Goal: Task Accomplishment & Management: Complete application form

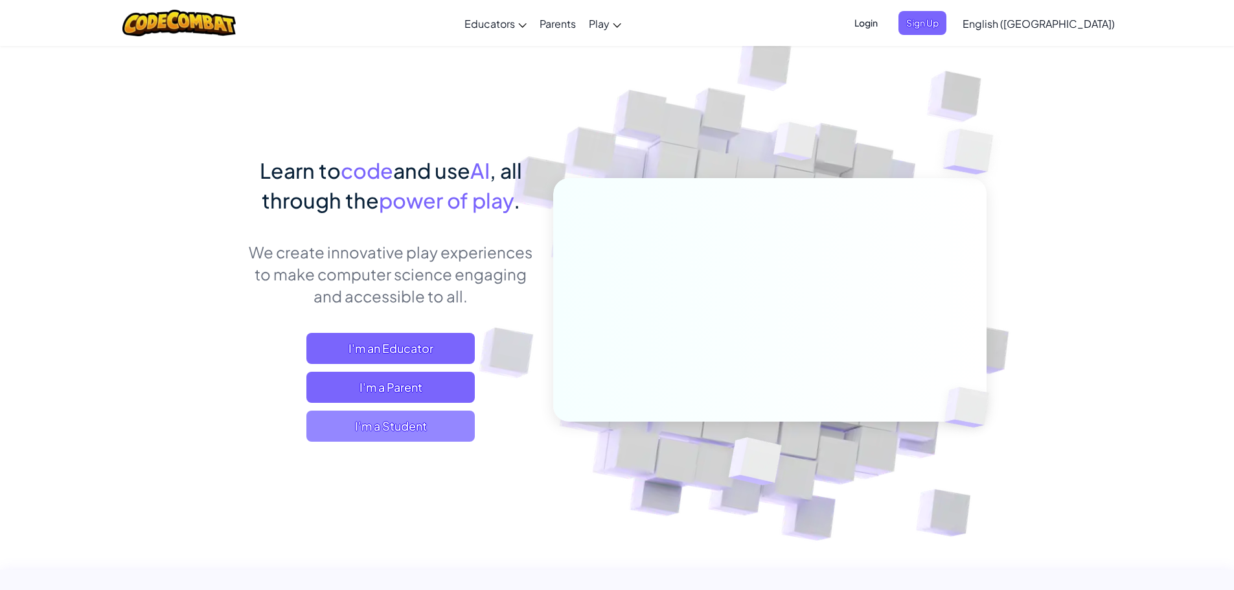
click at [412, 422] on span "I'm a Student" at bounding box center [391, 426] width 168 height 31
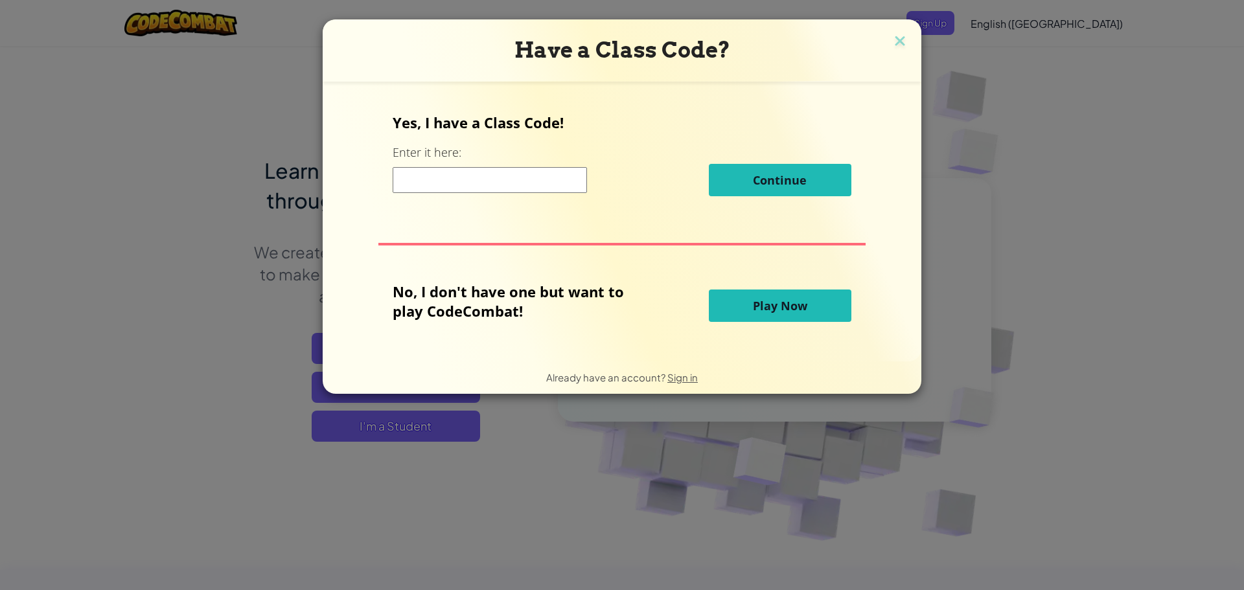
click at [513, 178] on input at bounding box center [490, 180] width 194 height 26
click at [785, 312] on span "Play Now" at bounding box center [780, 306] width 54 height 16
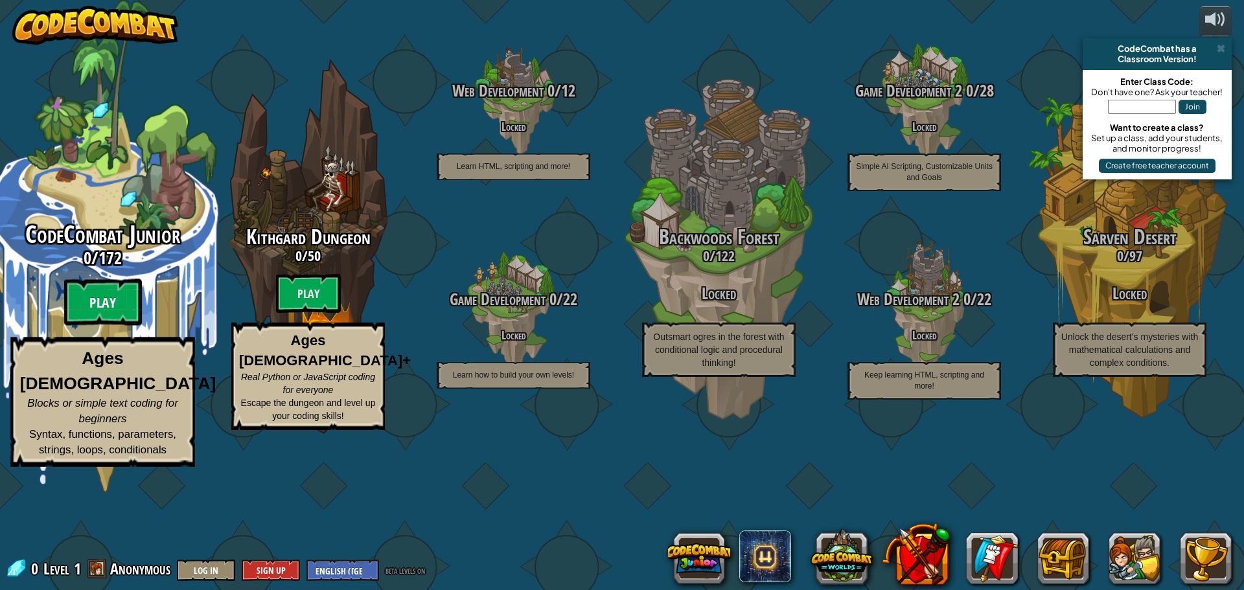
click at [111, 326] on btn "Play" at bounding box center [103, 302] width 78 height 47
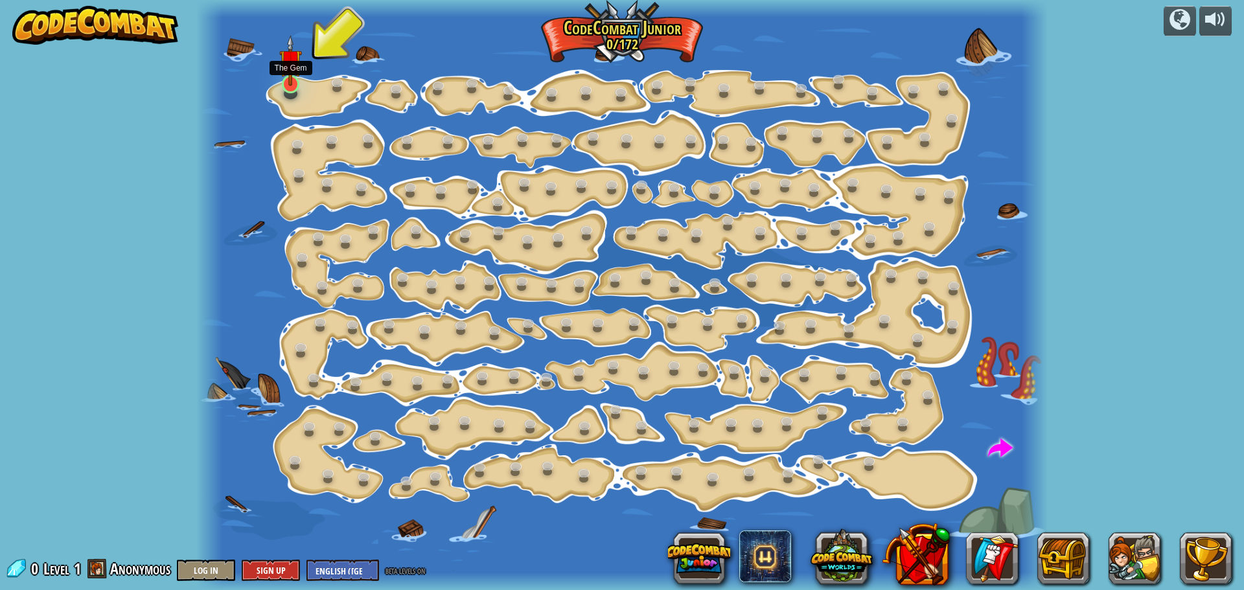
click at [293, 67] on img at bounding box center [290, 60] width 22 height 51
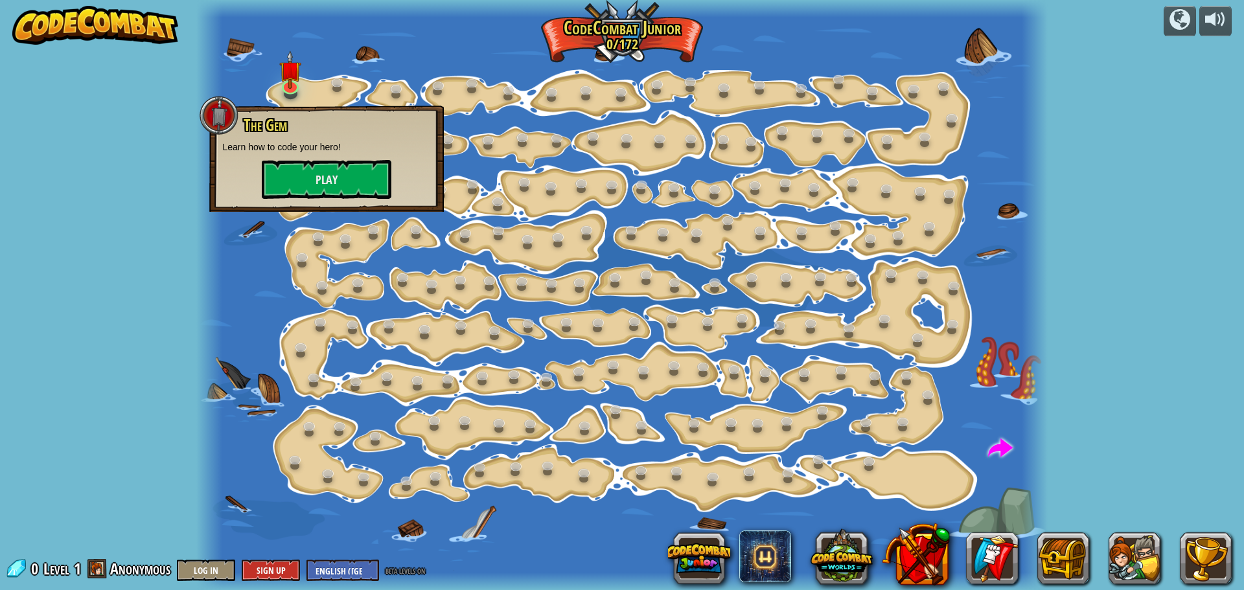
click at [325, 156] on div "The Gem Learn how to code your hero! Play" at bounding box center [326, 158] width 209 height 82
click at [326, 174] on button "Play" at bounding box center [327, 179] width 130 height 39
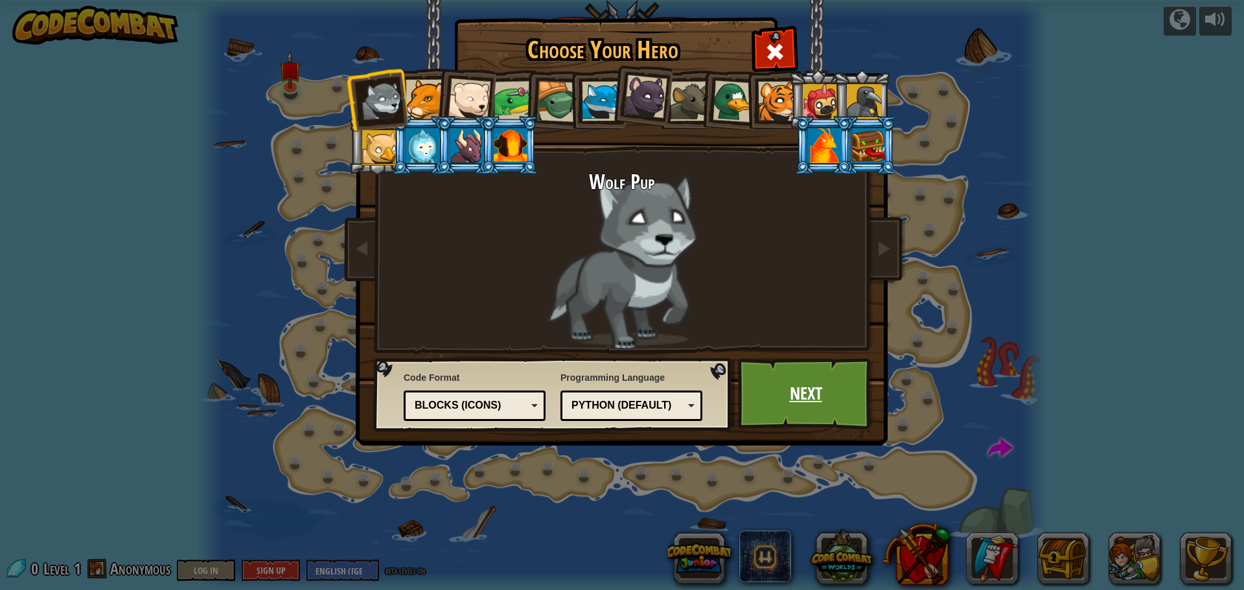
click at [780, 375] on link "Next" at bounding box center [805, 393] width 135 height 71
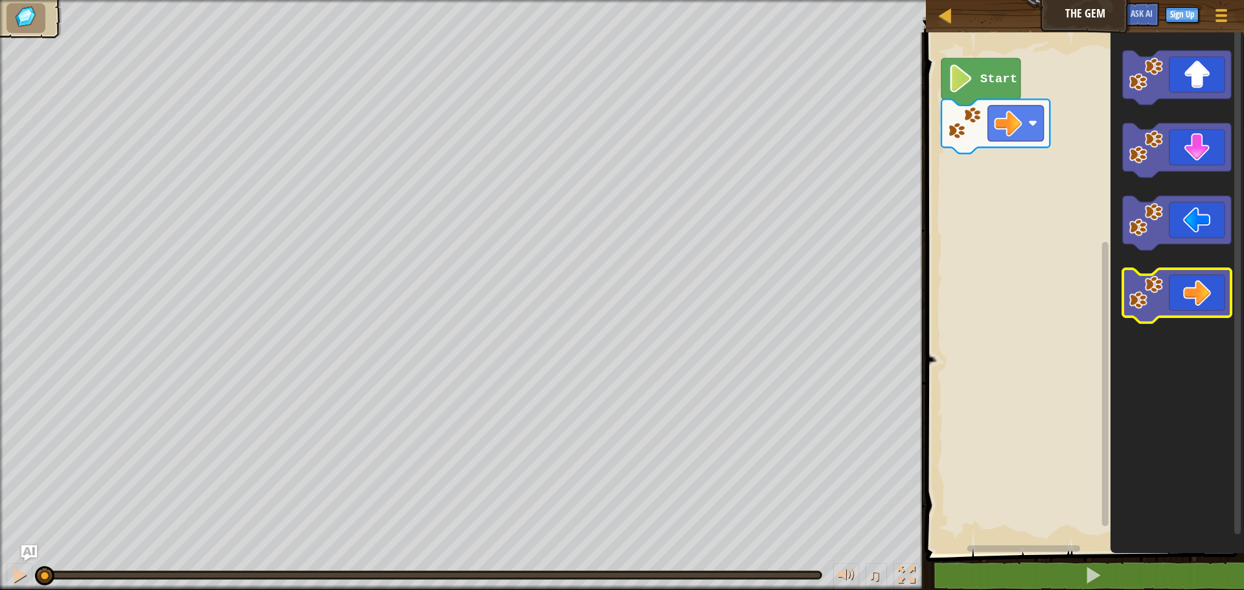
click at [1207, 294] on icon "Blockly Workspace" at bounding box center [1177, 296] width 108 height 54
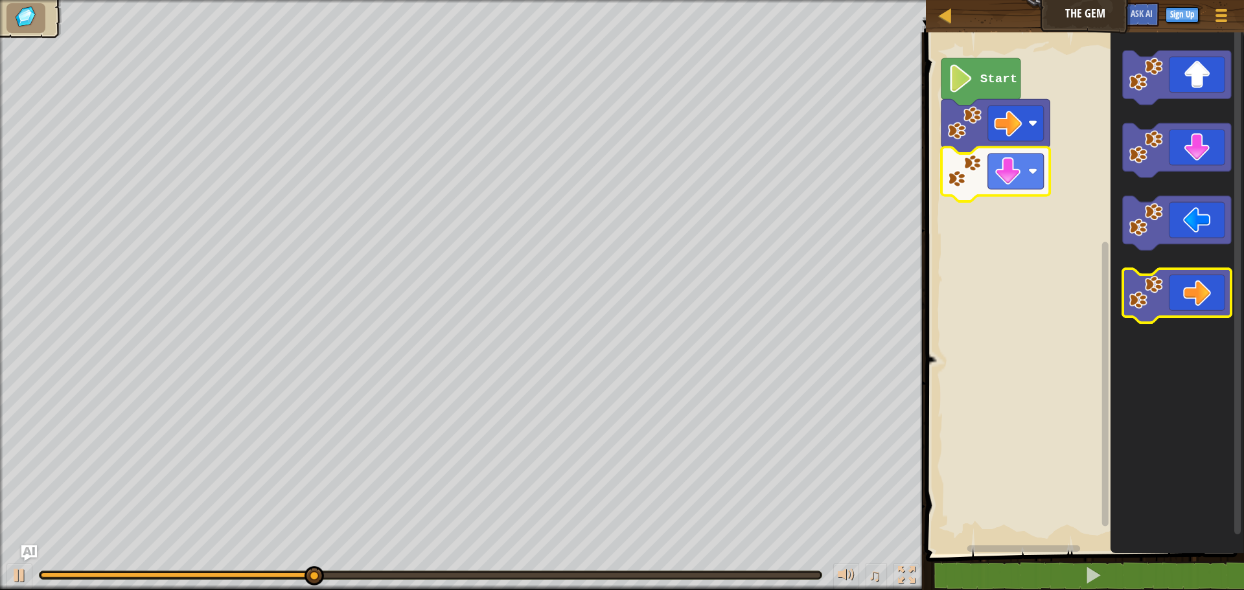
click at [1209, 280] on icon "Blockly Workspace" at bounding box center [1177, 296] width 108 height 54
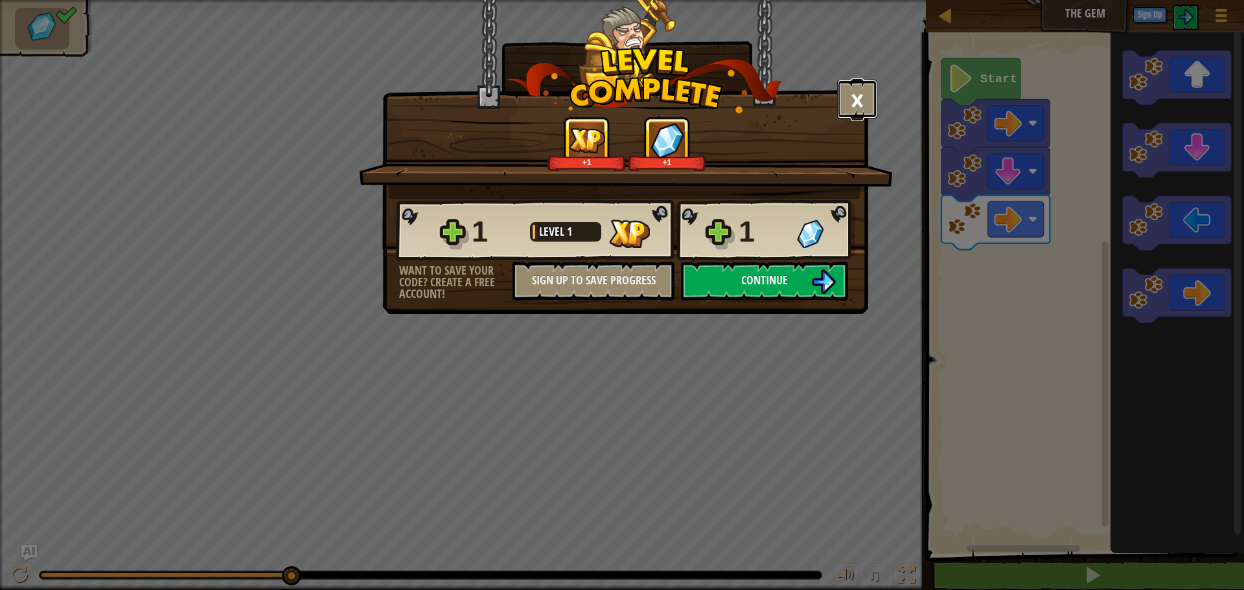
click at [860, 93] on button "×" at bounding box center [857, 99] width 40 height 39
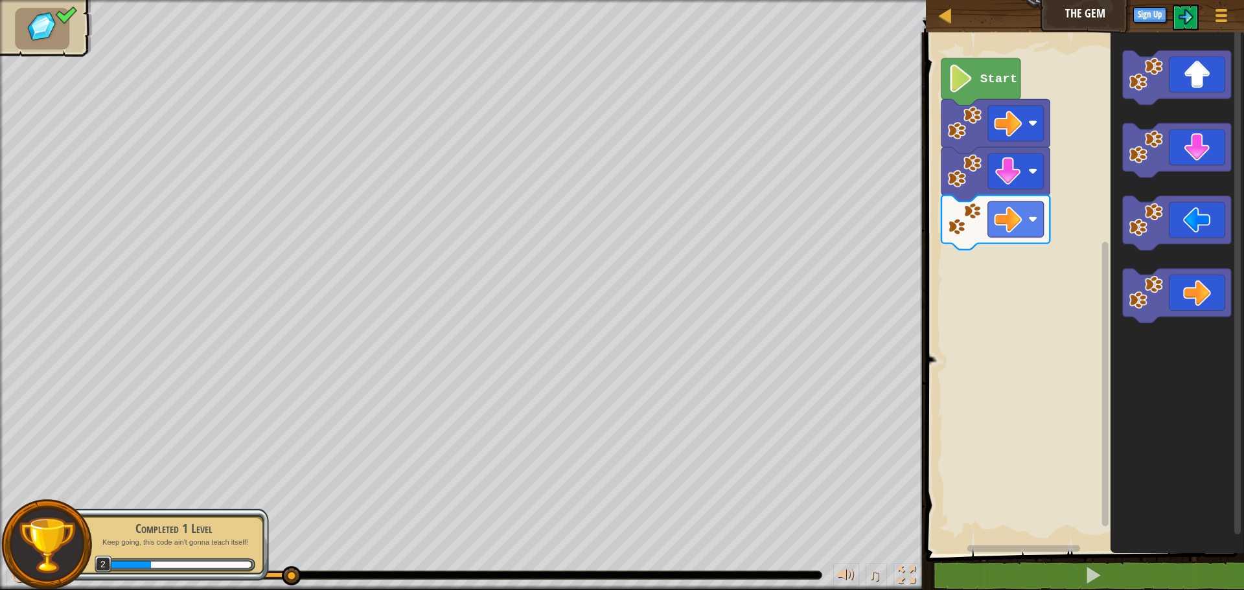
click at [943, 25] on div "Map The Gem Game Menu Sign Up Ask AI" at bounding box center [1085, 16] width 318 height 32
click at [943, 22] on div at bounding box center [946, 15] width 16 height 16
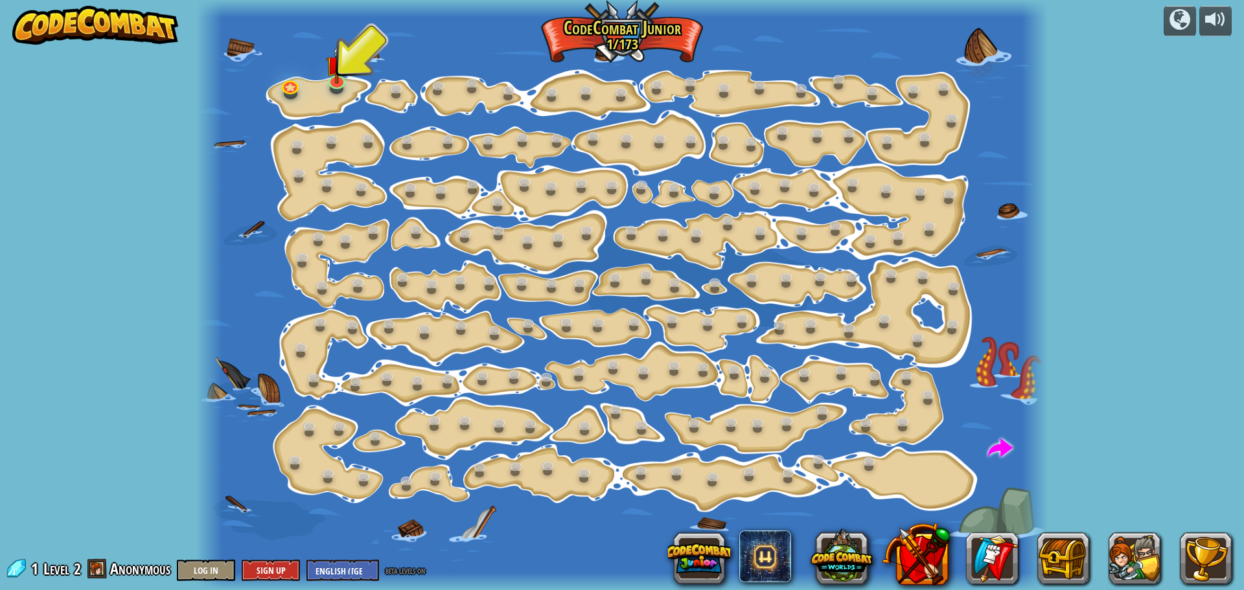
click at [354, 71] on div at bounding box center [621, 295] width 851 height 590
click at [344, 71] on img at bounding box center [337, 54] width 22 height 51
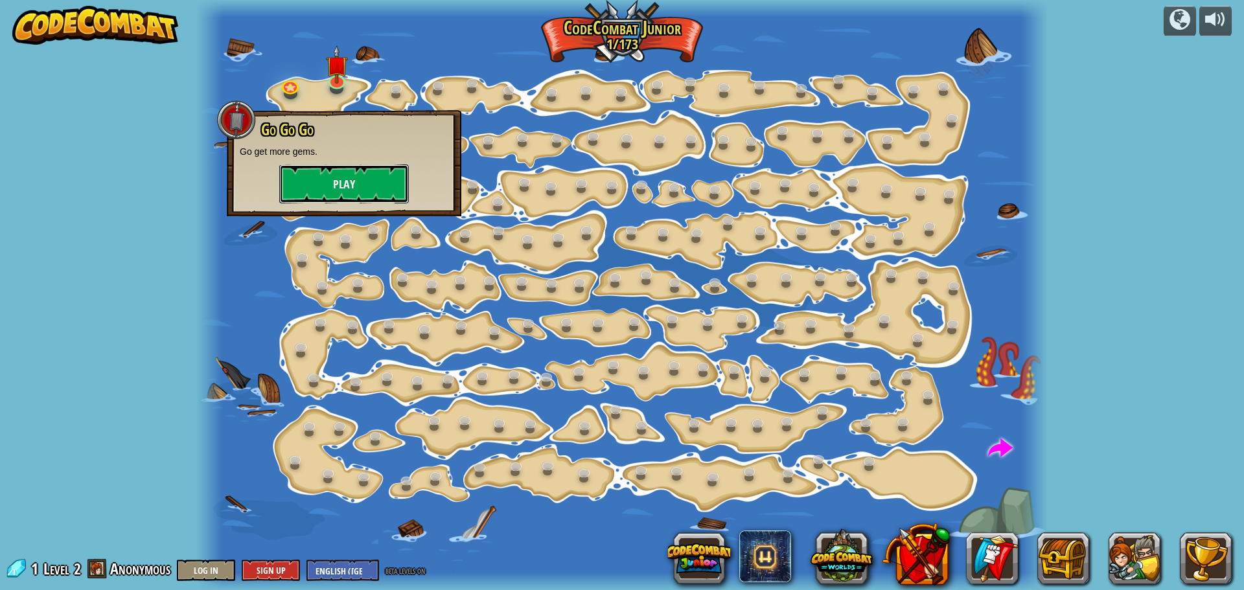
click at [345, 181] on button "Play" at bounding box center [344, 184] width 130 height 39
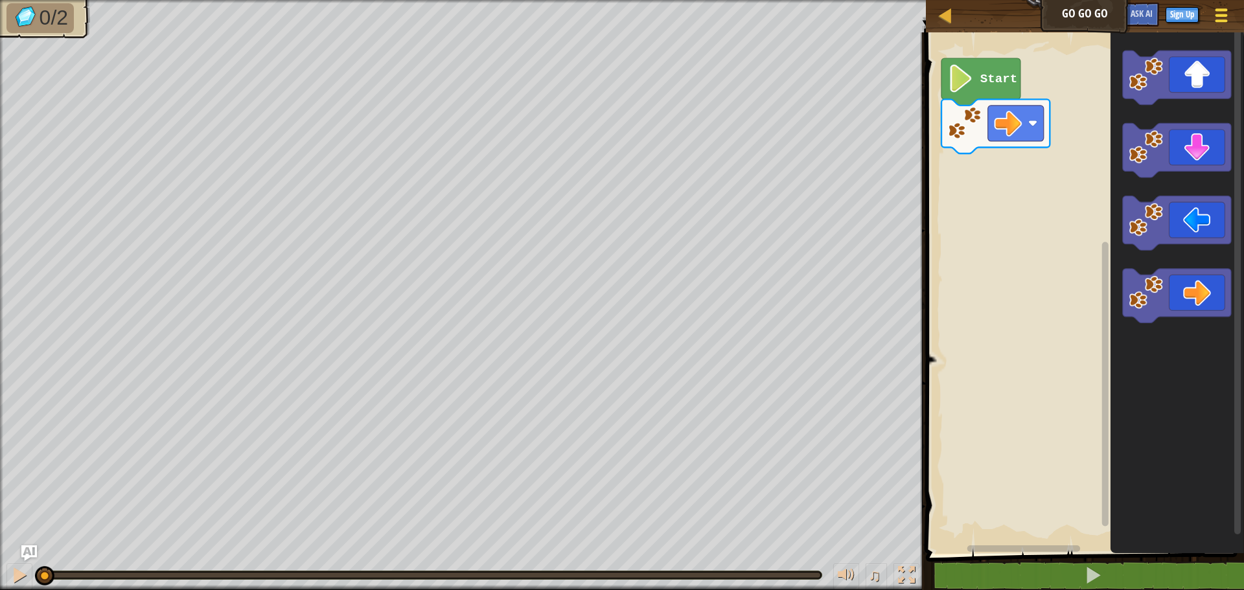
click at [1214, 11] on div at bounding box center [1220, 15] width 17 height 19
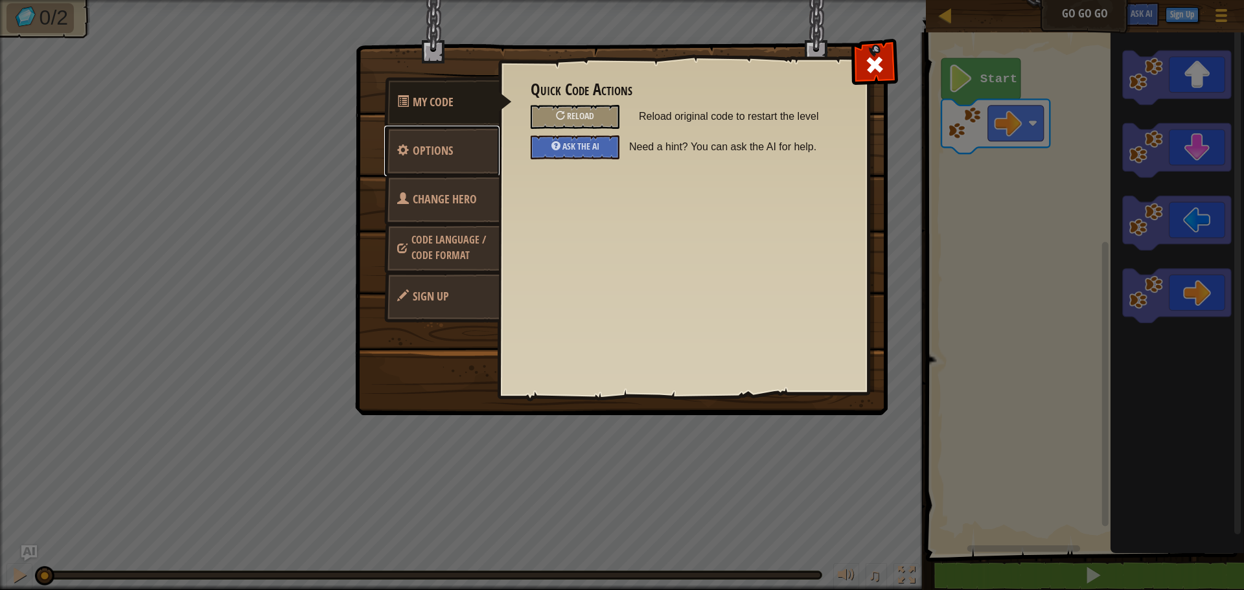
click at [443, 154] on span "Options" at bounding box center [433, 151] width 40 height 16
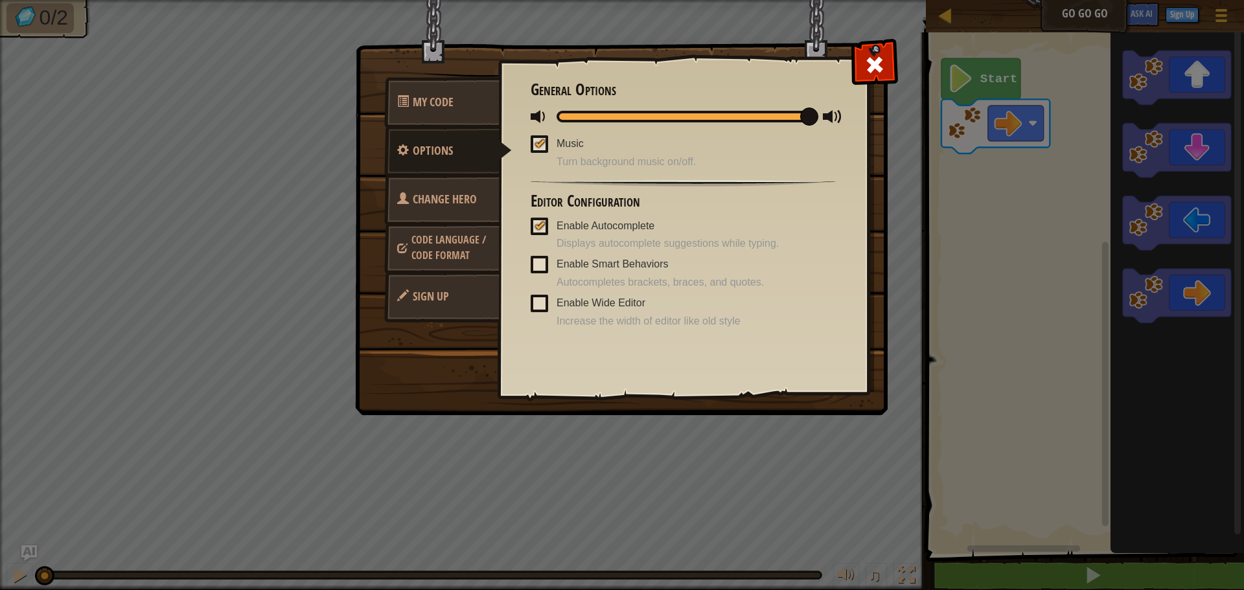
click at [454, 204] on span "Change Hero" at bounding box center [445, 199] width 64 height 16
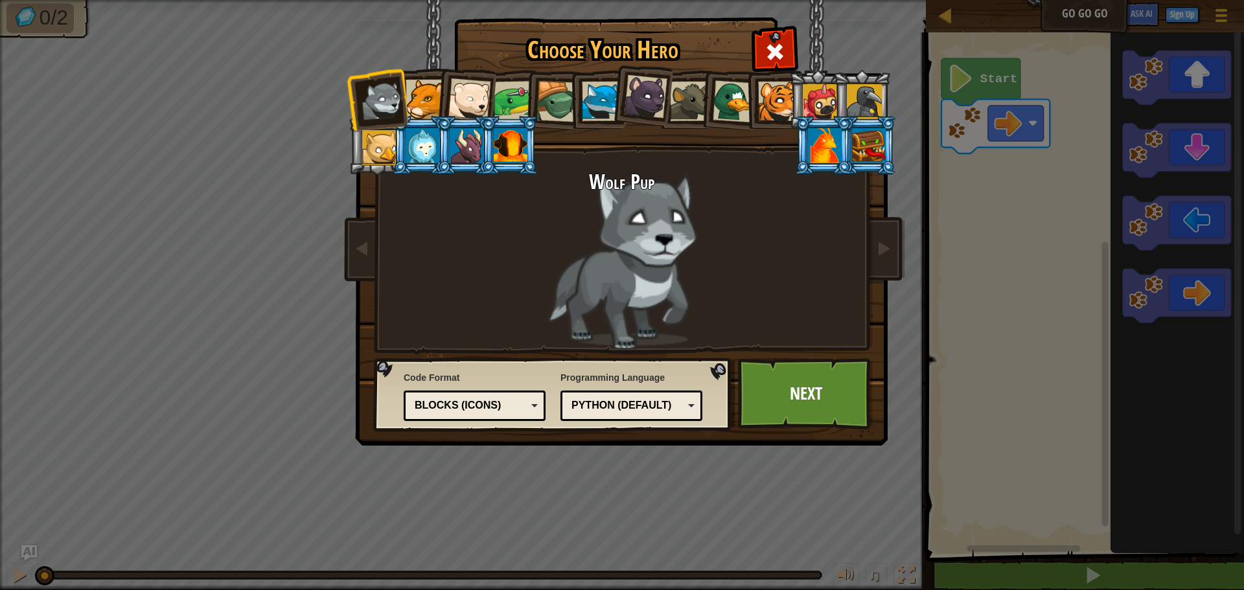
click at [650, 401] on div "Python (Default)" at bounding box center [628, 406] width 112 height 15
click at [699, 533] on div "Choose Your Hero 1 Wolf Pup Cougar Polar Bear Cub Frog Turtle Blue Fox Panther …" at bounding box center [622, 295] width 1244 height 590
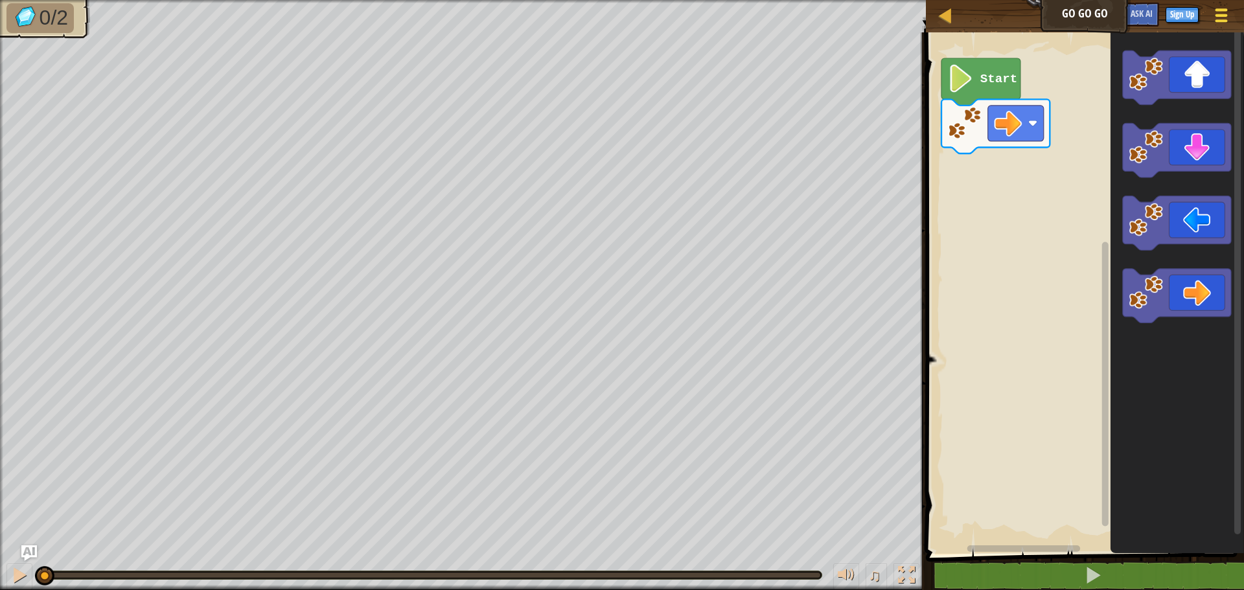
click at [1216, 8] on div at bounding box center [1220, 15] width 17 height 19
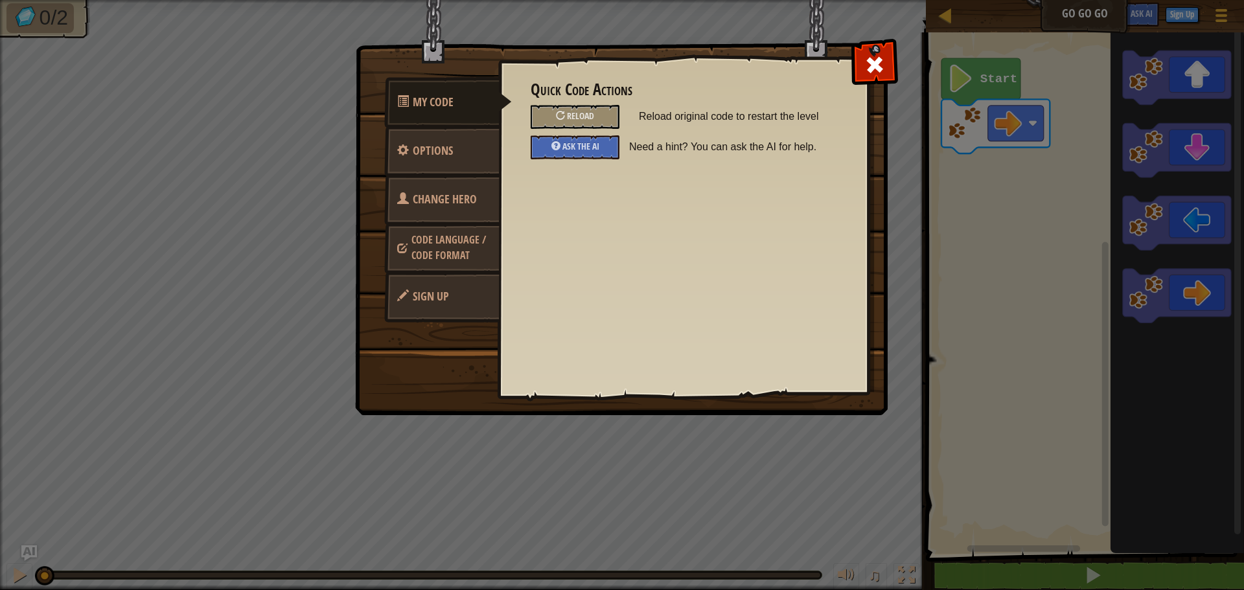
click at [455, 233] on span "Code Language / Code Format" at bounding box center [448, 248] width 75 height 30
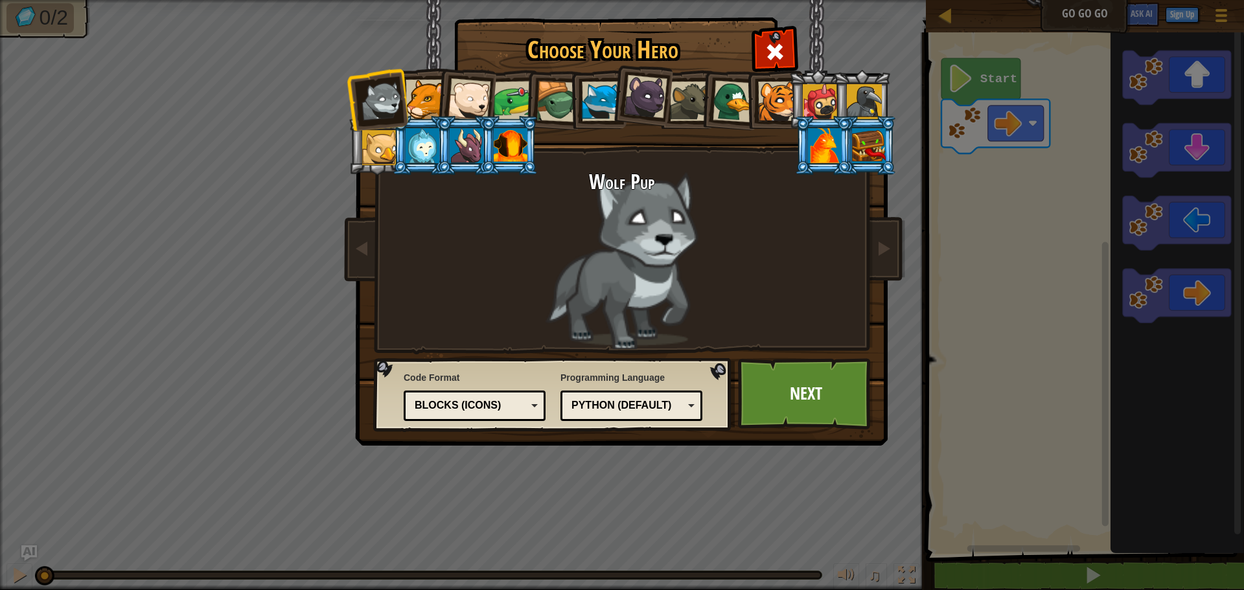
click at [530, 406] on div "Blocks (Icons)" at bounding box center [474, 406] width 125 height 20
click at [816, 404] on link "Next" at bounding box center [805, 393] width 135 height 71
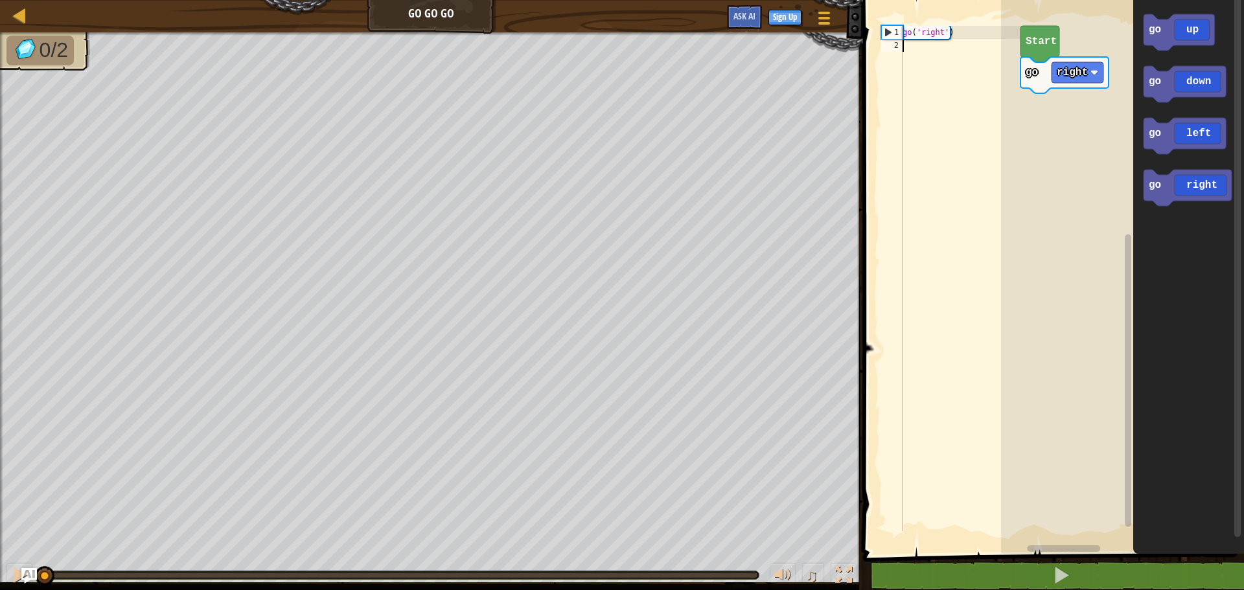
click at [986, 72] on div "go ( 'right' )" at bounding box center [960, 291] width 121 height 531
click at [818, 16] on div at bounding box center [823, 17] width 17 height 19
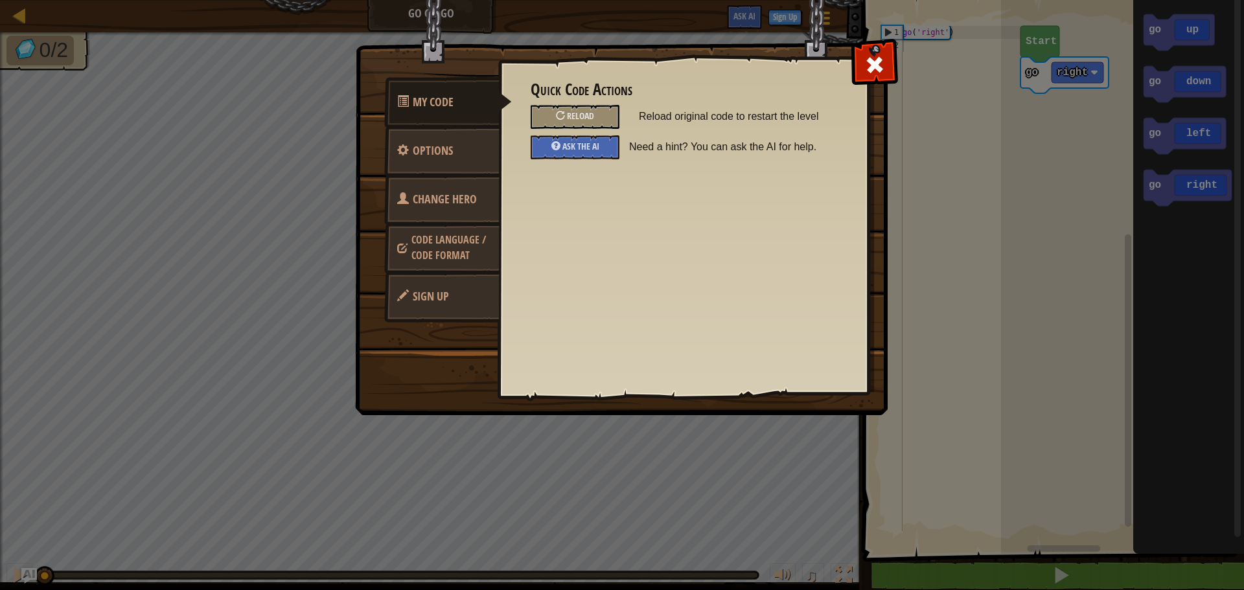
click at [454, 239] on span "Code Language / Code Format" at bounding box center [448, 248] width 75 height 30
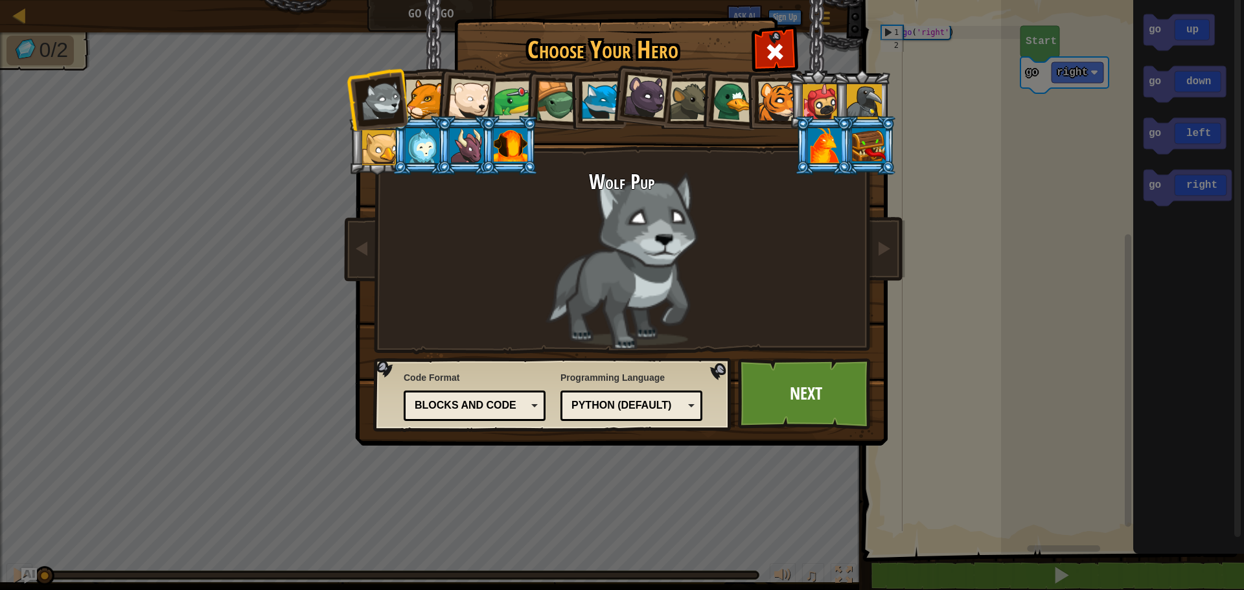
click at [437, 385] on div "Code Format Text code Blocks and code Blocks Blocks (Icons) Blocks and code Blo…" at bounding box center [475, 396] width 142 height 56
click at [450, 391] on div "Text code Blocks and code Blocks Blocks (Icons) Blocks and code" at bounding box center [475, 406] width 142 height 30
click at [816, 407] on link "Next" at bounding box center [805, 393] width 135 height 71
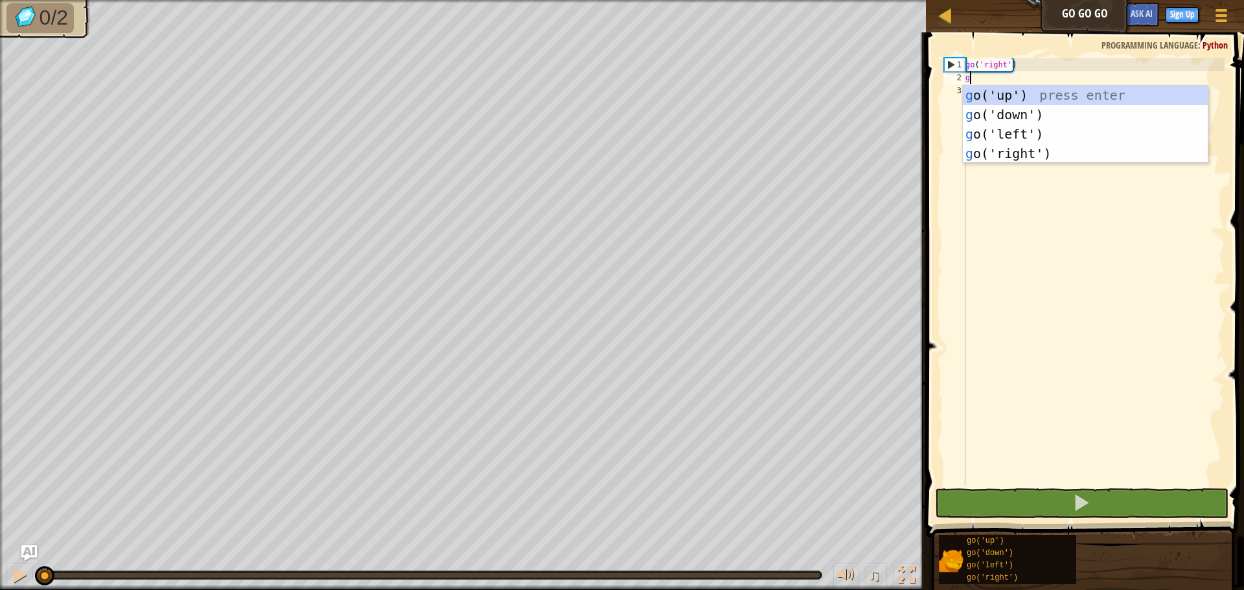
scroll to position [6, 0]
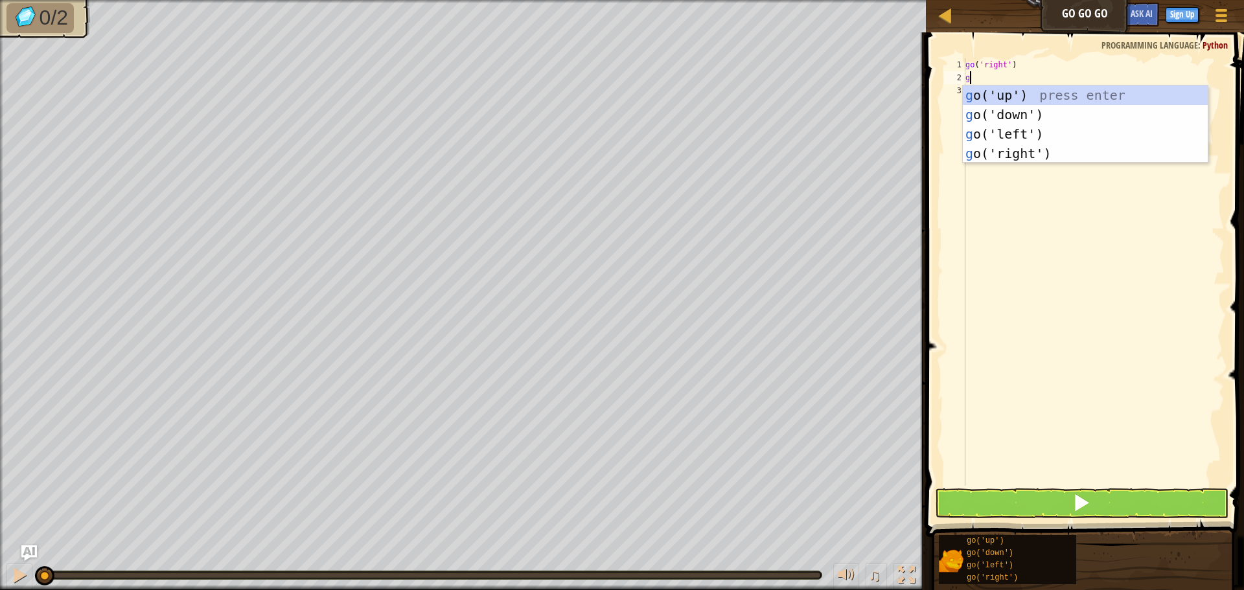
type textarea "go"
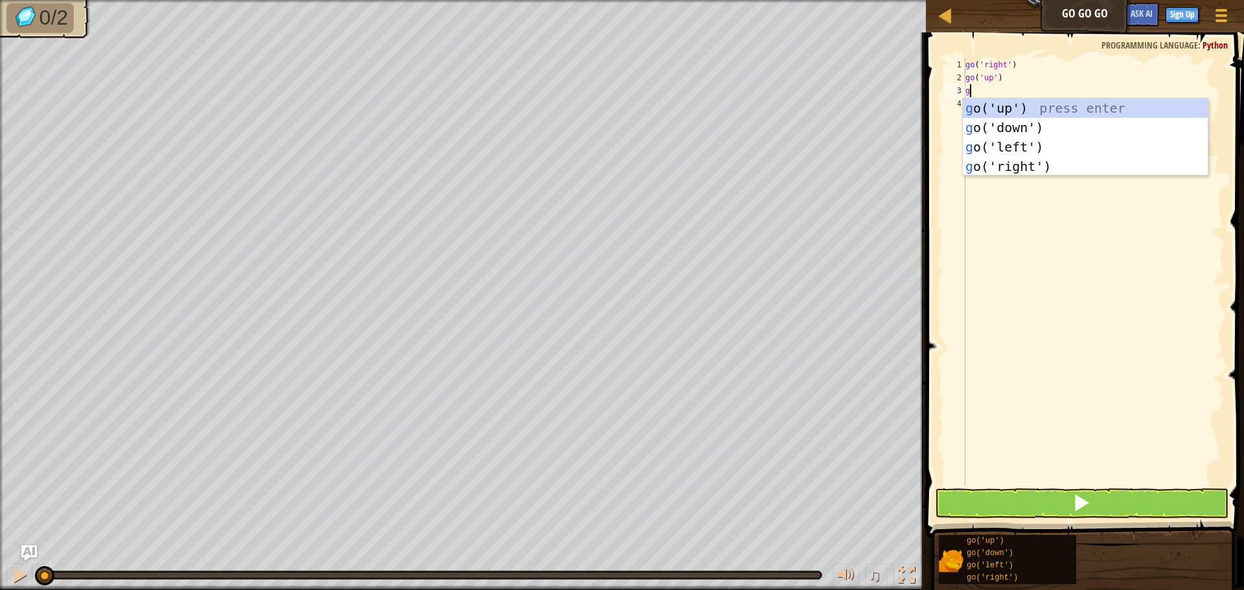
type textarea "go"
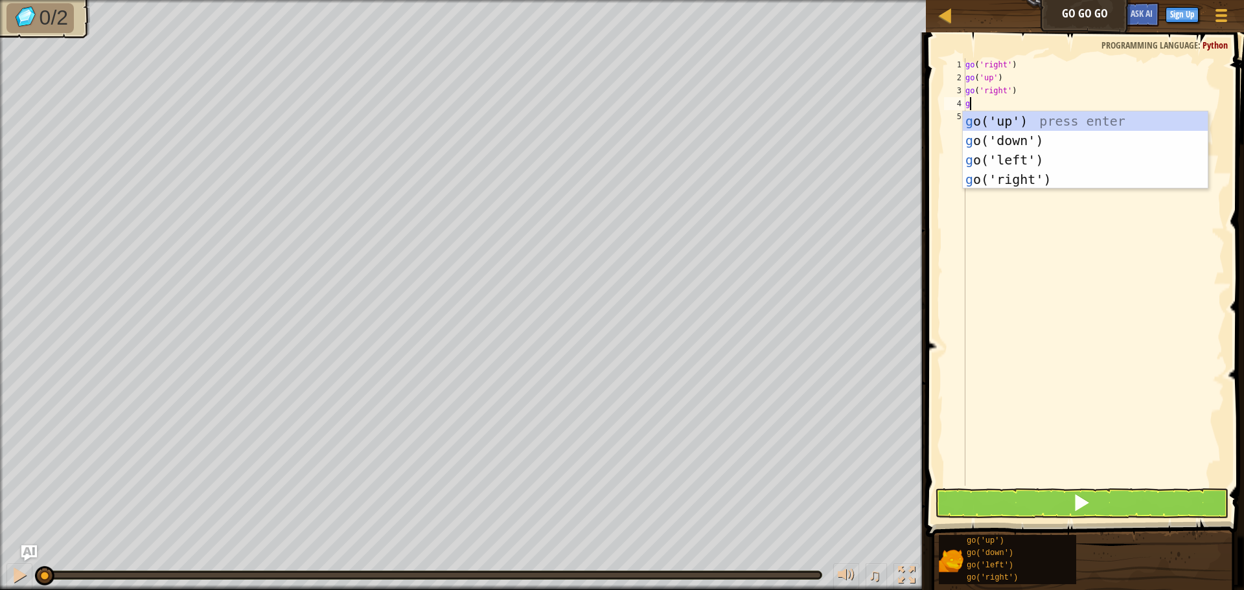
type textarea "go"
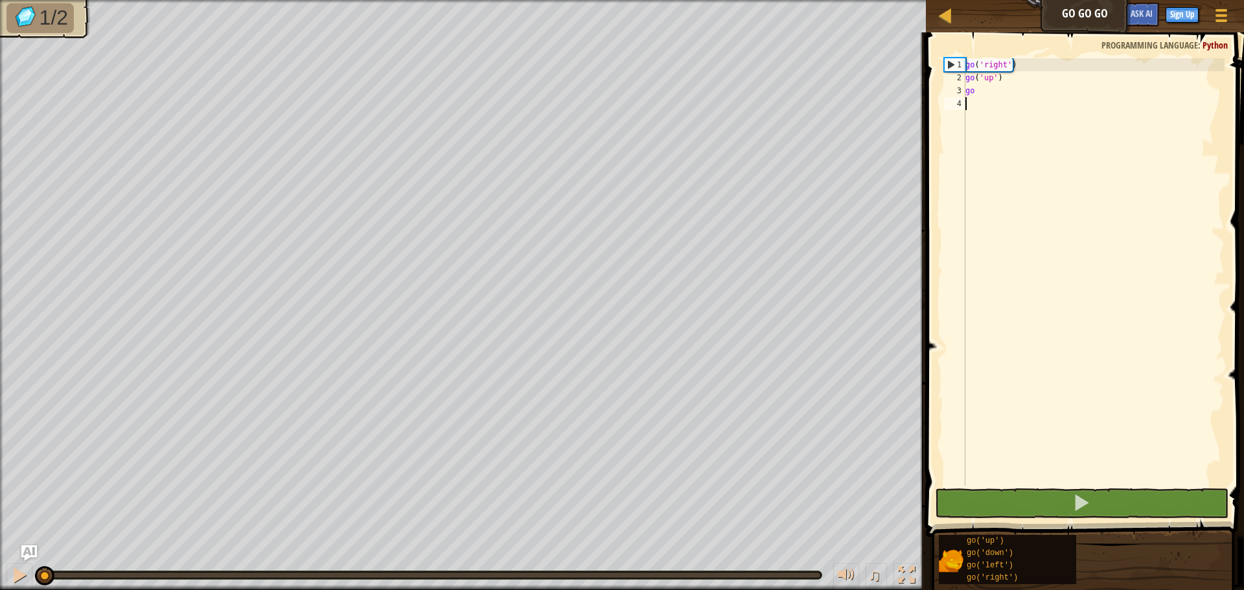
click at [1091, 97] on div "go ( 'right' ) go ( 'up' ) go" at bounding box center [1094, 285] width 262 height 454
click at [972, 93] on div "go ( 'right' ) go ( 'up' ) go" at bounding box center [1094, 285] width 262 height 454
type textarea "go"
click at [1144, 18] on span "Ask AI" at bounding box center [1142, 13] width 22 height 12
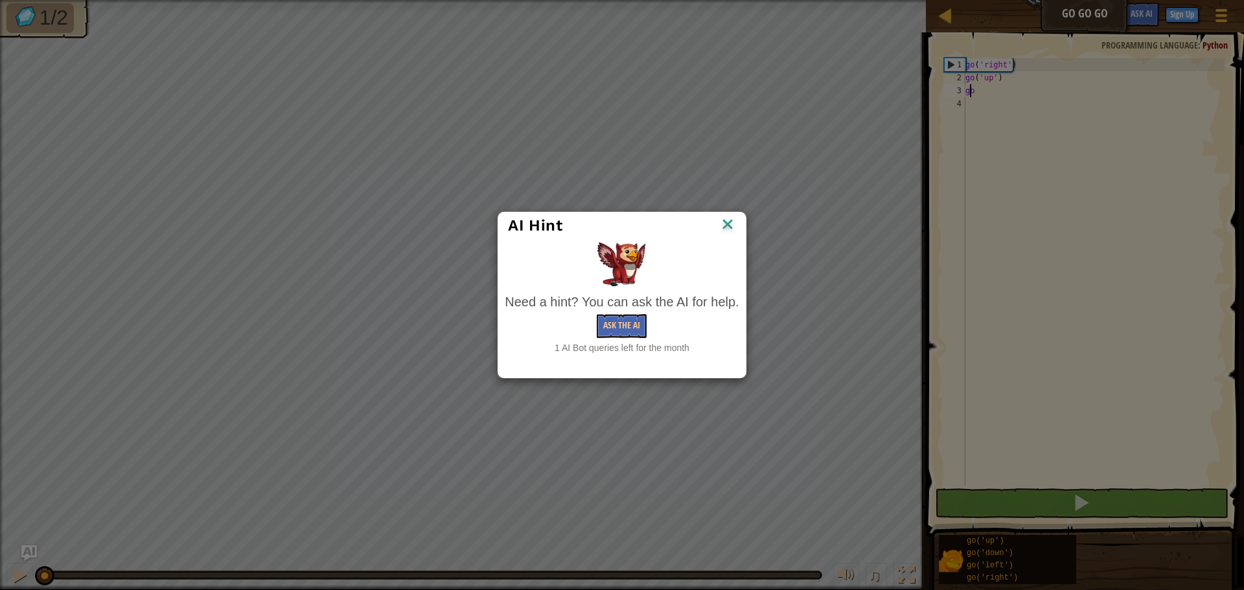
click at [724, 227] on img at bounding box center [727, 225] width 17 height 19
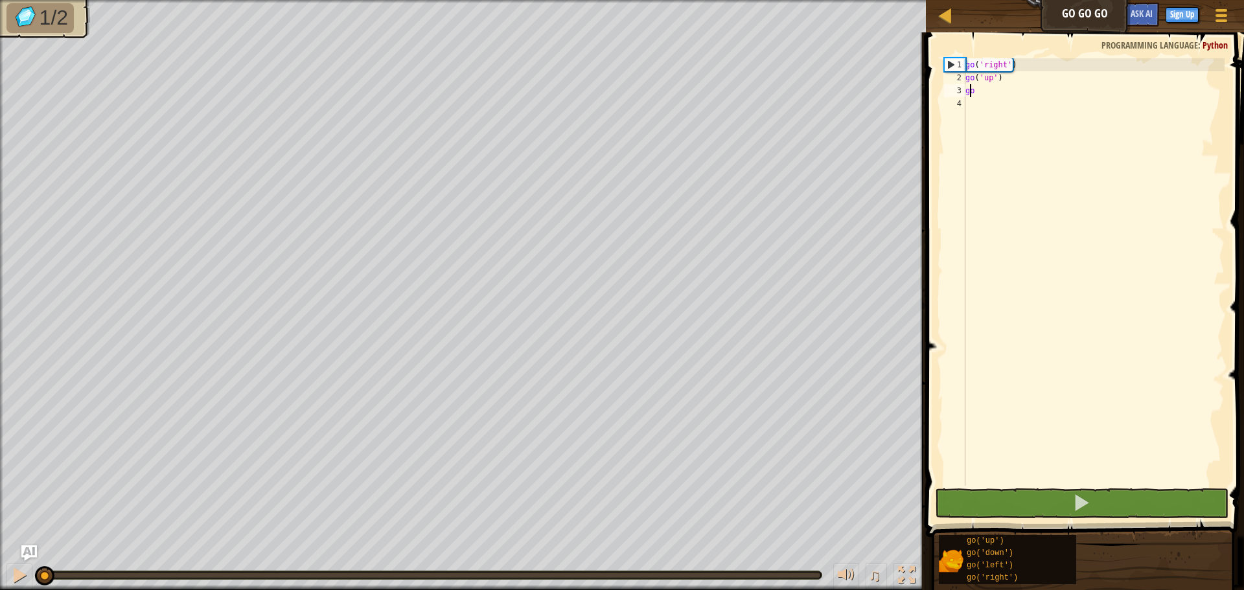
click at [989, 106] on div "go ( 'right' ) go ( 'up' ) go" at bounding box center [1094, 285] width 262 height 454
click at [993, 97] on div "go ( 'right' ) go ( 'up' ) go" at bounding box center [1094, 285] width 262 height 454
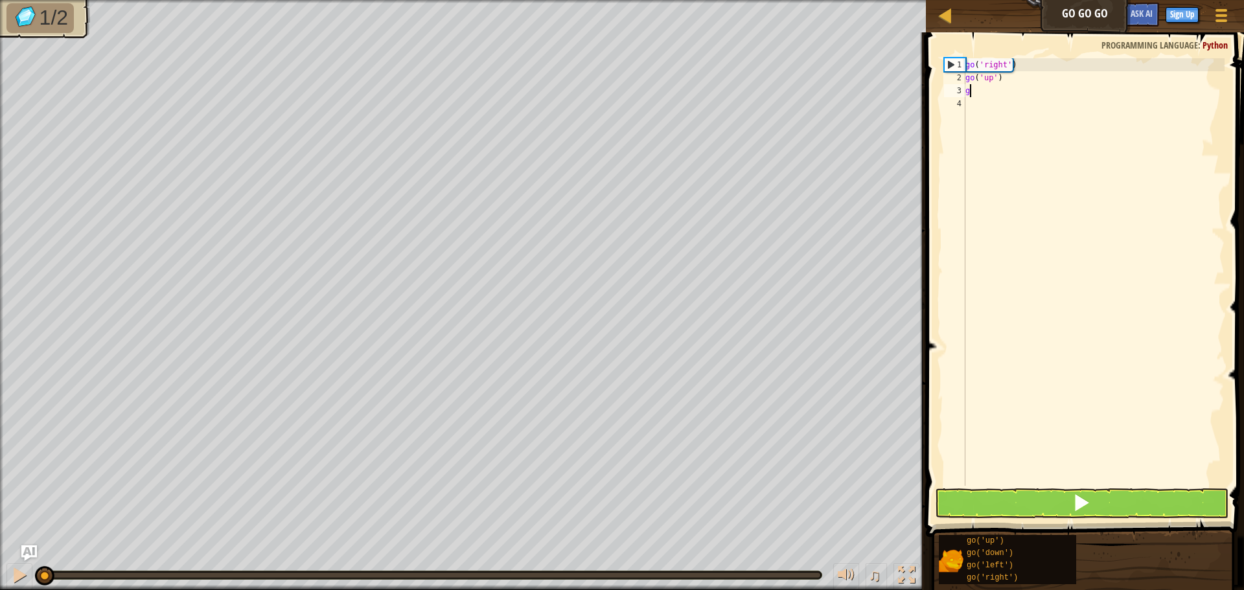
scroll to position [6, 0]
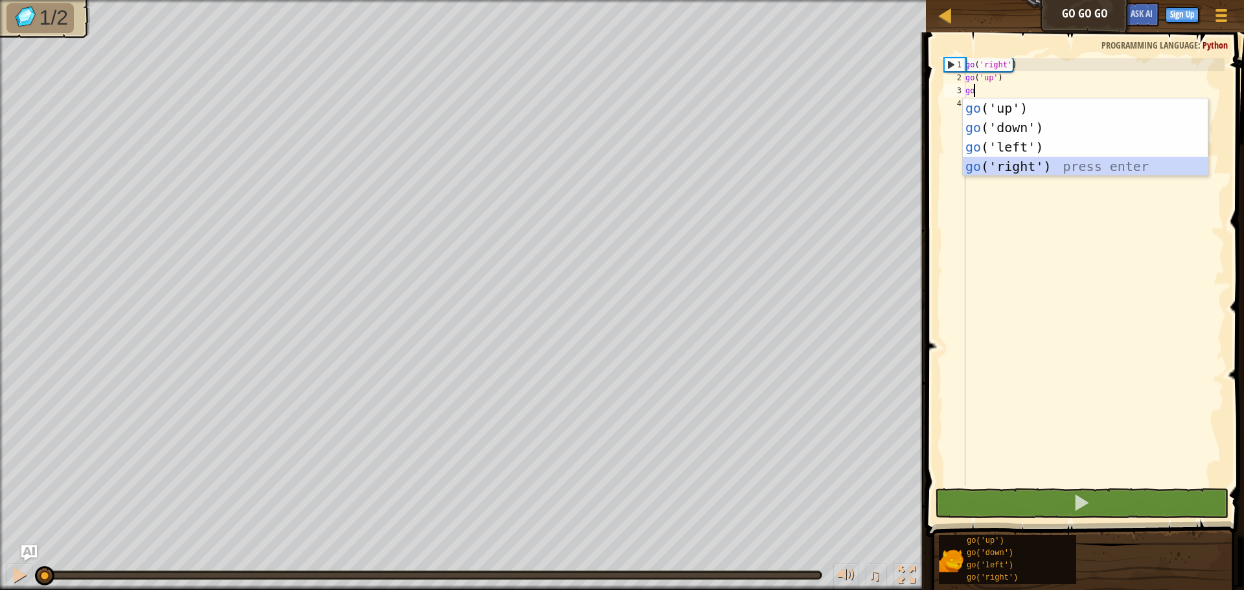
type textarea "g"
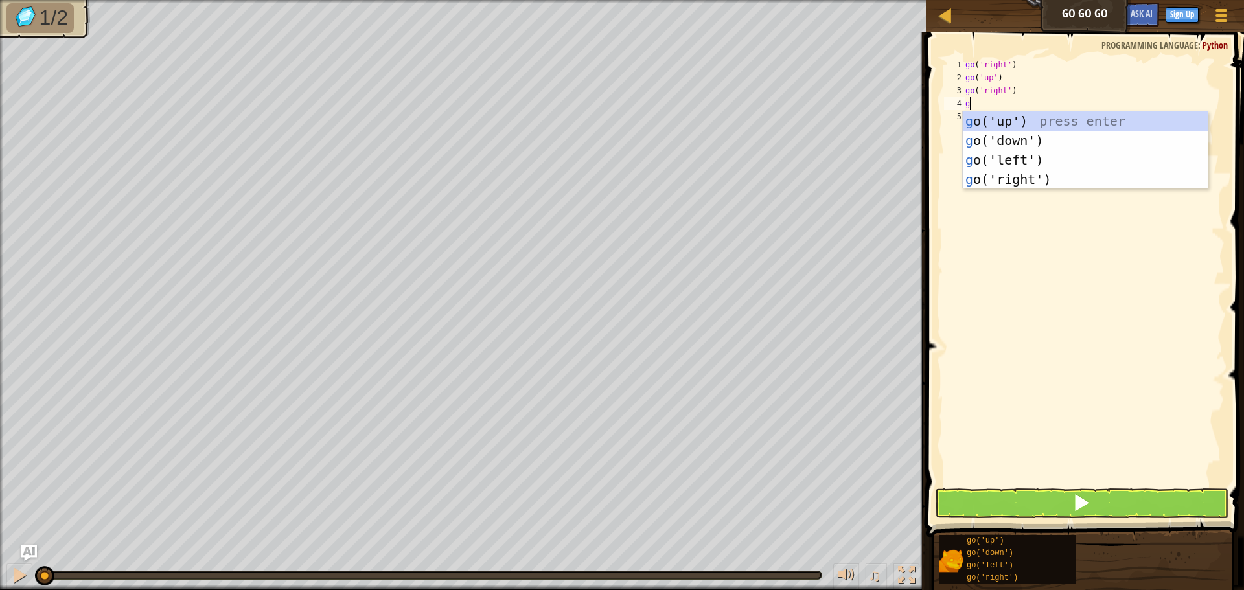
type textarea "go"
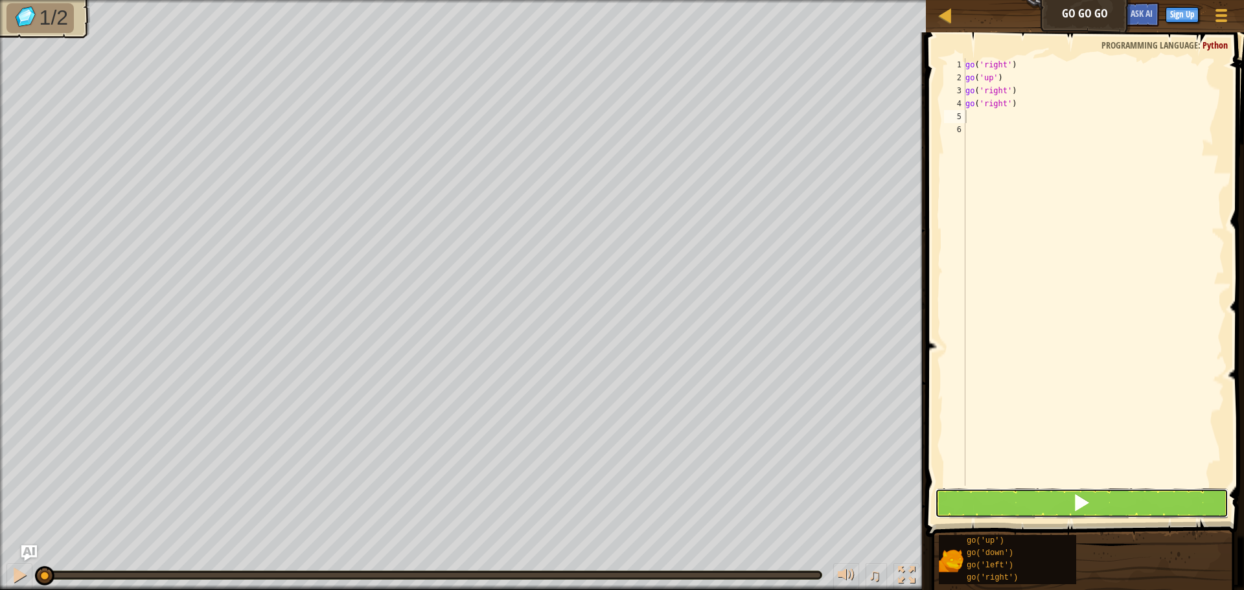
click at [1050, 511] on button at bounding box center [1082, 504] width 294 height 30
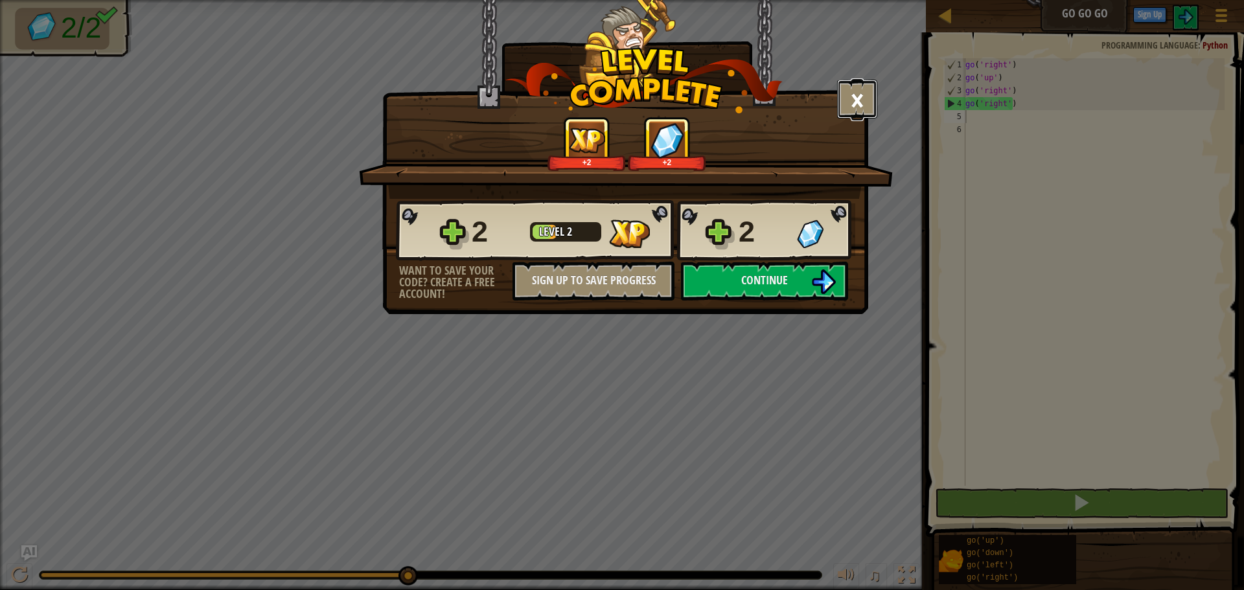
click at [861, 110] on button "×" at bounding box center [857, 99] width 40 height 39
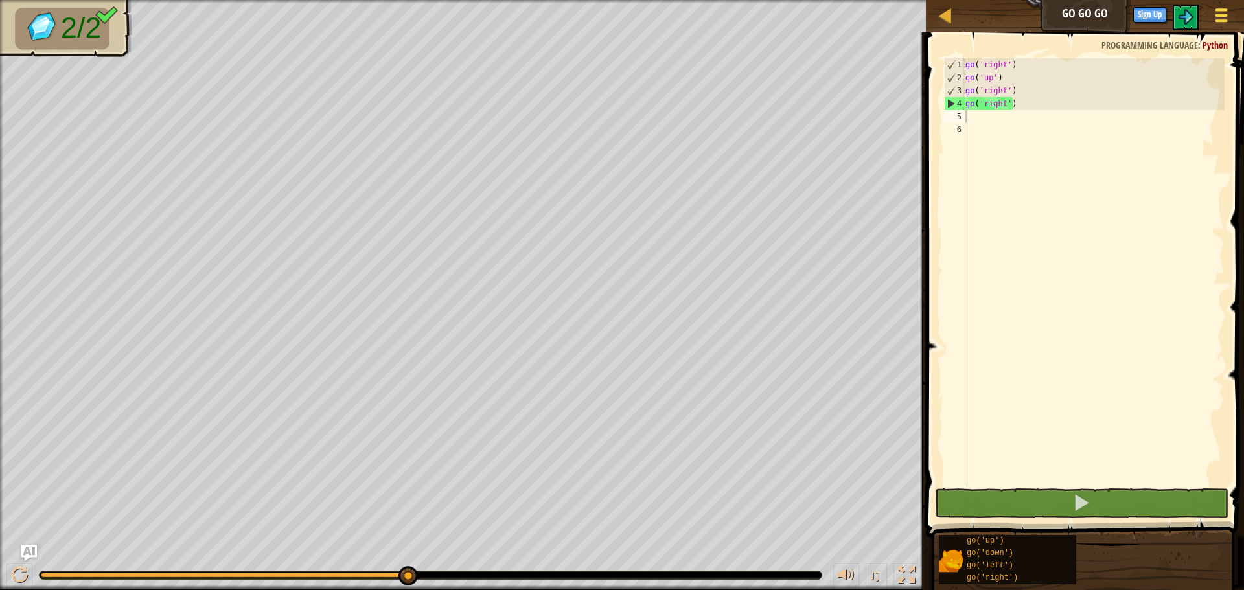
click at [1214, 7] on div at bounding box center [1220, 15] width 17 height 19
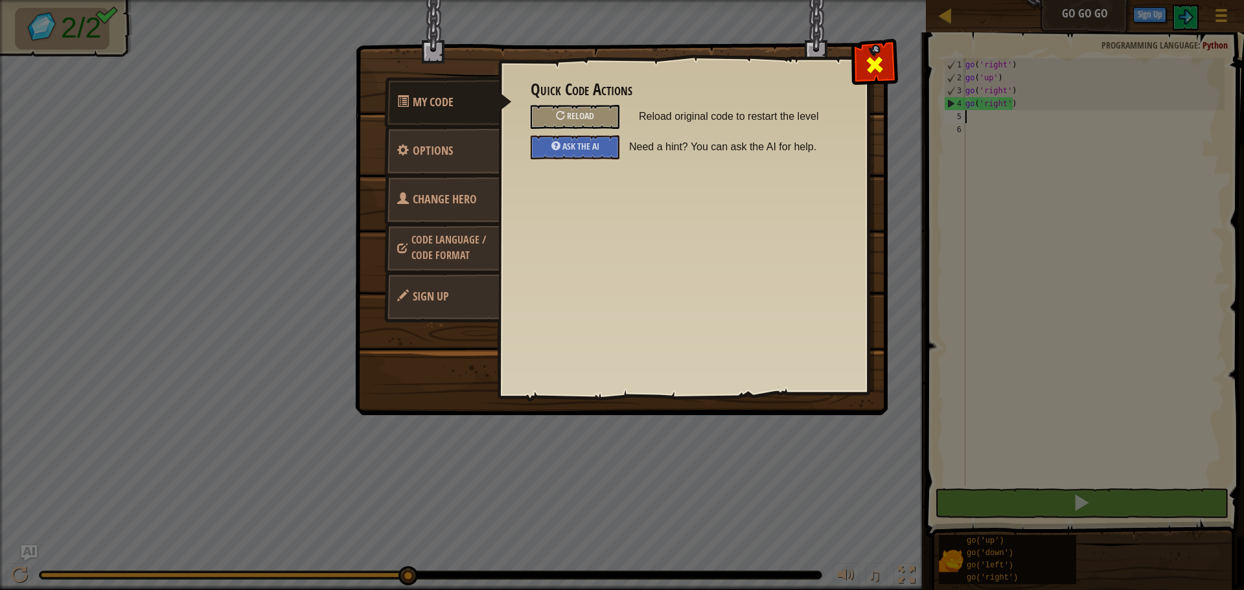
click at [869, 46] on div at bounding box center [874, 61] width 41 height 41
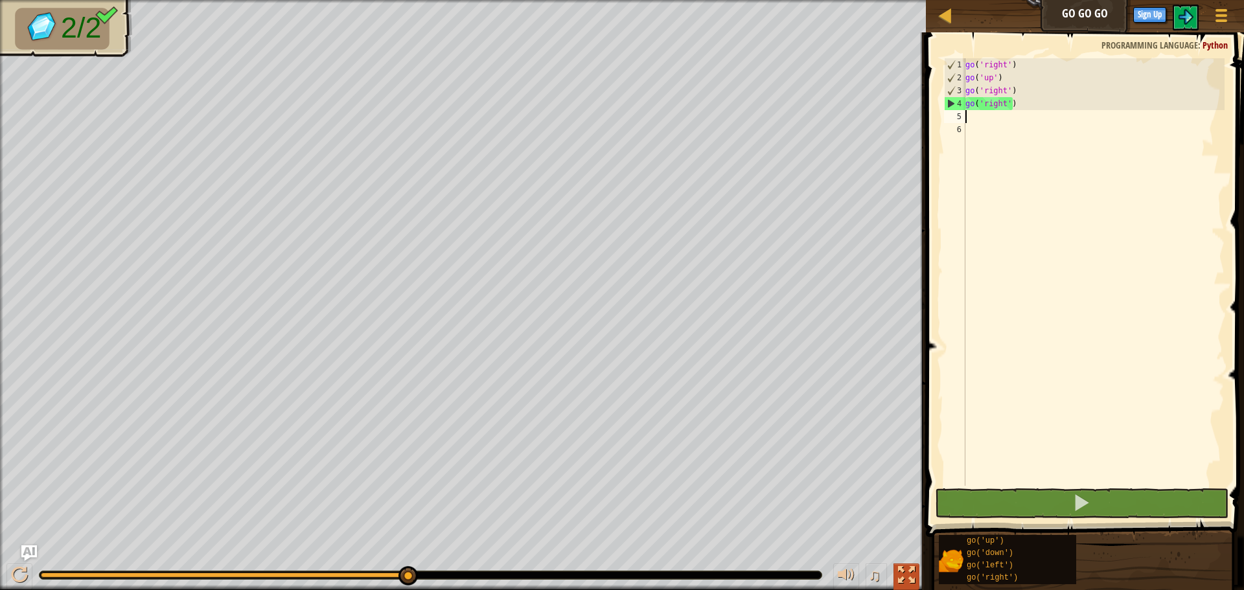
click at [916, 580] on button at bounding box center [907, 577] width 26 height 27
drag, startPoint x: 916, startPoint y: 580, endPoint x: 916, endPoint y: 658, distance: 78.4
click at [916, 590] on div "2/2 ♫ Wolf Pup" at bounding box center [622, 295] width 1244 height 590
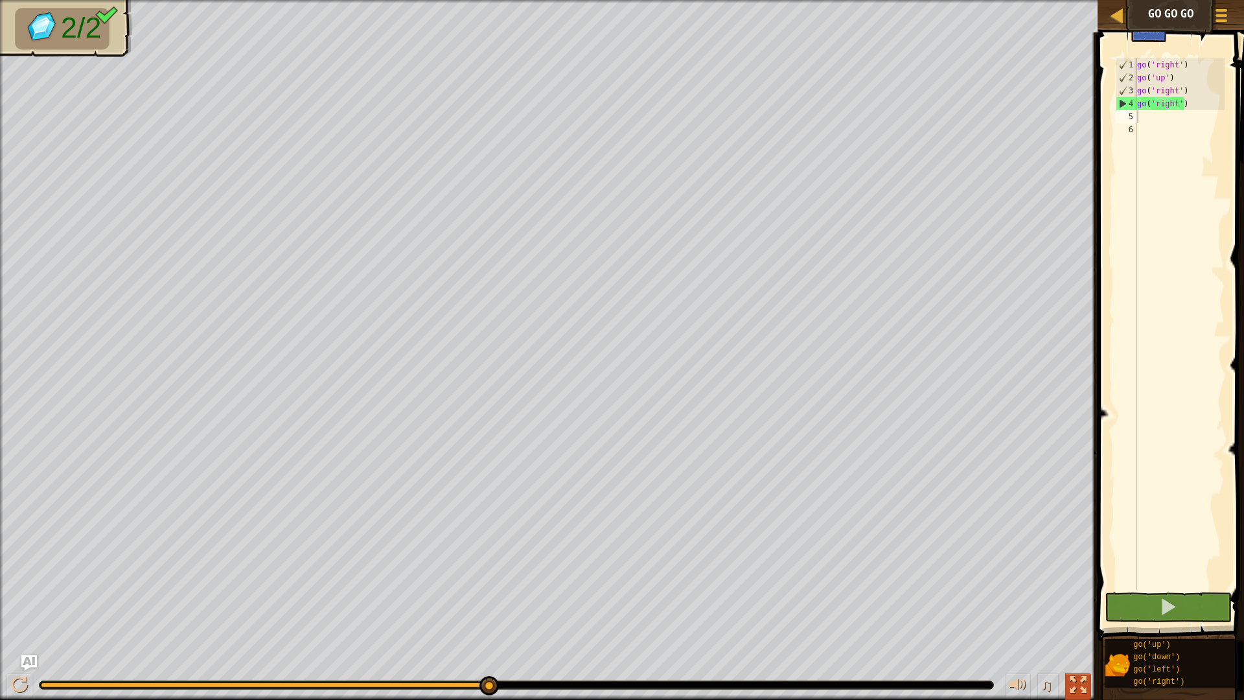
click at [1087, 590] on div at bounding box center [1078, 685] width 17 height 17
drag, startPoint x: 1087, startPoint y: 689, endPoint x: 1087, endPoint y: 611, distance: 78.4
click at [1087, 0] on html "Map Go Go Go Game Menu Sign Up Ask AI 1 ההההההההההההההההההההההההההההההההההההההה…" at bounding box center [622, 0] width 1244 height 0
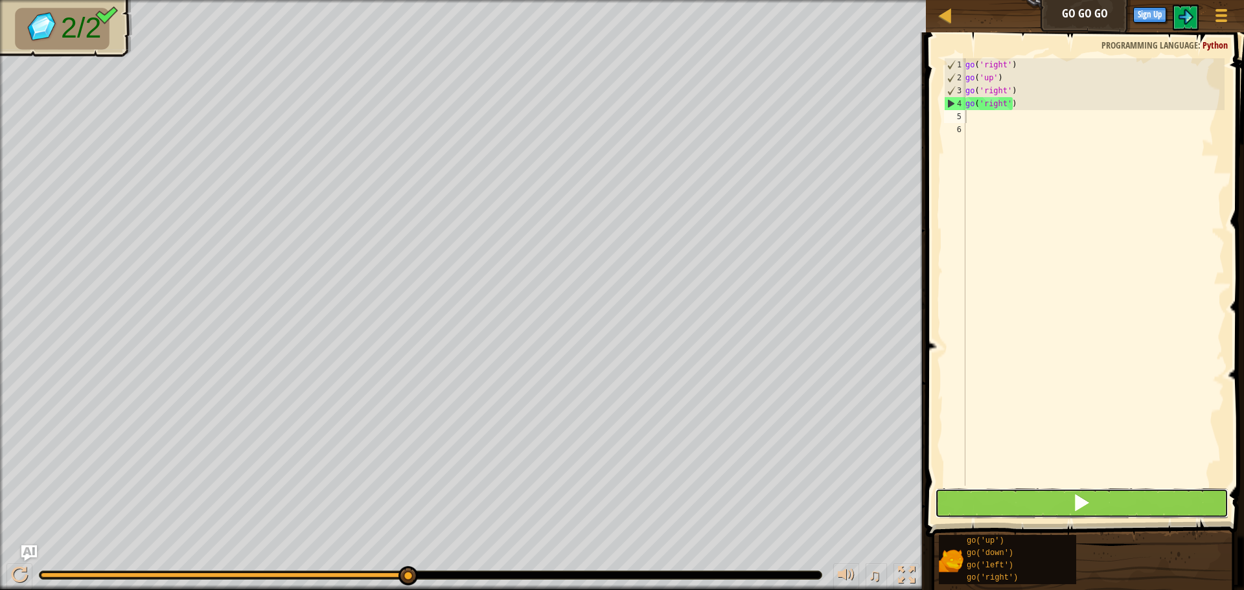
click at [1081, 511] on span at bounding box center [1081, 503] width 18 height 18
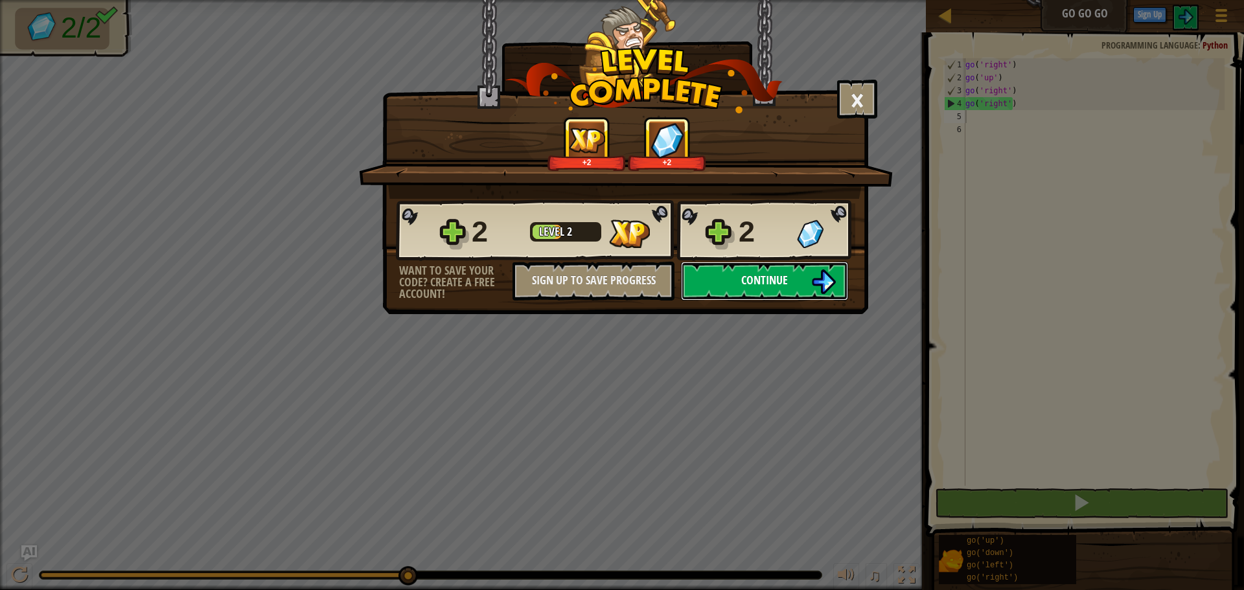
click at [732, 288] on button "Continue" at bounding box center [764, 281] width 167 height 39
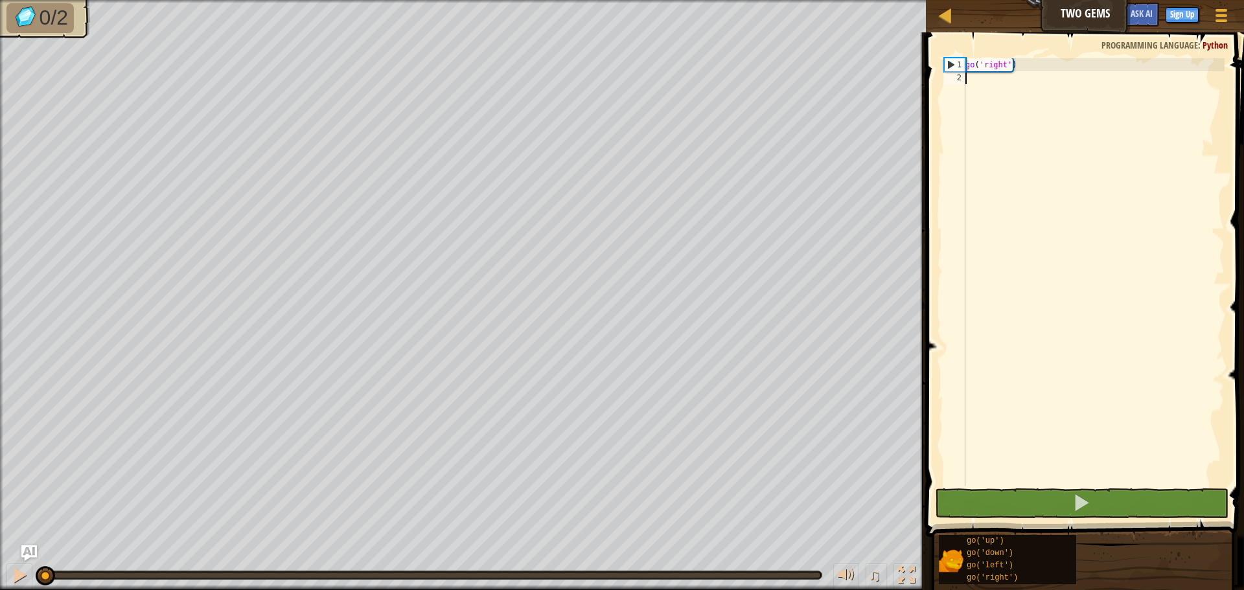
click at [1043, 12] on div "Map Two Gems Game Menu Sign Up Ask AI" at bounding box center [1085, 16] width 318 height 32
click at [951, 16] on div at bounding box center [946, 15] width 16 height 16
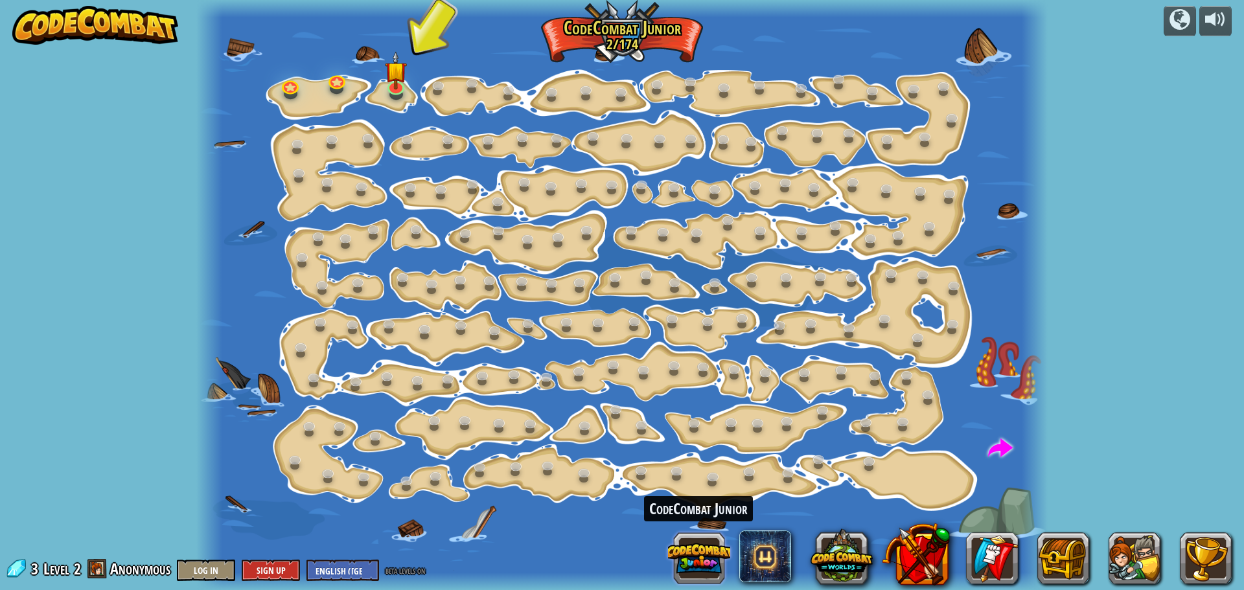
click at [711, 543] on button at bounding box center [699, 558] width 62 height 62
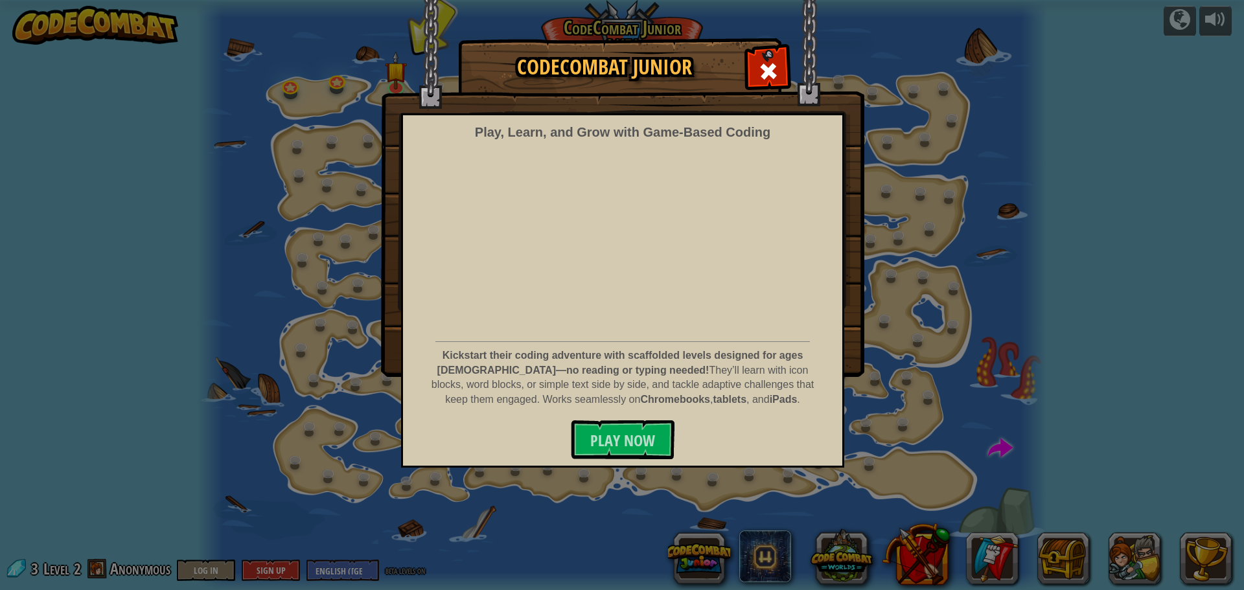
click at [762, 551] on div "CodeCombat Junior Play, Learn, and Grow with Game‑Based Coding Kickstart their …" at bounding box center [622, 295] width 1244 height 590
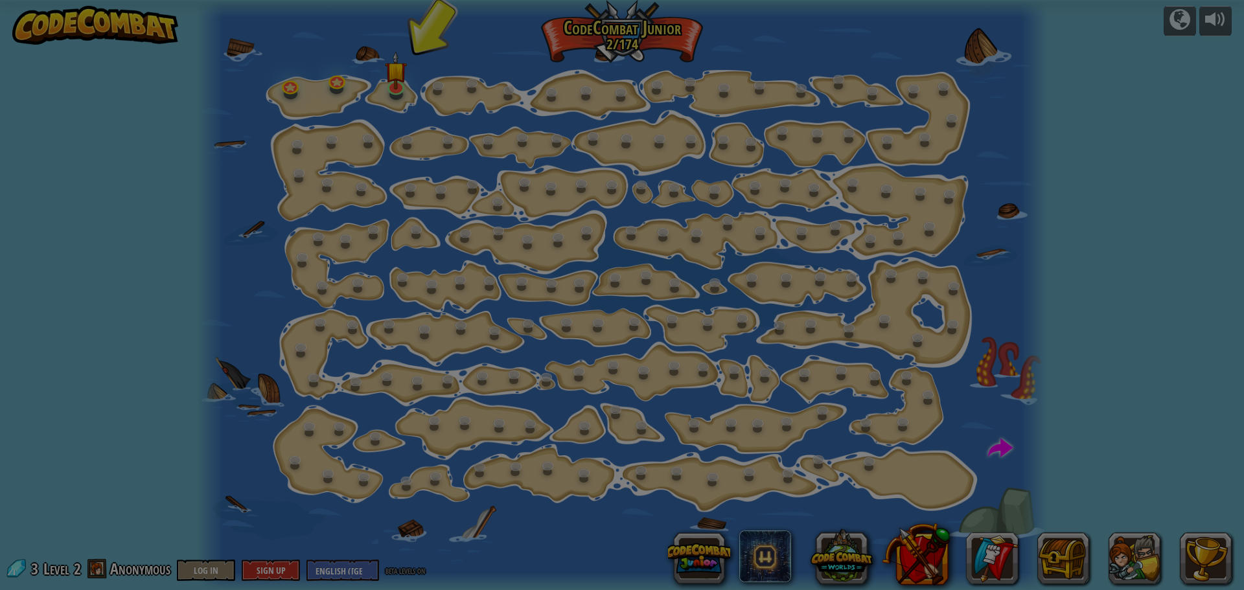
click at [762, 551] on div "CodeCombat Junior Play, Learn, and Grow with Game‑Based Coding Kickstart their …" at bounding box center [622, 295] width 1244 height 590
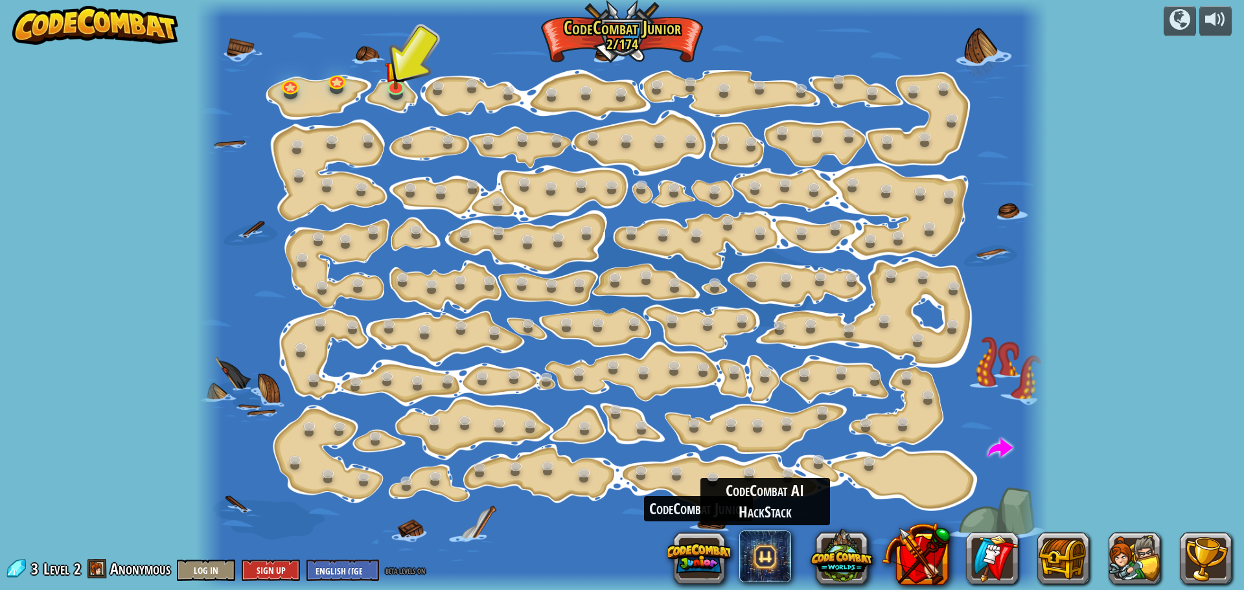
click at [762, 551] on span at bounding box center [765, 557] width 52 height 52
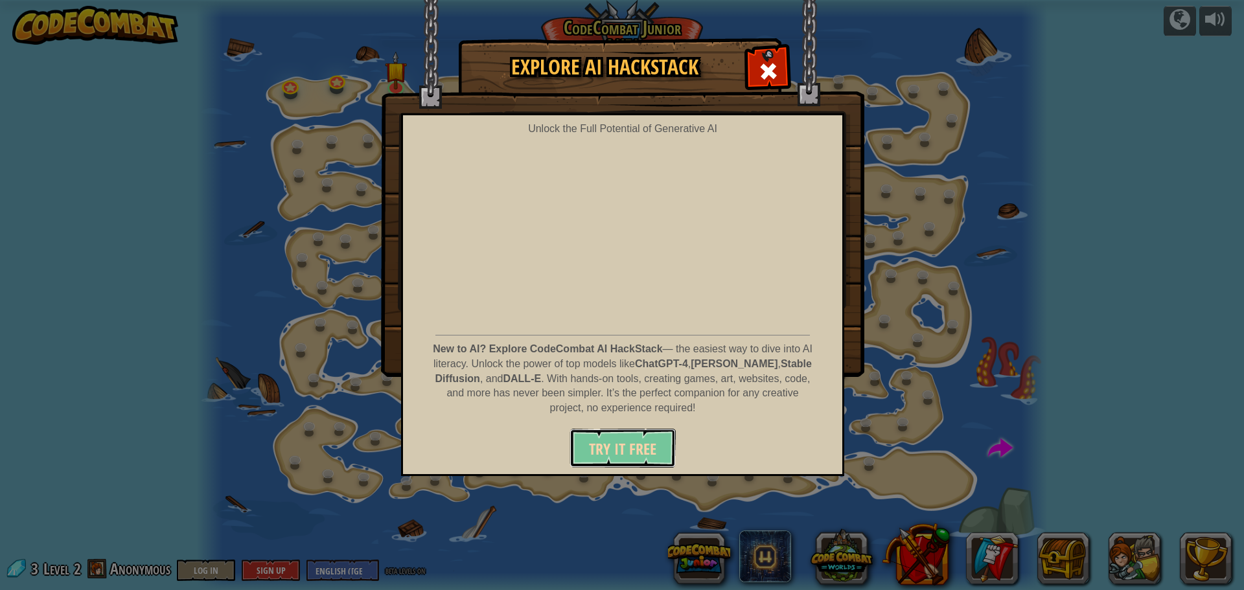
click at [635, 434] on button "Try It Free" at bounding box center [623, 448] width 106 height 39
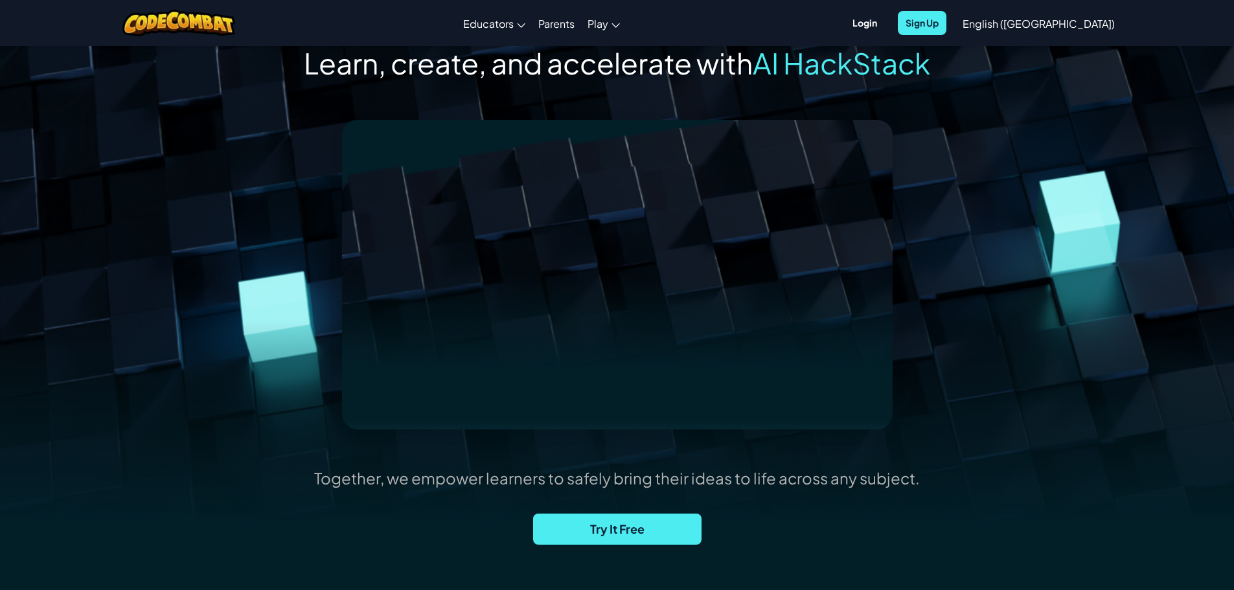
scroll to position [130, 0]
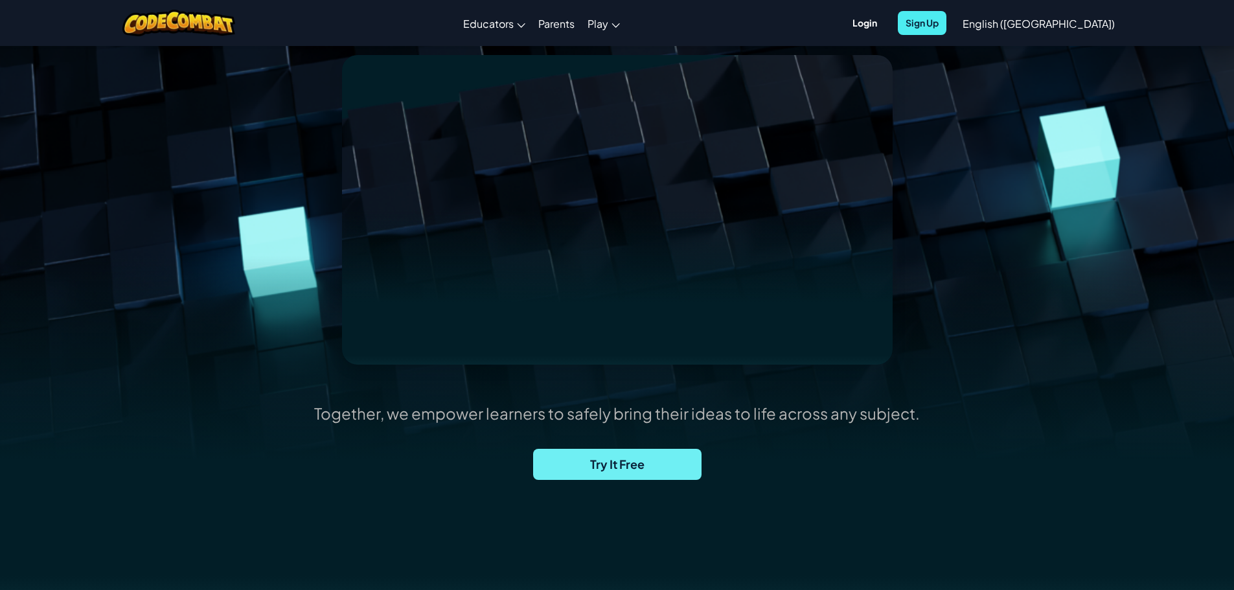
click at [639, 461] on span "Try It Free" at bounding box center [617, 464] width 168 height 31
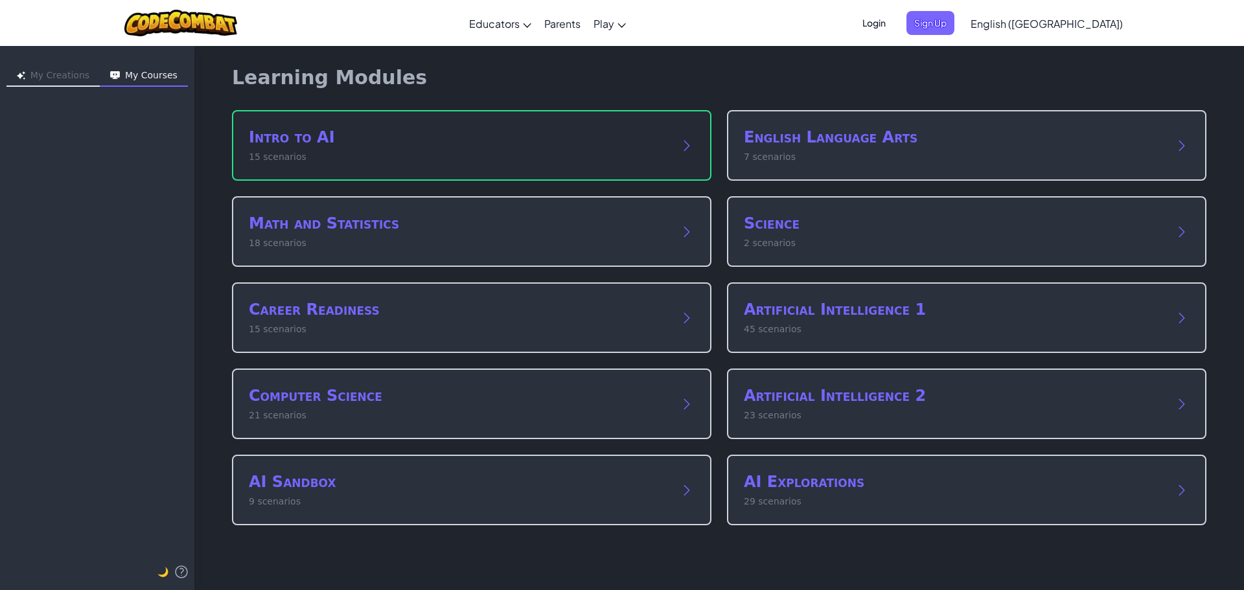
click at [599, 124] on div "Intro to AI 15 scenarios" at bounding box center [472, 145] width 480 height 71
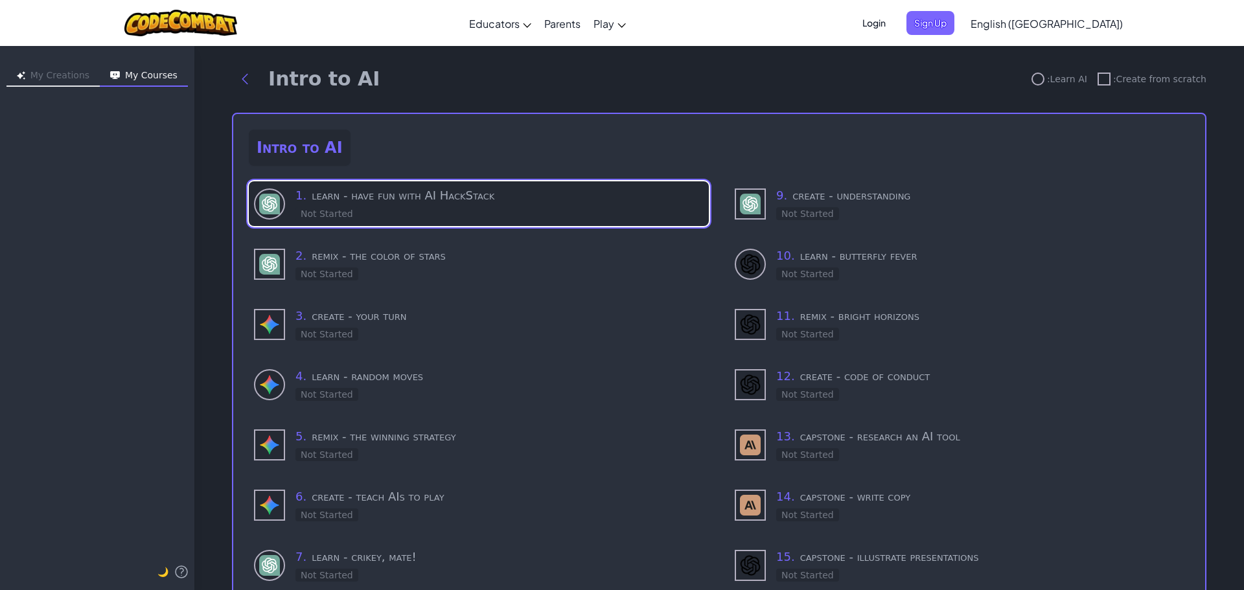
click at [573, 218] on div "1 . learn - have fun with AI HackStack Not Started" at bounding box center [499, 204] width 408 height 34
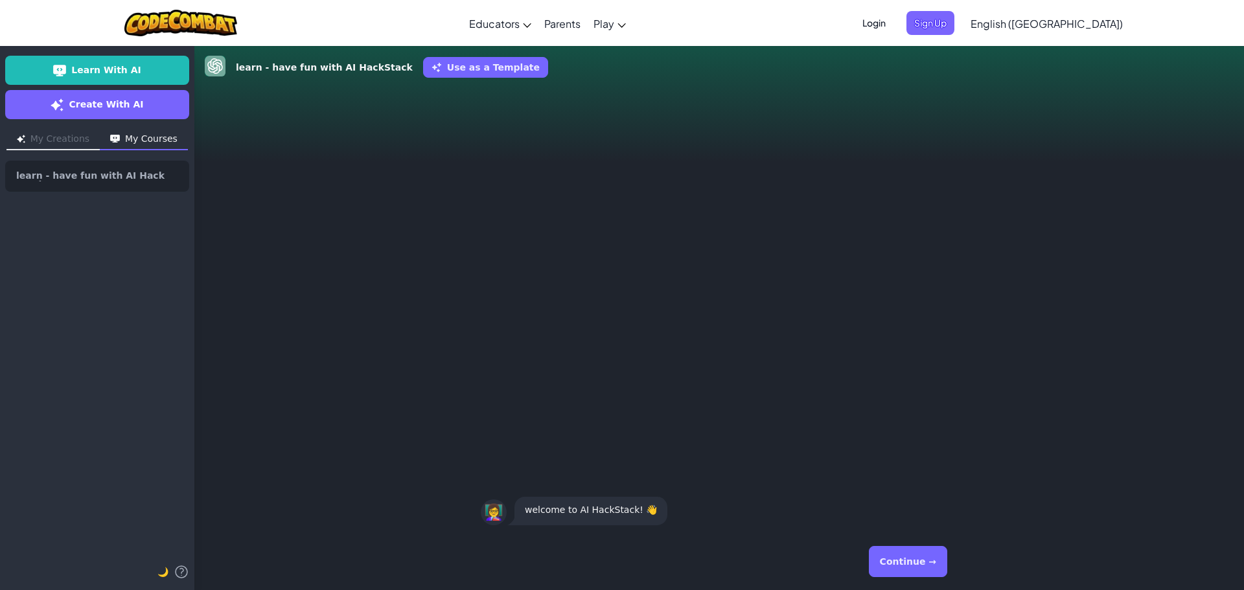
click at [909, 566] on button "Continue →" at bounding box center [908, 561] width 78 height 31
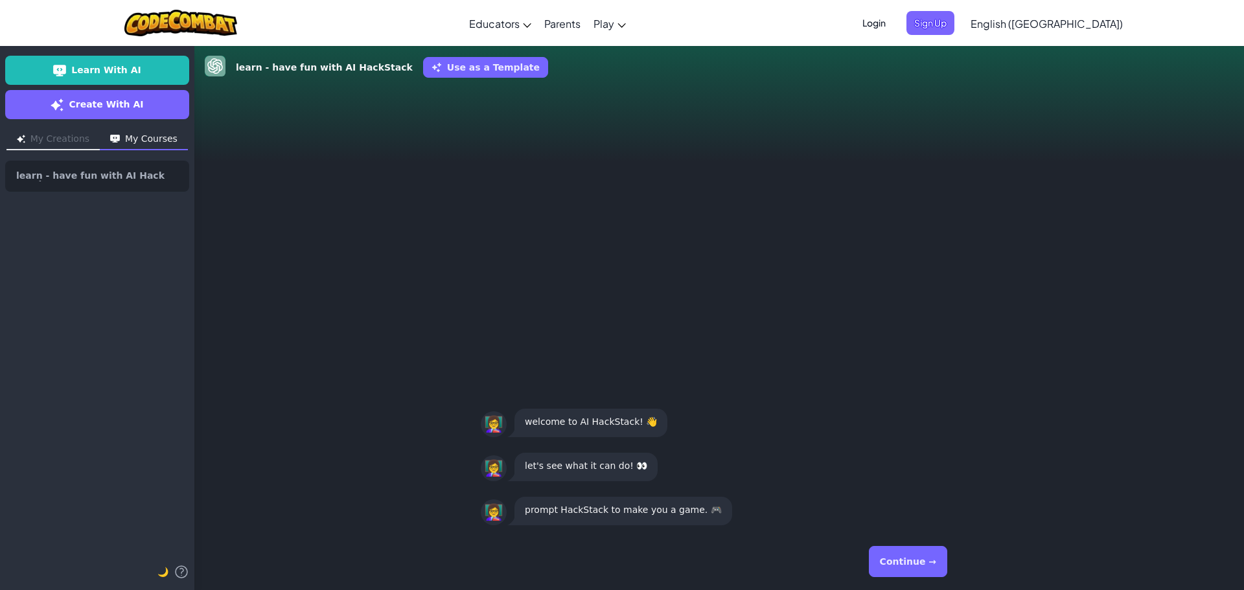
click at [909, 566] on button "Continue →" at bounding box center [908, 561] width 78 height 31
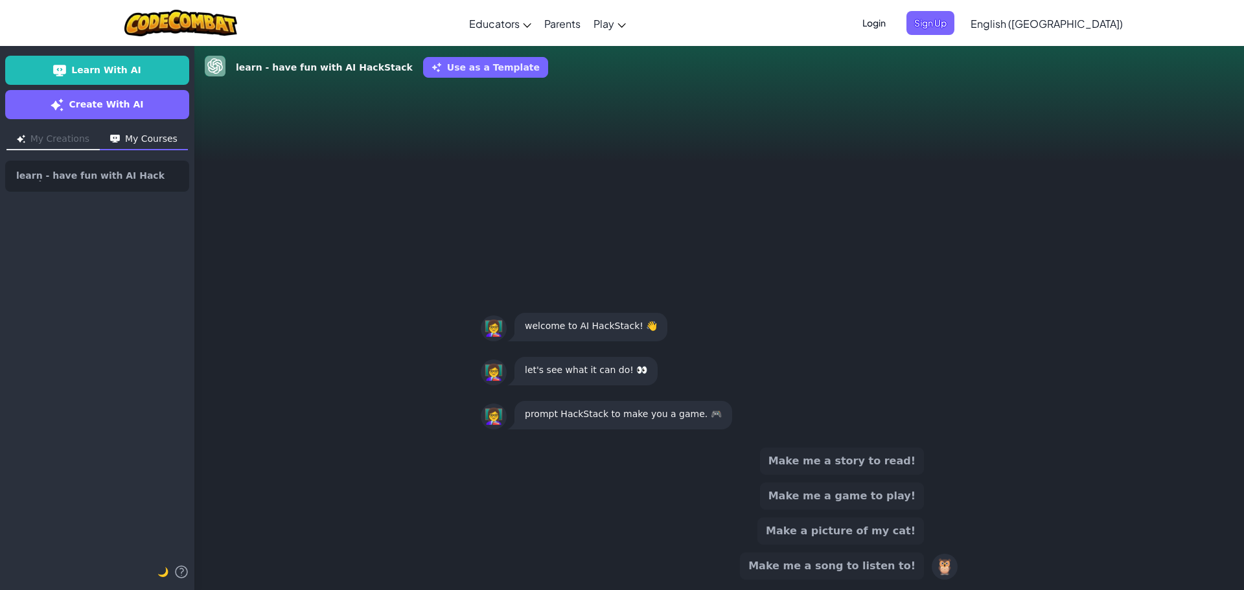
click at [908, 504] on button "Make me a game to play!" at bounding box center [842, 496] width 164 height 27
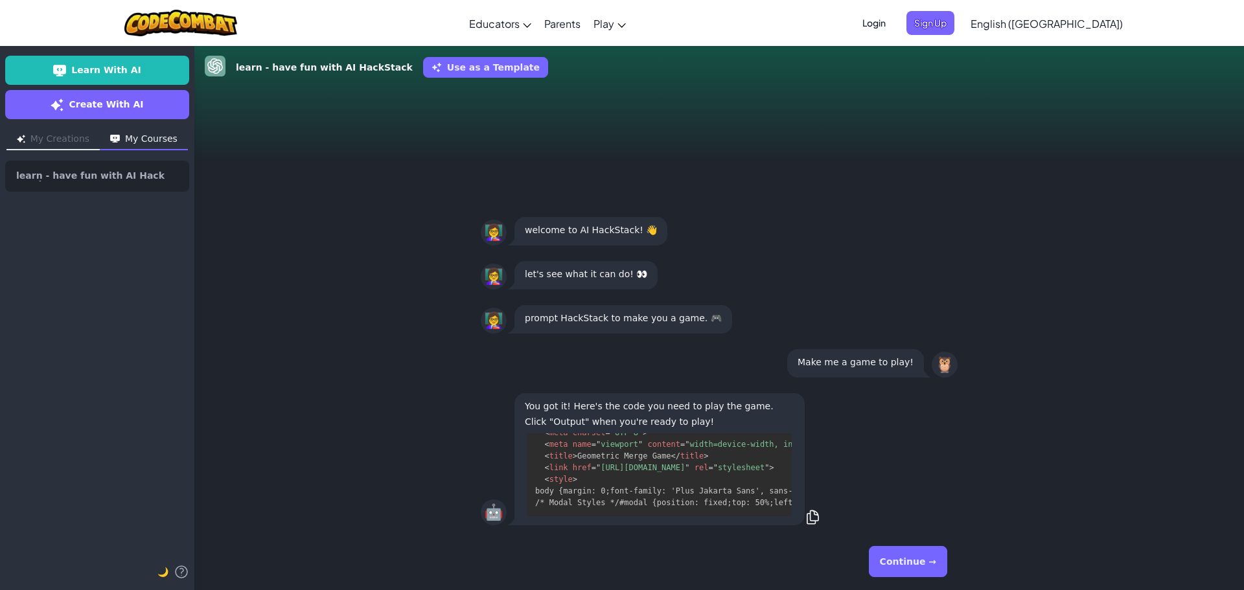
scroll to position [729, 0]
click at [901, 557] on button "Continue →" at bounding box center [908, 561] width 78 height 31
click at [902, 557] on button "Continue →" at bounding box center [908, 561] width 78 height 31
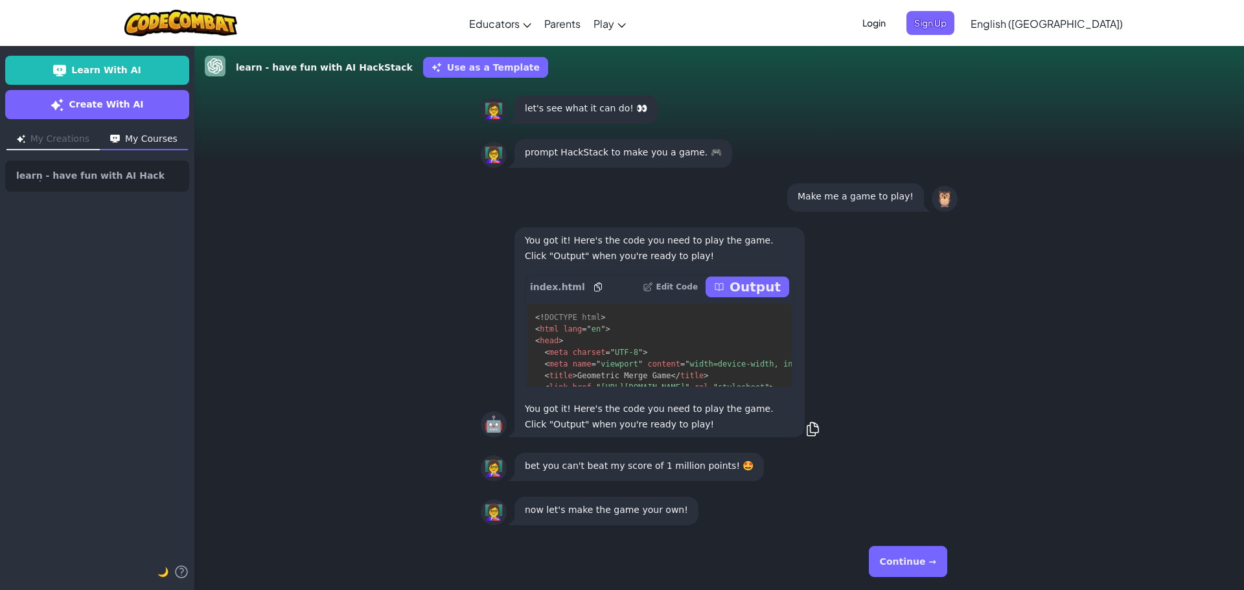
click at [903, 557] on button "Continue →" at bounding box center [908, 561] width 78 height 31
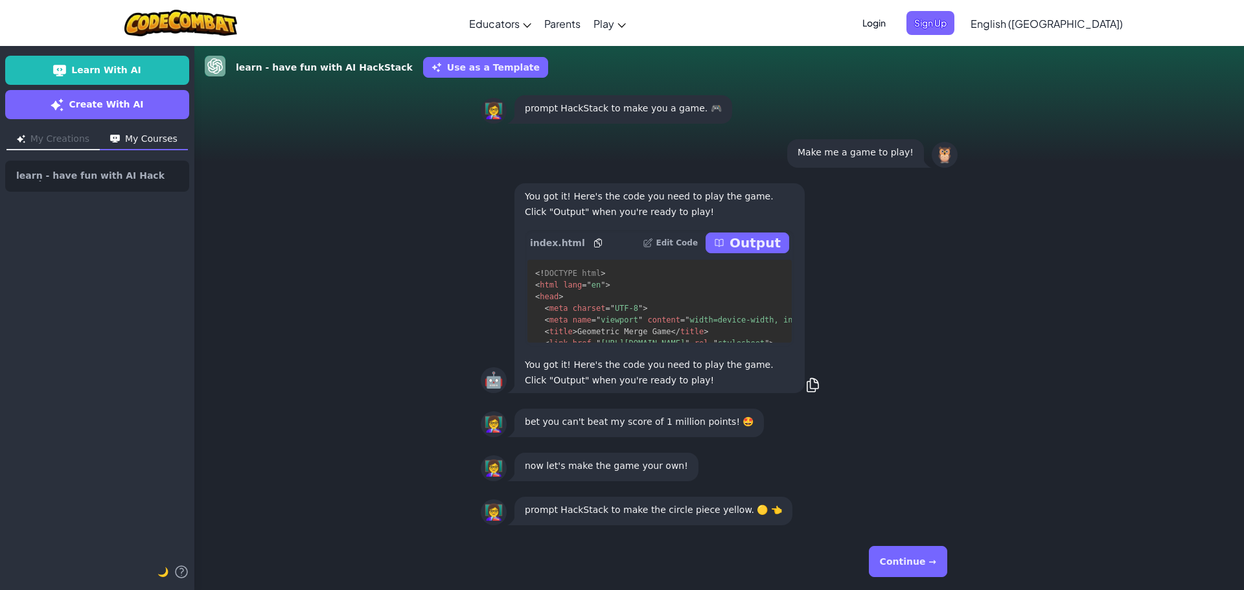
click at [903, 557] on button "Continue →" at bounding box center [908, 561] width 78 height 31
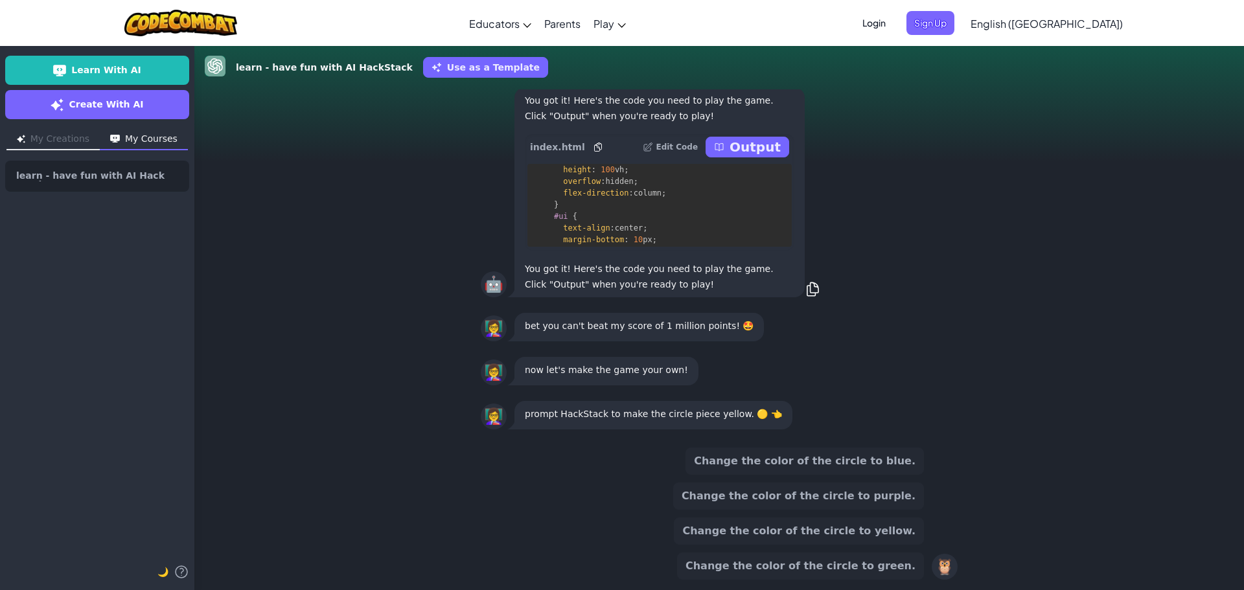
scroll to position [259, 0]
click at [746, 149] on p "Output" at bounding box center [755, 147] width 51 height 18
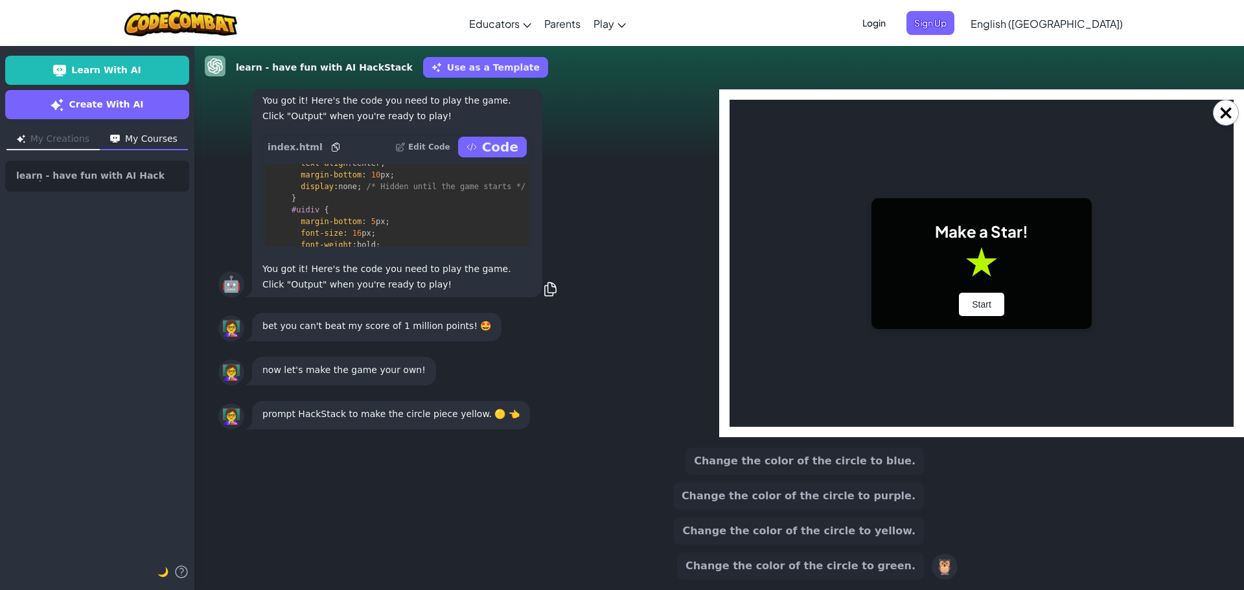
scroll to position [0, 0]
click at [999, 298] on button "Start" at bounding box center [981, 304] width 45 height 23
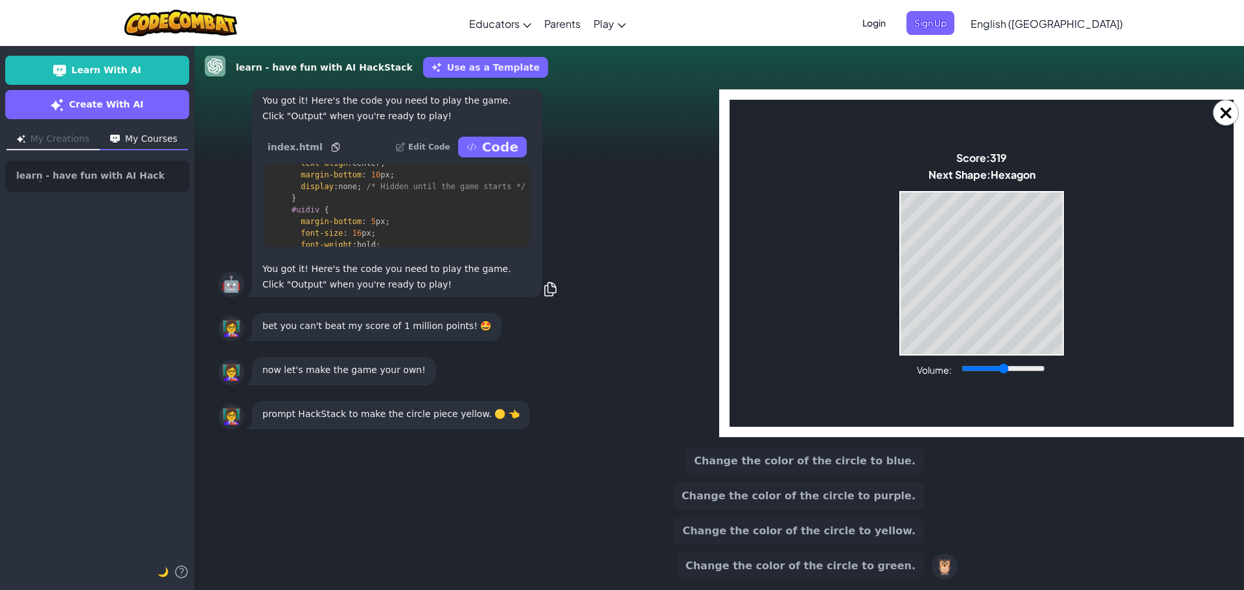
click at [476, 143] on icon at bounding box center [472, 147] width 10 height 10
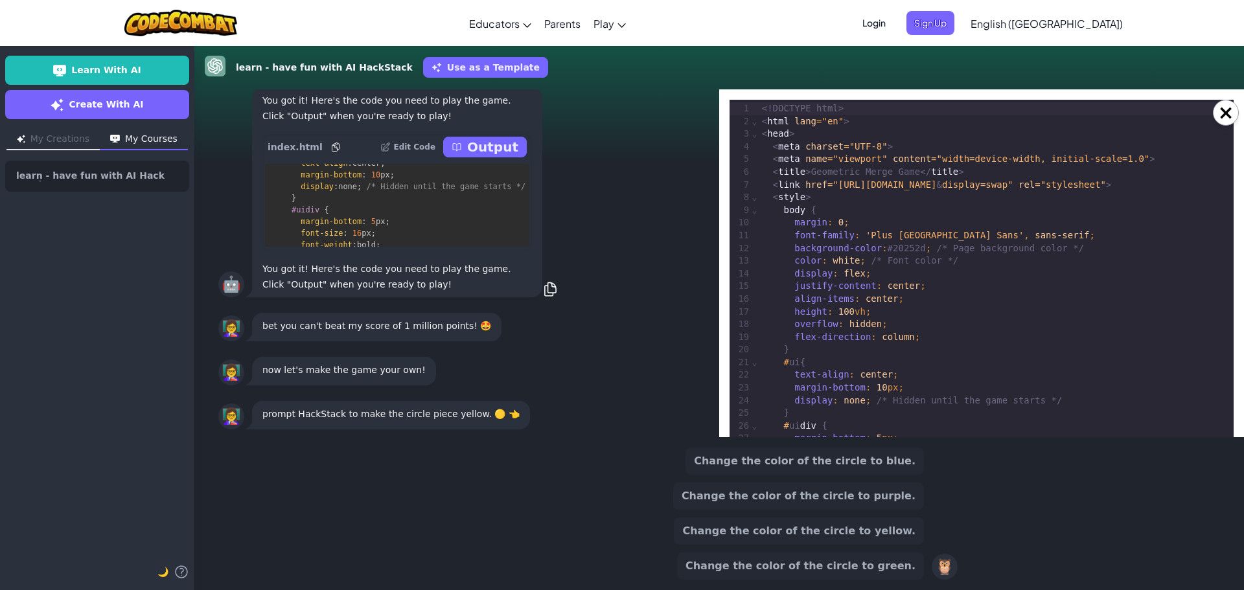
click at [411, 149] on p "Edit Code" at bounding box center [414, 147] width 42 height 10
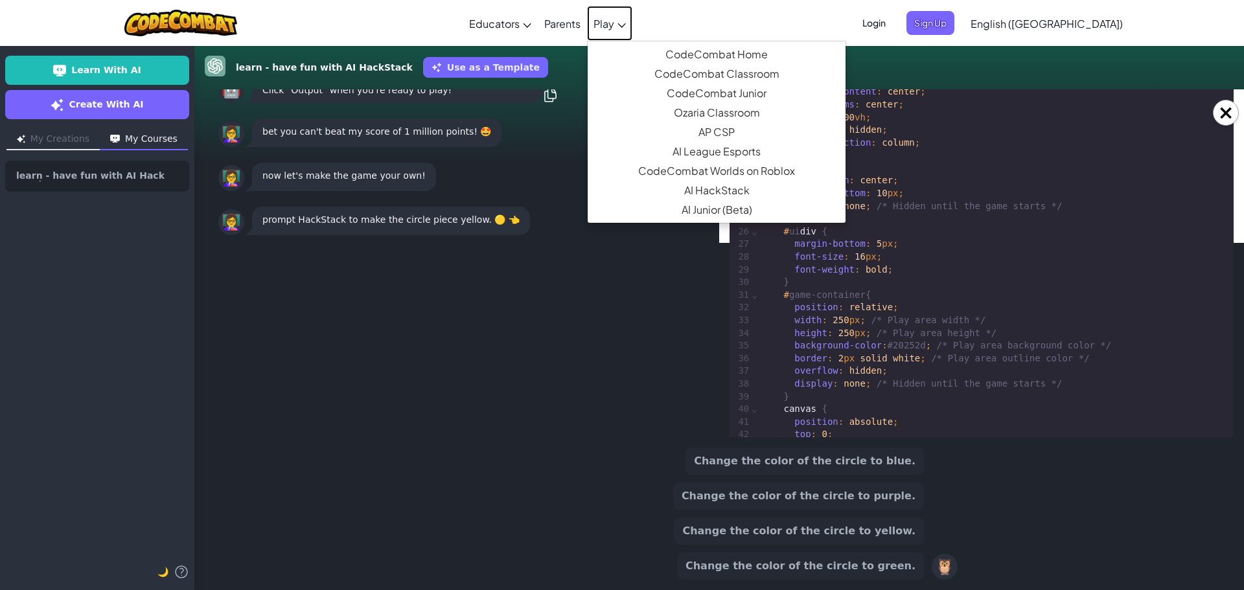
click at [614, 30] on span "Play" at bounding box center [604, 24] width 21 height 14
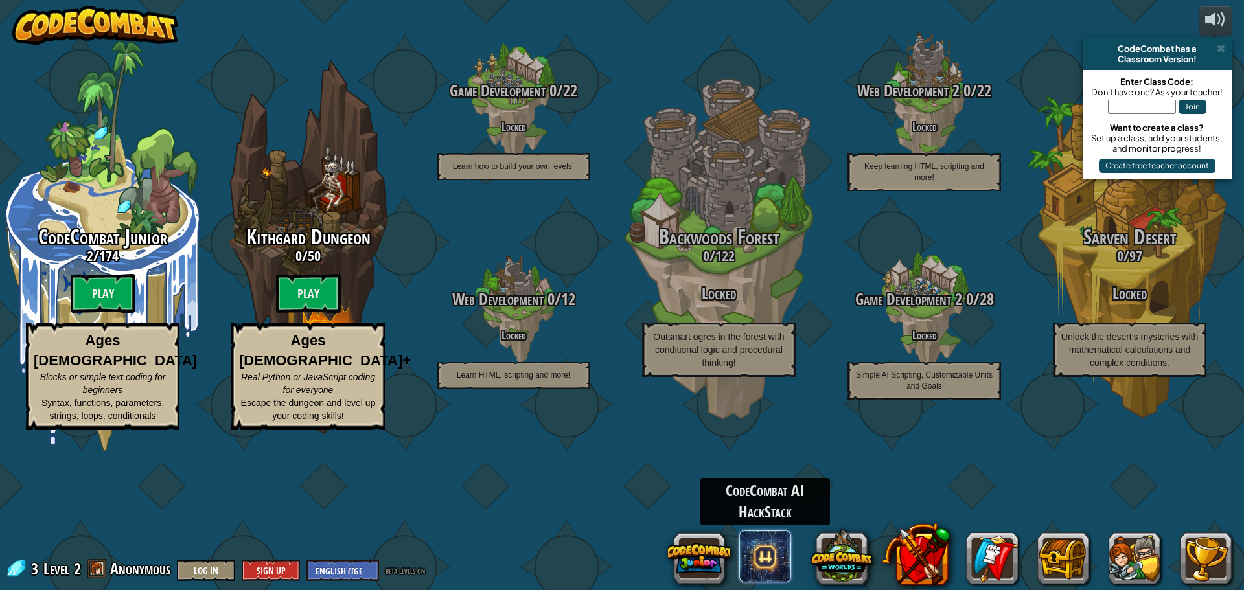
click at [780, 552] on span at bounding box center [765, 557] width 52 height 52
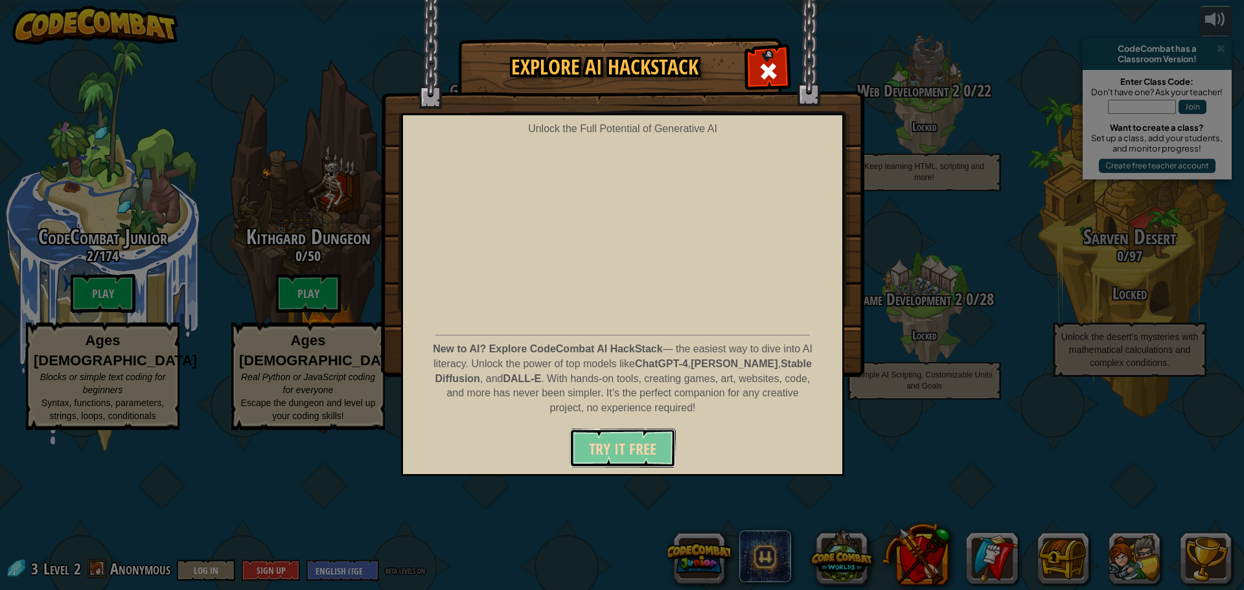
click at [632, 443] on span "Try It Free" at bounding box center [622, 449] width 67 height 21
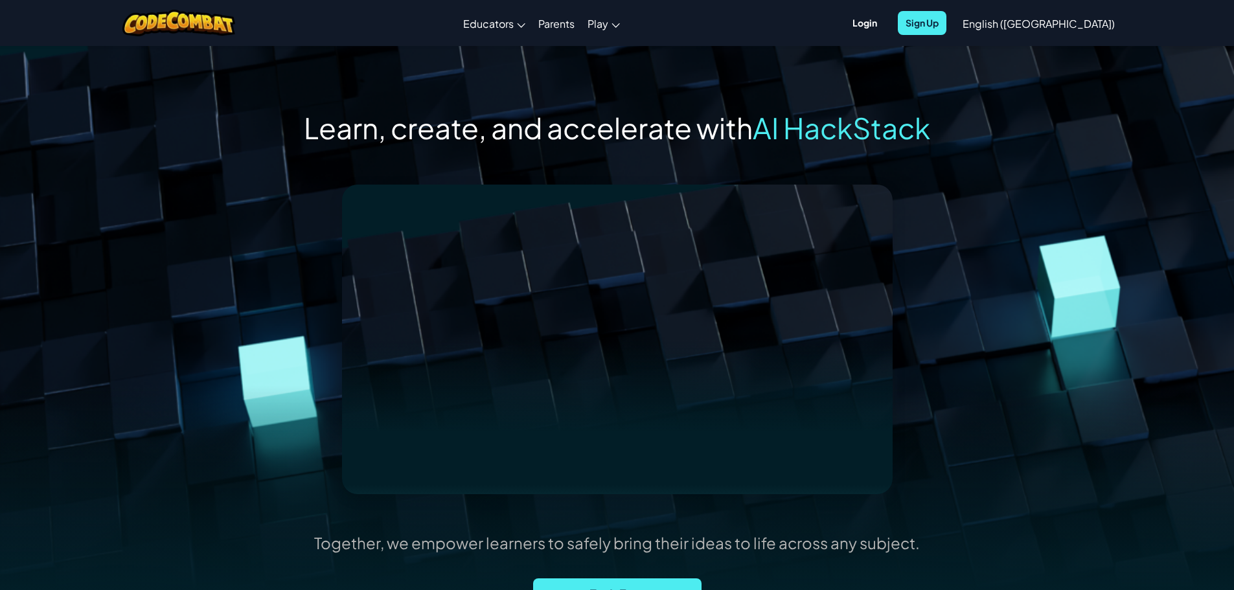
scroll to position [259, 0]
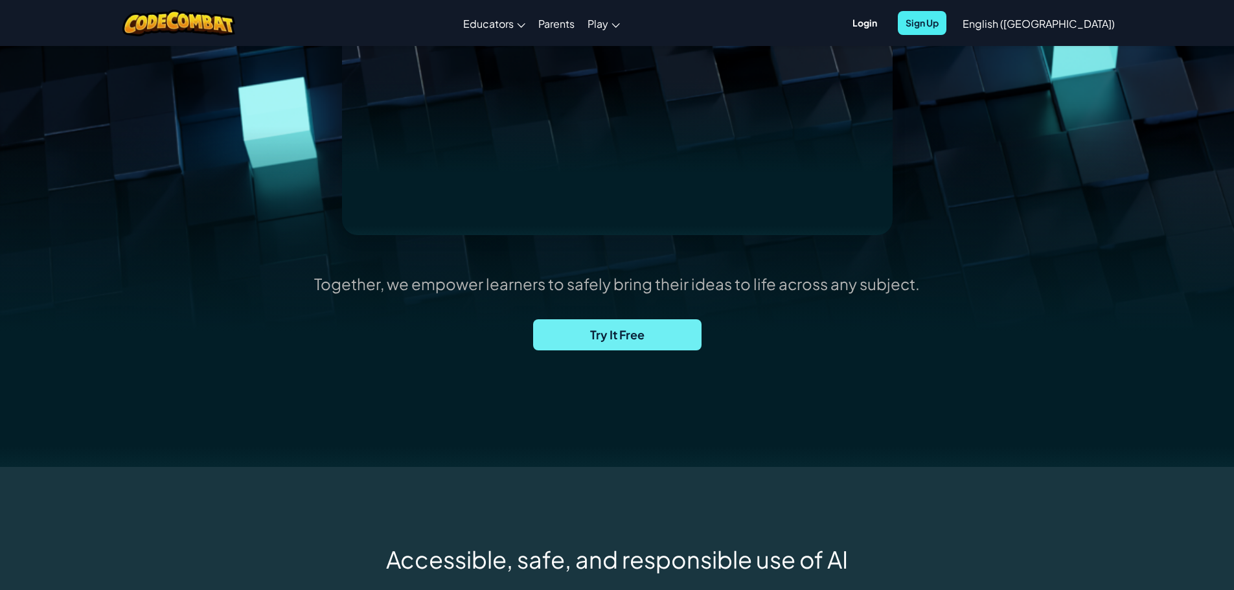
click at [659, 341] on span "Try It Free" at bounding box center [617, 334] width 168 height 31
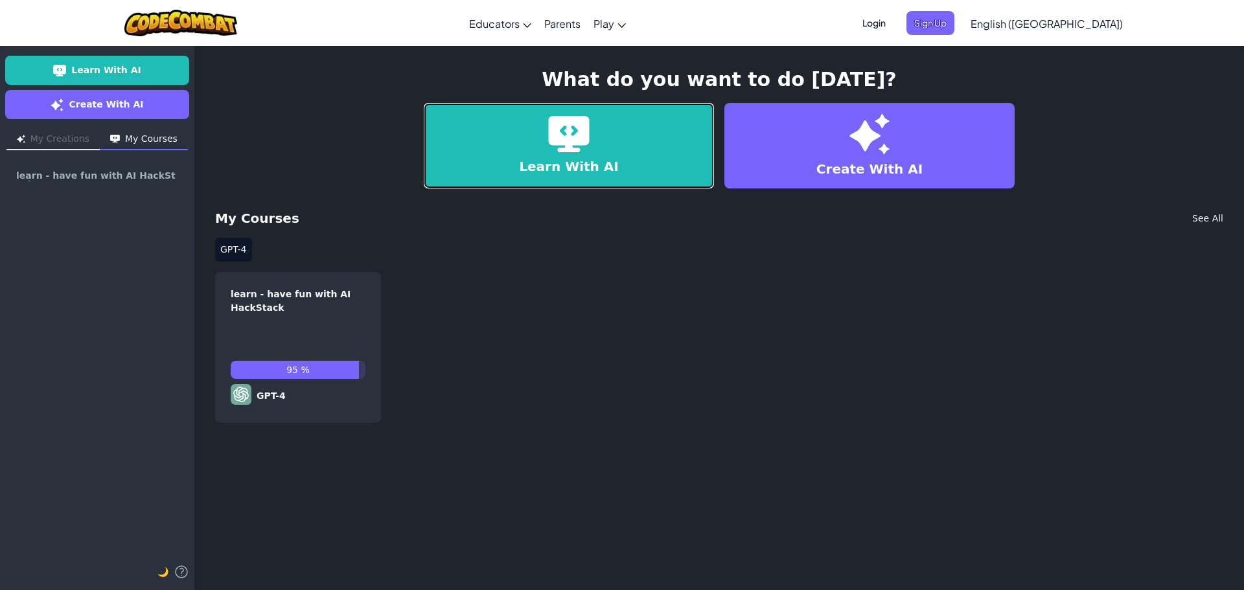
click at [507, 176] on link "Learn With AI" at bounding box center [569, 146] width 290 height 86
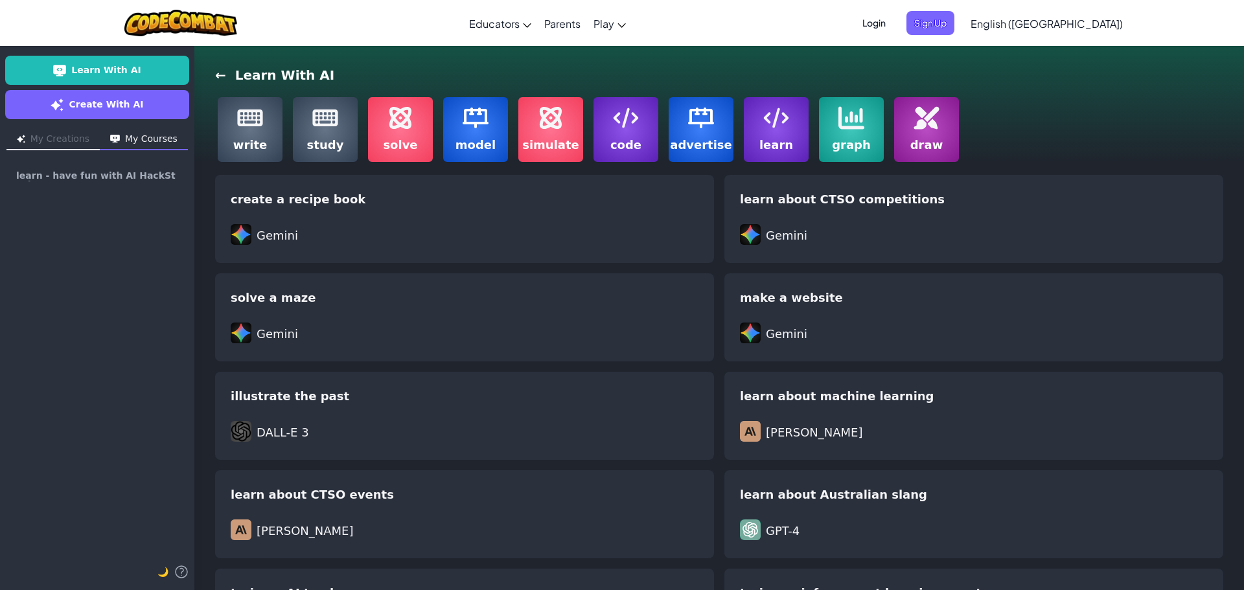
click at [647, 113] on label "code" at bounding box center [626, 129] width 65 height 65
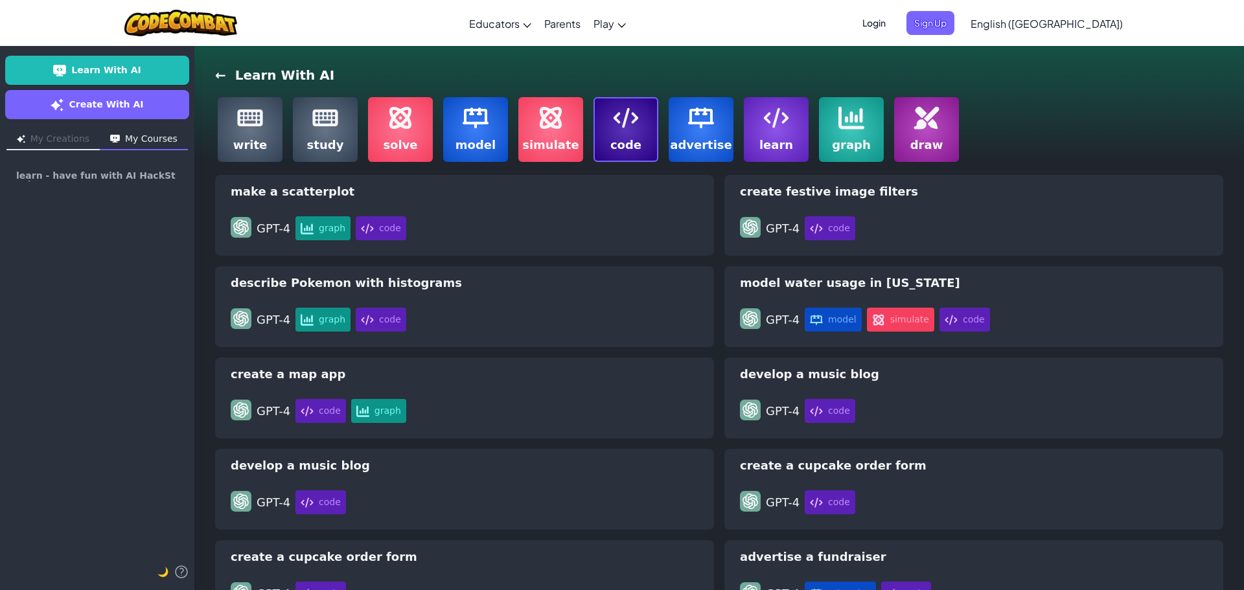
click at [739, 124] on div "write study solve model simulate code advertise learn graph draw" at bounding box center [588, 130] width 746 height 70
click at [763, 121] on label "learn" at bounding box center [776, 129] width 65 height 65
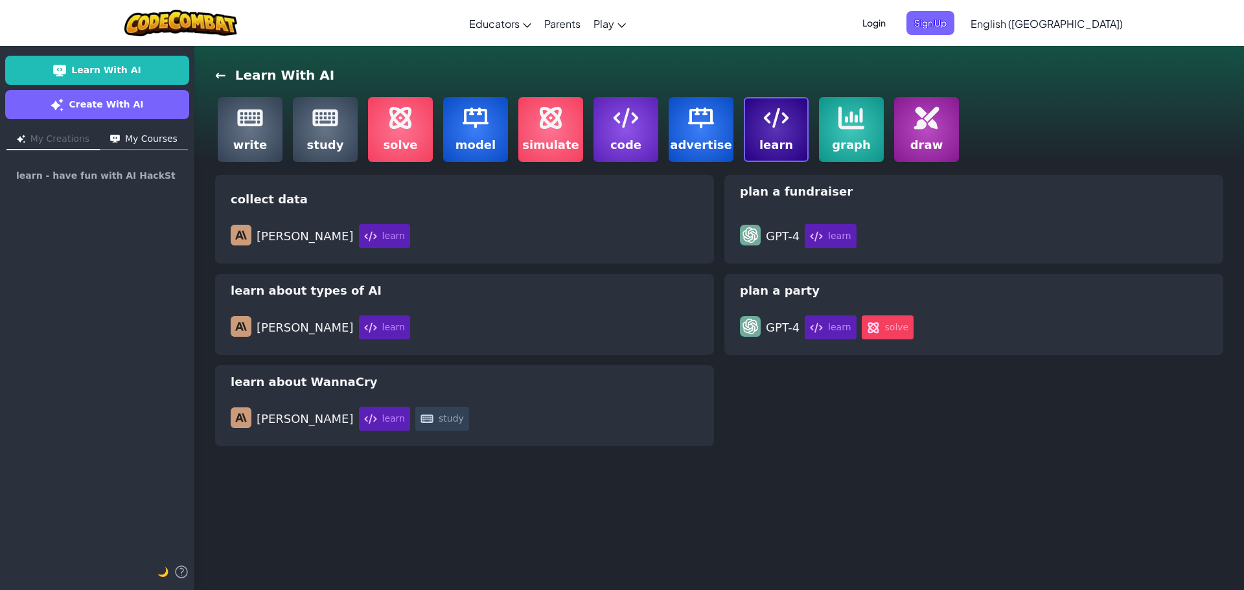
click at [253, 114] on img at bounding box center [250, 118] width 26 height 26
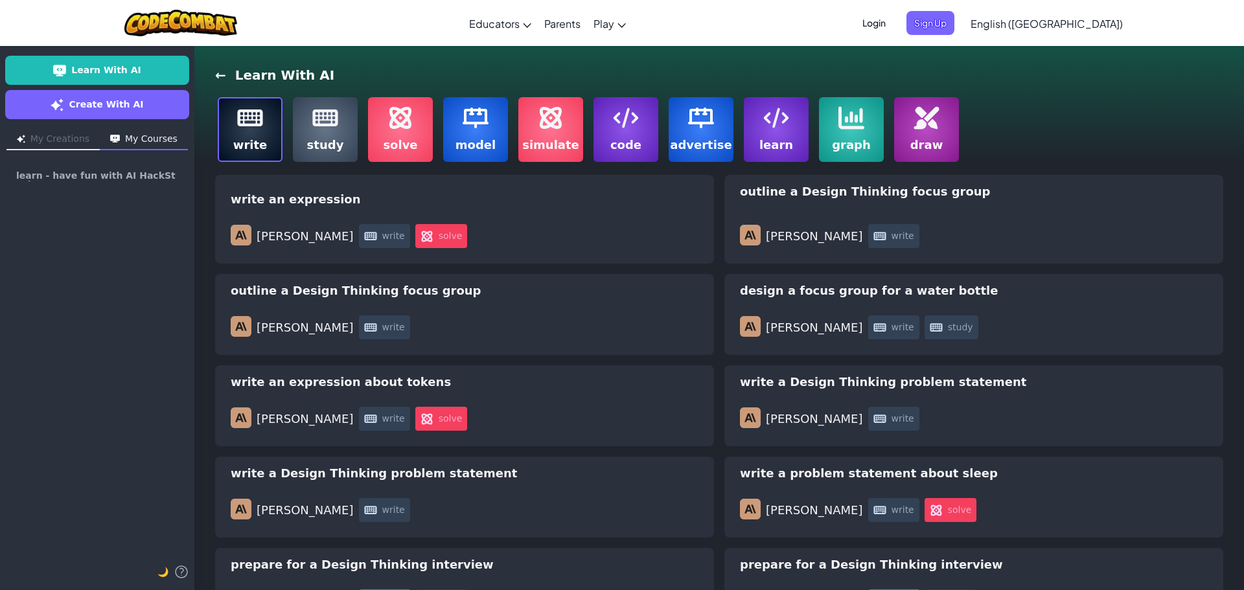
click at [303, 109] on label "study" at bounding box center [325, 129] width 65 height 65
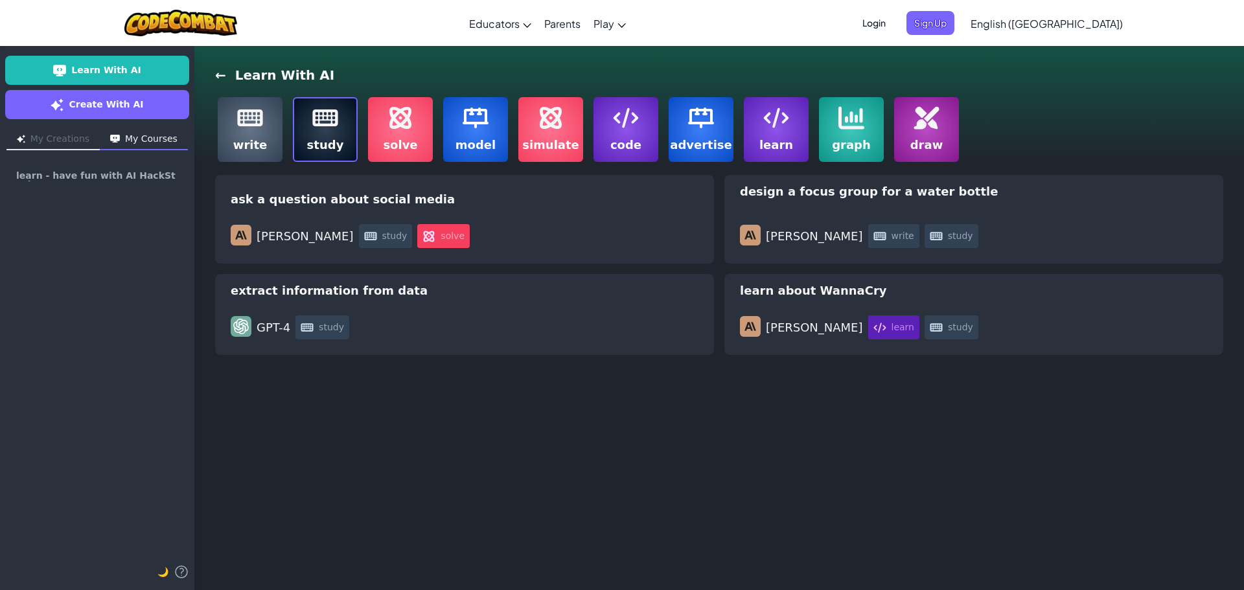
click at [261, 106] on img at bounding box center [250, 118] width 26 height 26
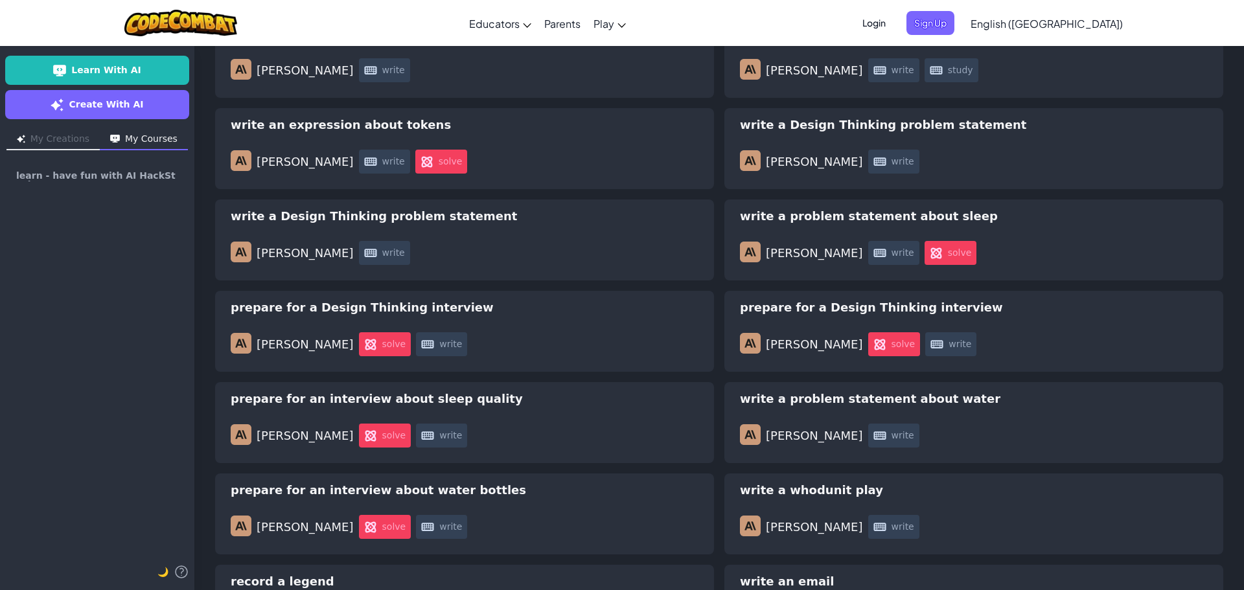
scroll to position [63, 0]
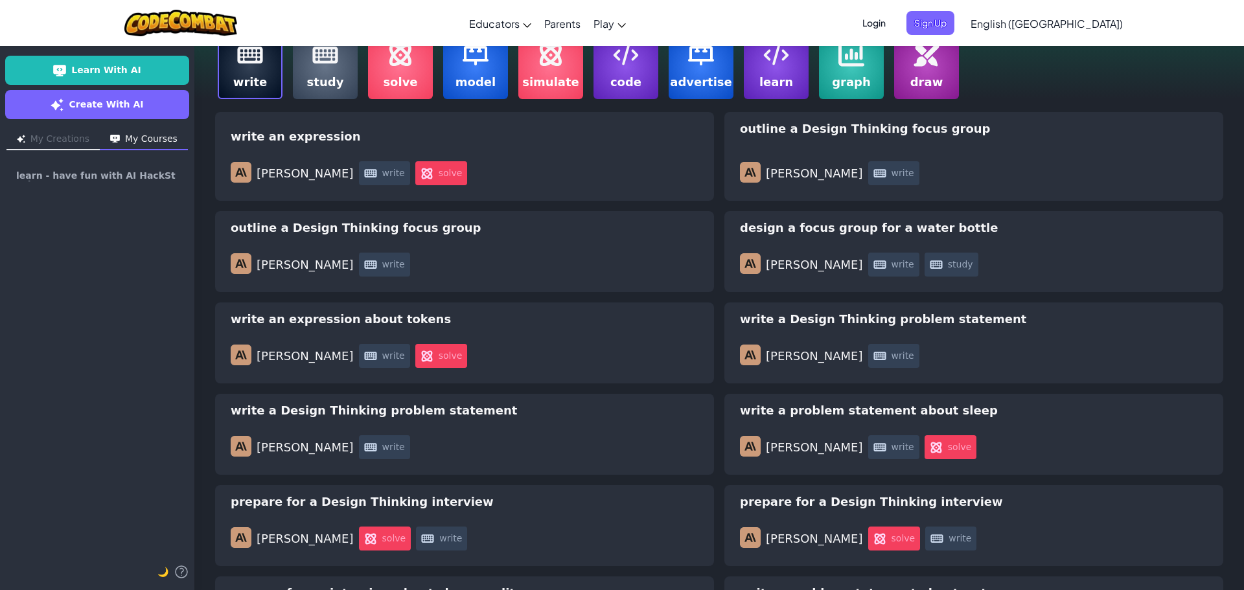
click at [266, 80] on label "write" at bounding box center [250, 66] width 65 height 65
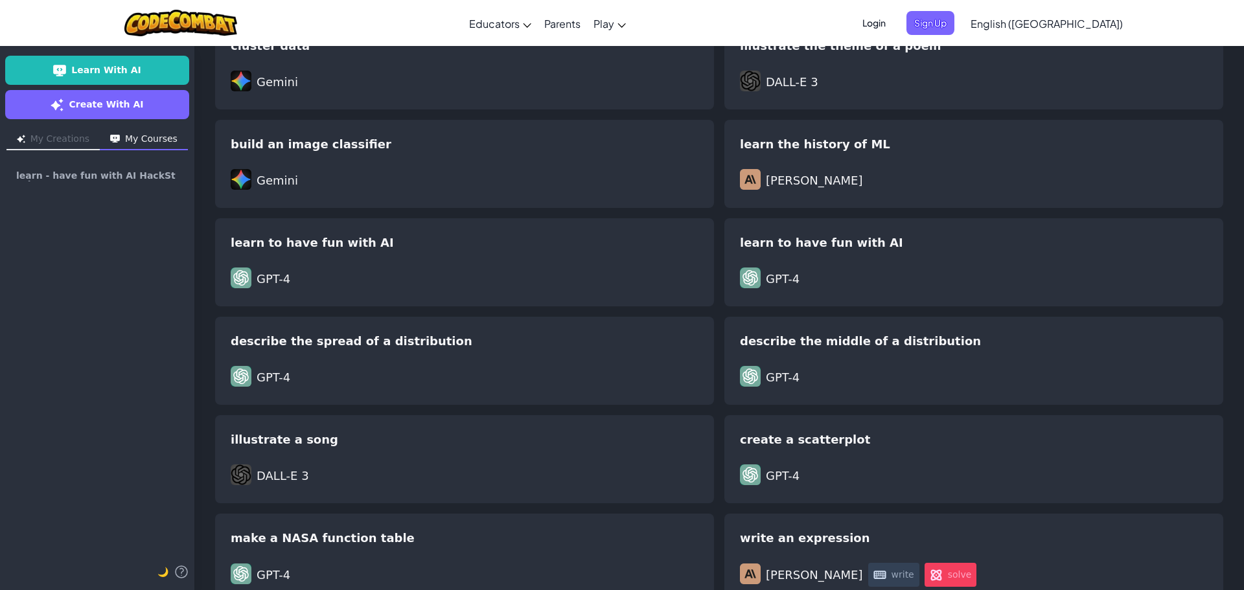
scroll to position [905, 0]
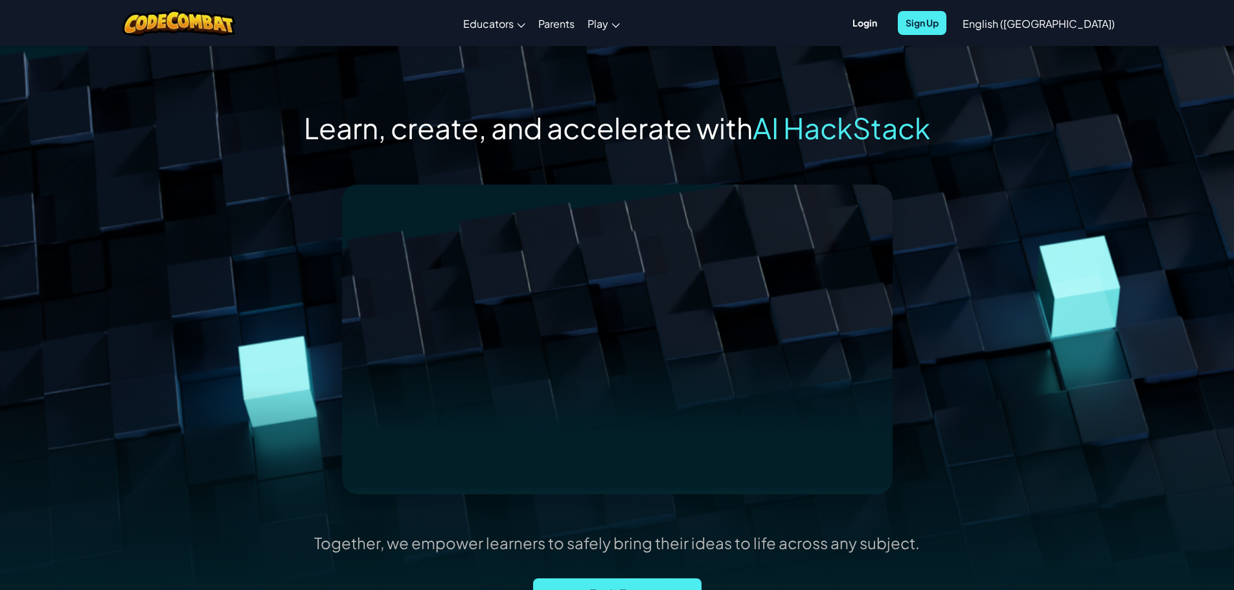
scroll to position [259, 0]
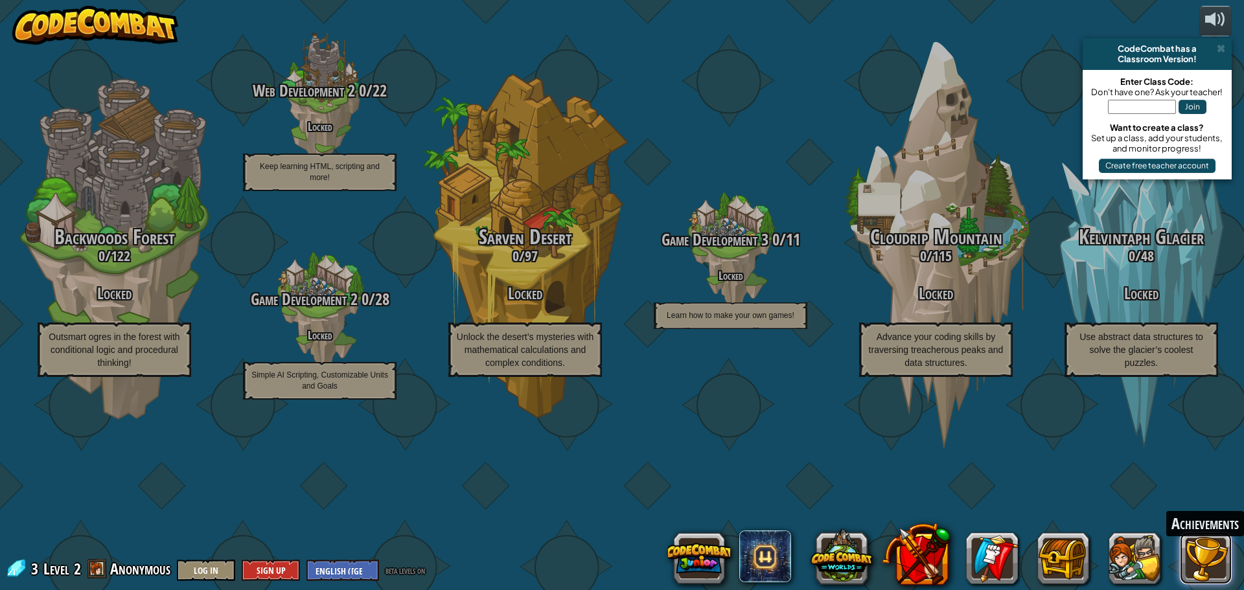
click at [1204, 559] on button at bounding box center [1206, 559] width 52 height 52
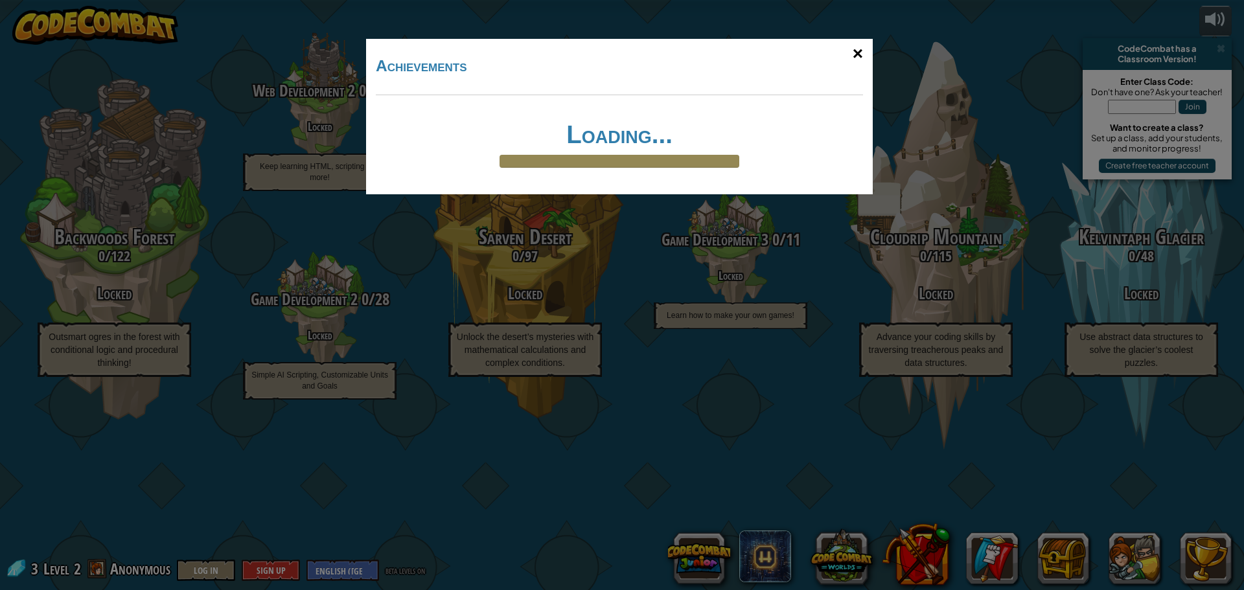
click at [855, 51] on div "×" at bounding box center [858, 54] width 30 height 38
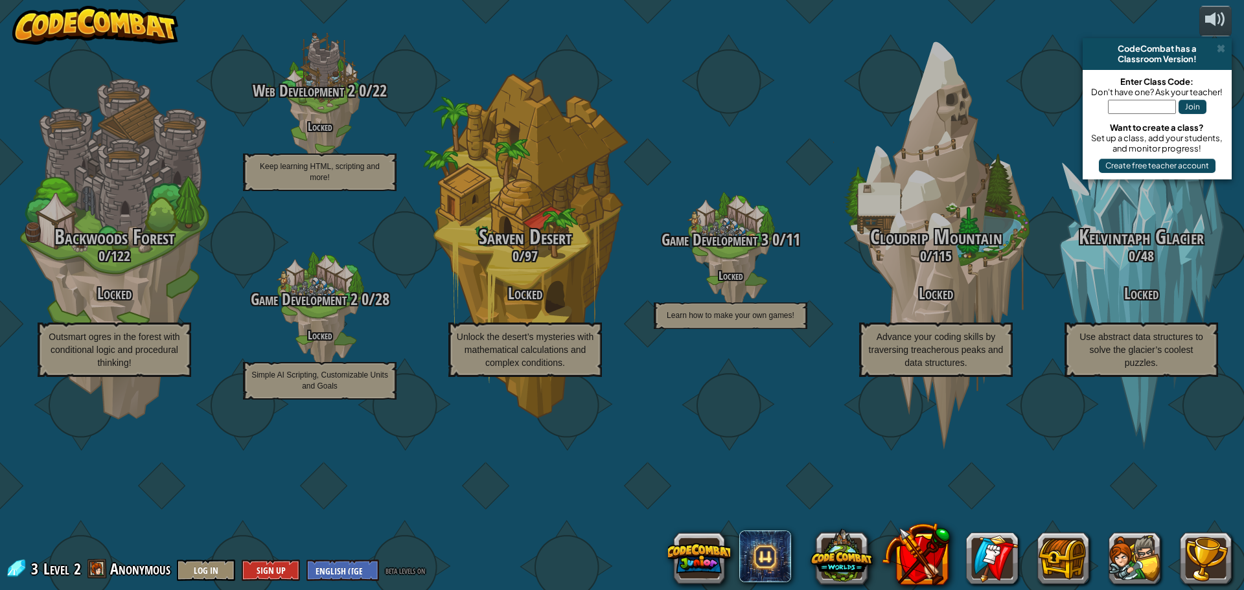
click at [116, 570] on span "Anonymous" at bounding box center [140, 569] width 60 height 21
click at [102, 570] on span at bounding box center [96, 568] width 19 height 19
click at [1137, 547] on button at bounding box center [1135, 559] width 52 height 52
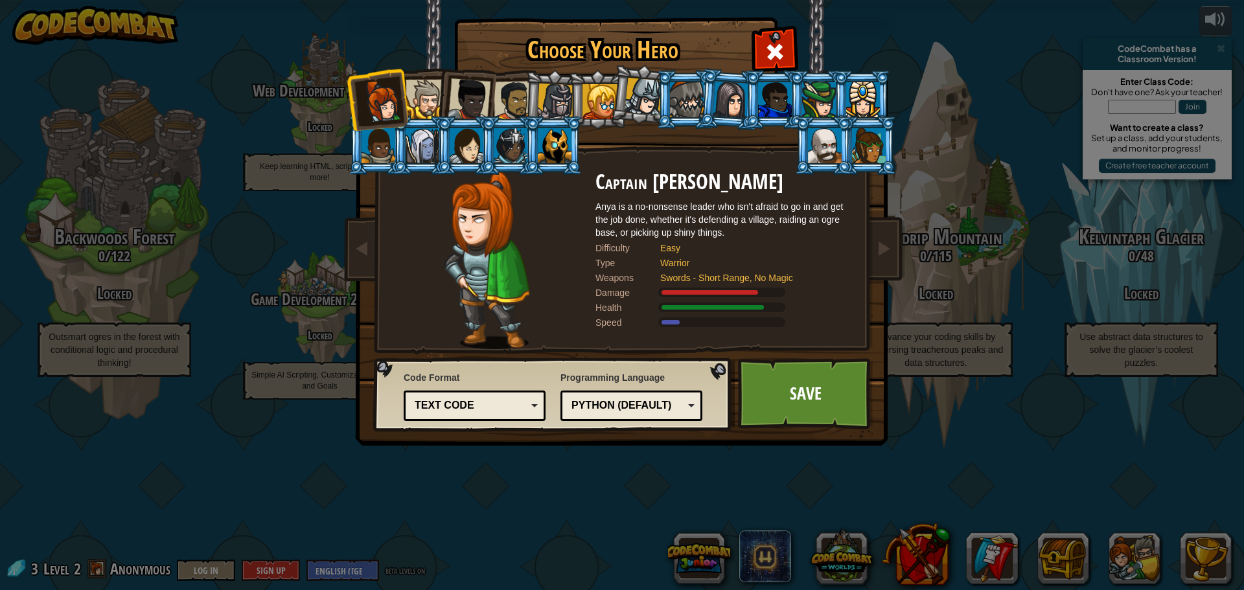
click at [616, 399] on div "Python (Default)" at bounding box center [628, 406] width 112 height 15
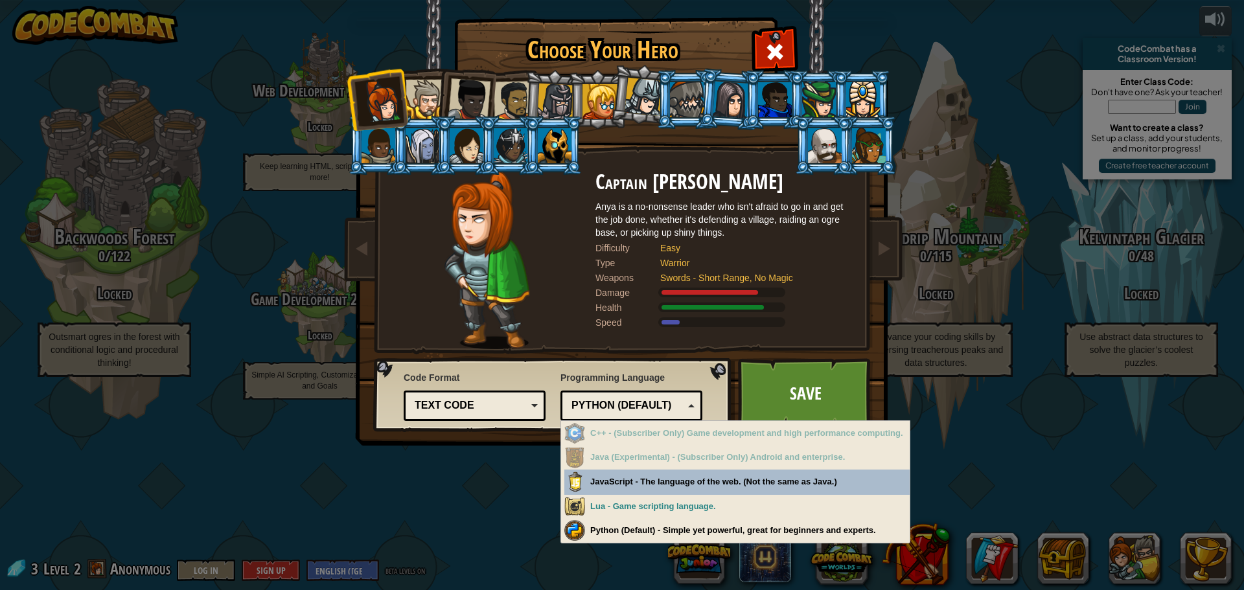
click at [943, 478] on div "Choose Your Hero 3 Captain Anya Weston Anya is a no-nonsense leader who isn't a…" at bounding box center [622, 295] width 1244 height 590
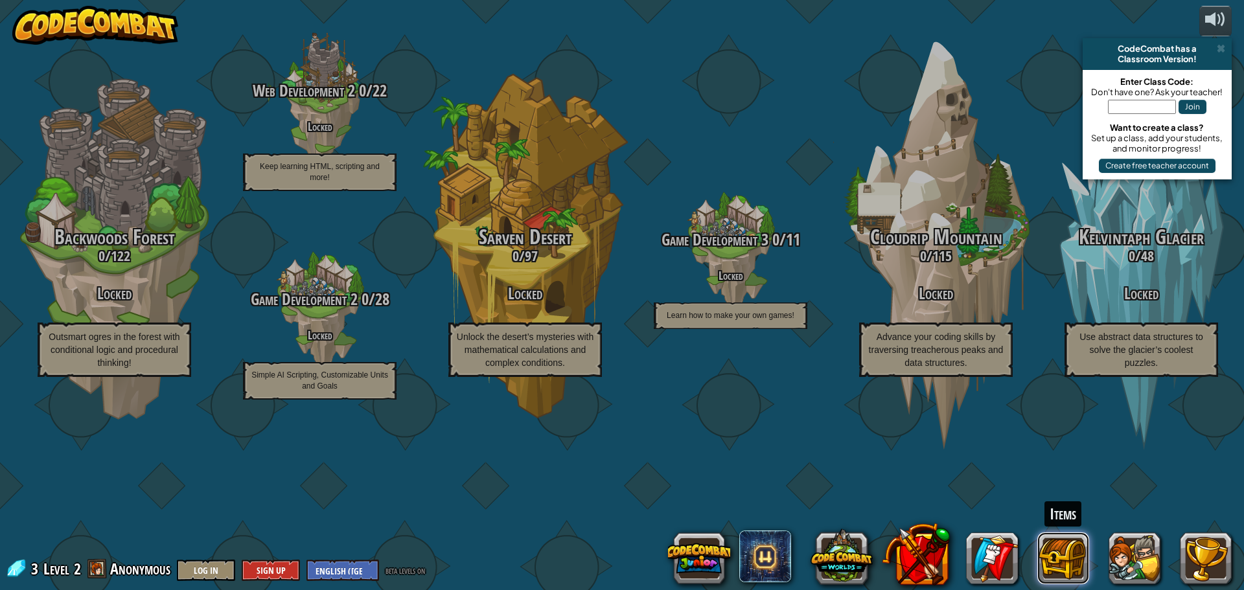
click at [1073, 546] on button at bounding box center [1063, 559] width 52 height 52
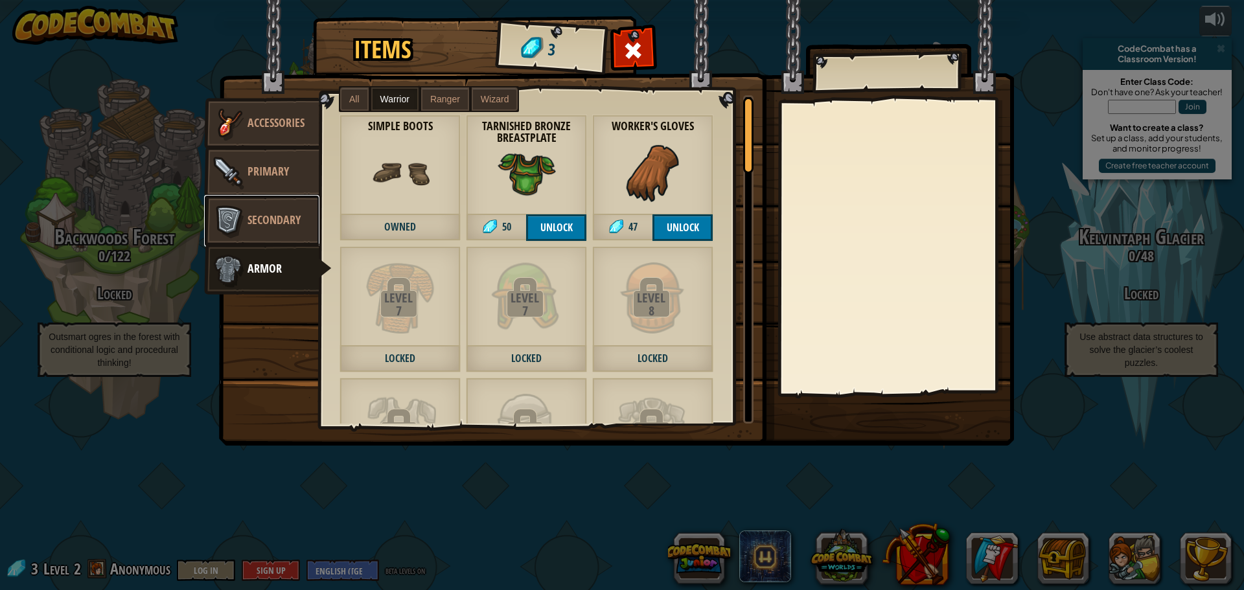
click at [242, 209] on img at bounding box center [228, 221] width 39 height 39
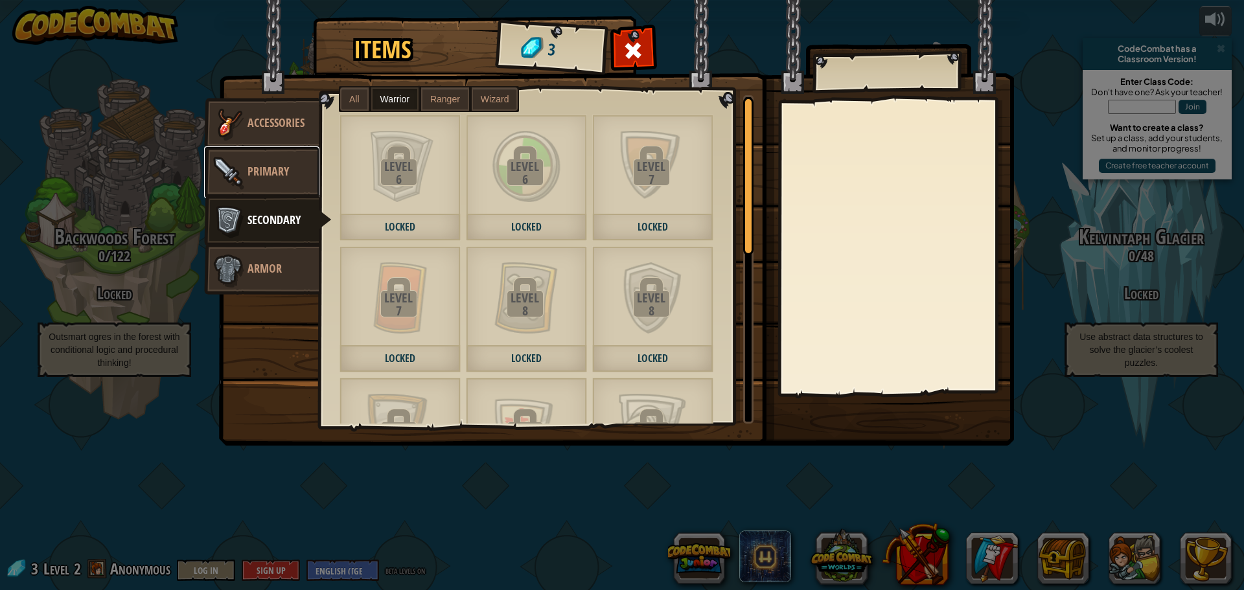
click at [268, 176] on span "Primary" at bounding box center [268, 171] width 41 height 16
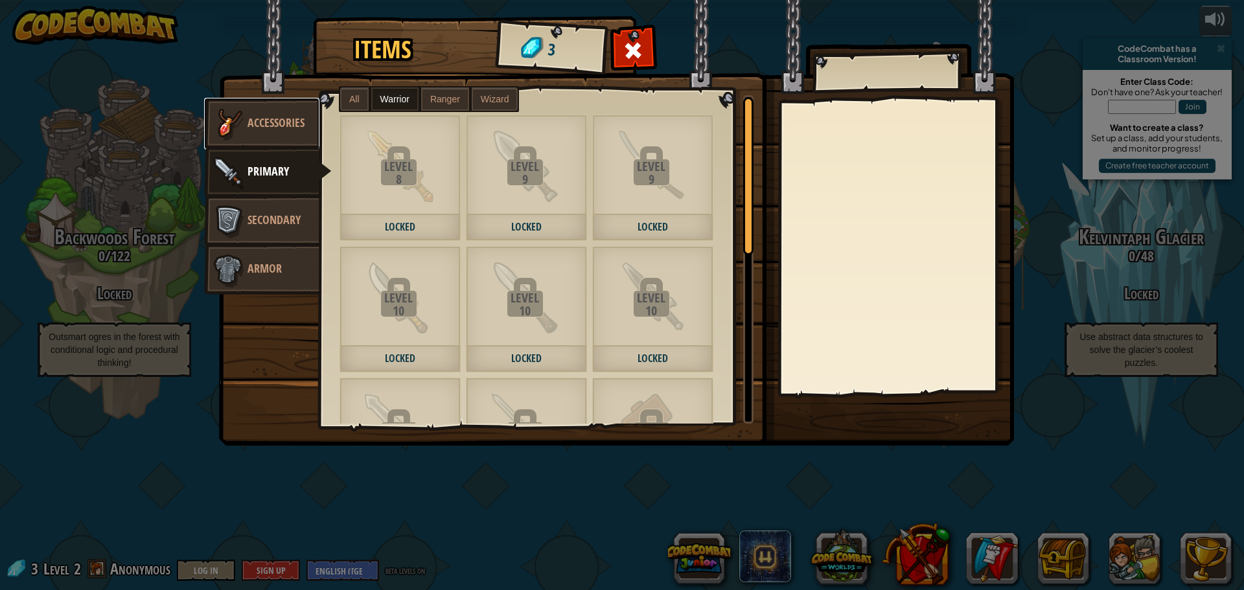
click at [273, 139] on link "Accessories" at bounding box center [261, 124] width 115 height 52
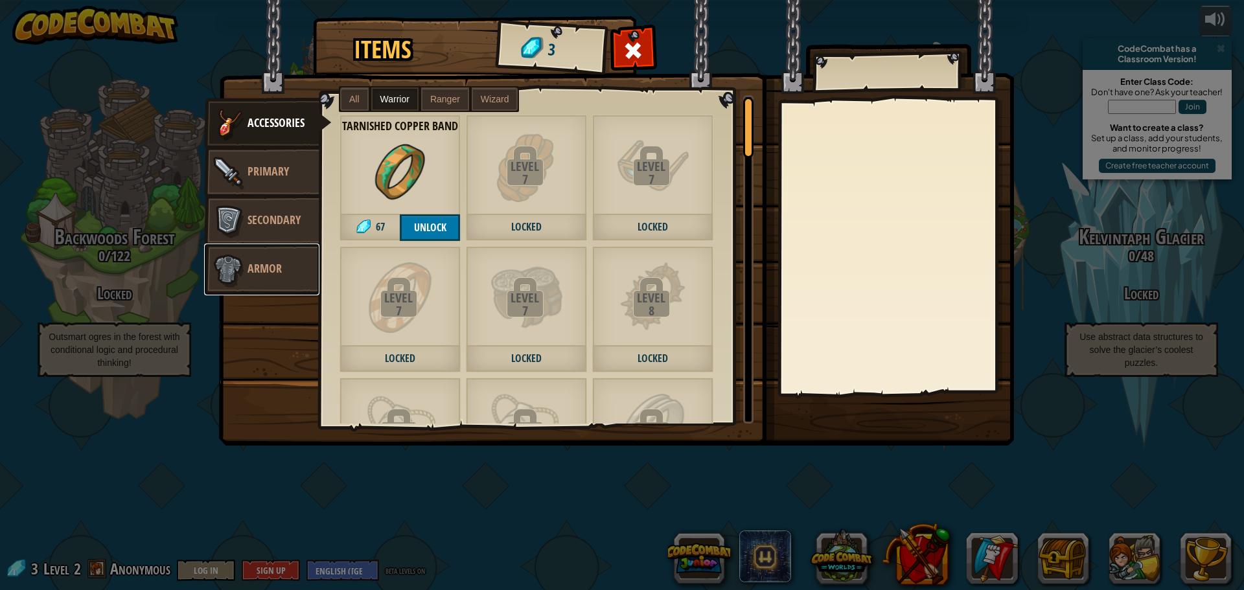
click at [260, 268] on span "Armor" at bounding box center [265, 268] width 34 height 16
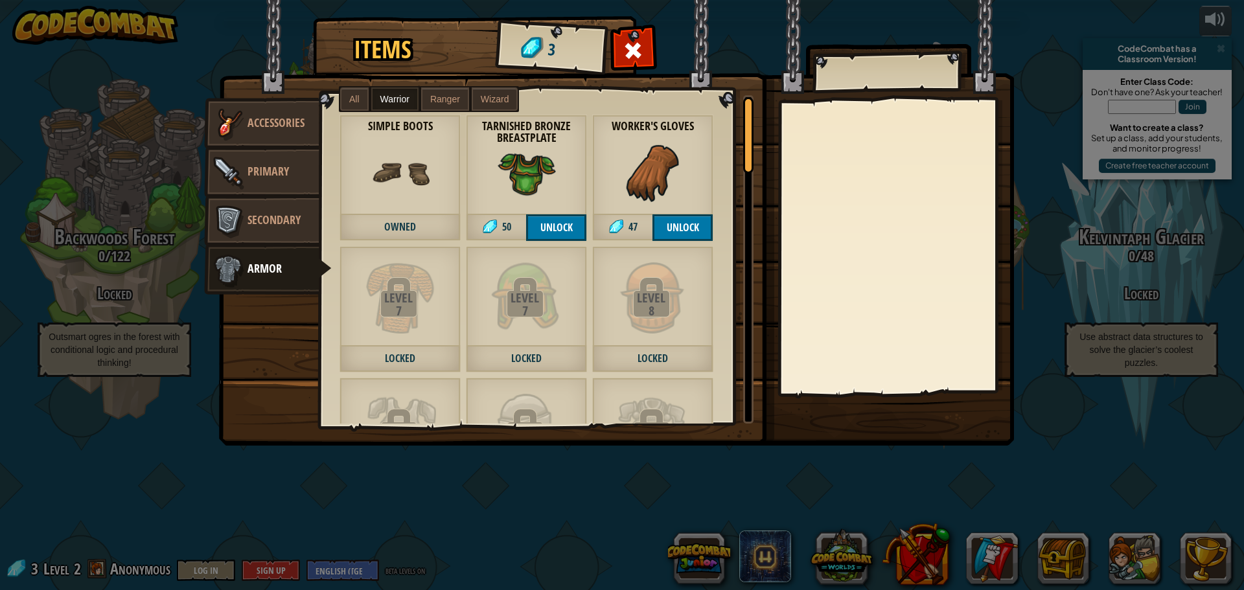
click at [435, 97] on span "Ranger" at bounding box center [445, 99] width 30 height 10
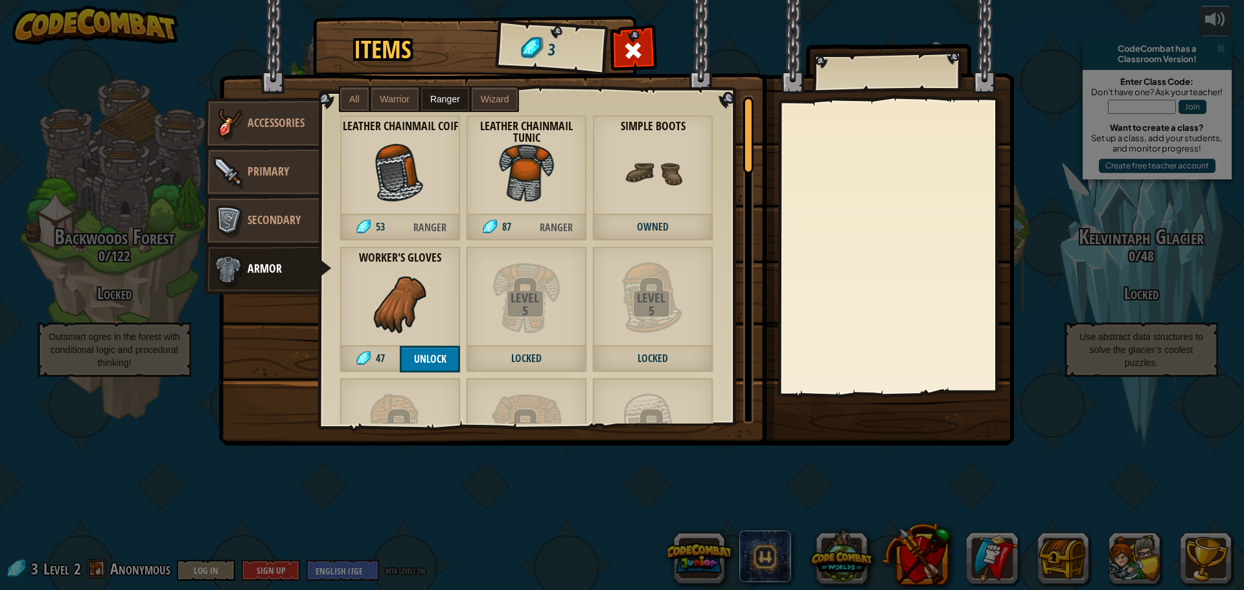
click at [489, 95] on span "Wizard" at bounding box center [495, 99] width 29 height 10
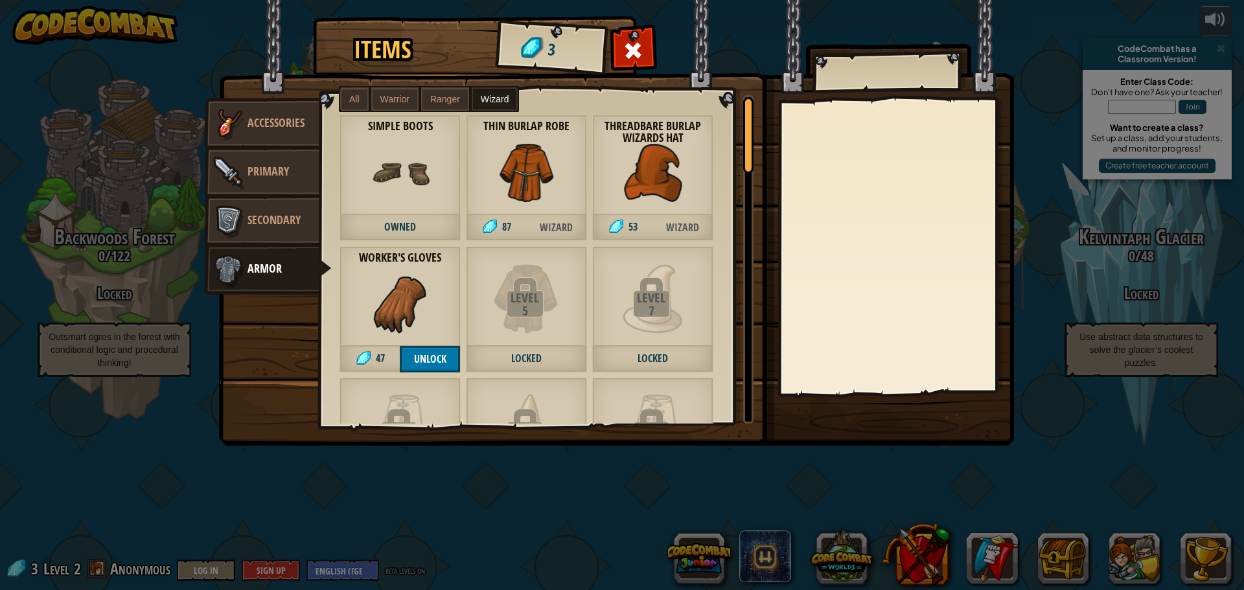
click at [358, 104] on span "All" at bounding box center [354, 99] width 10 height 10
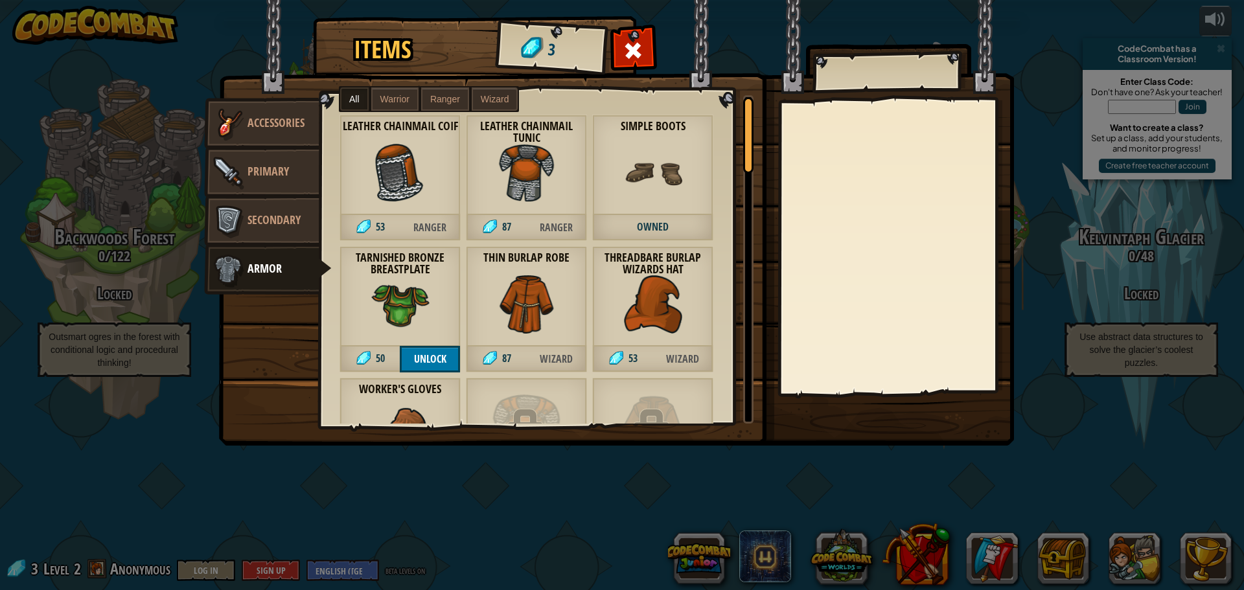
click at [1056, 475] on div "Items 3 Misc Accessories Primary Secondary Armor All Warrior Ranger Wizard Leve…" at bounding box center [622, 295] width 1244 height 590
click at [1056, 480] on div "Items 3 Misc Accessories Primary Secondary Armor All Warrior Ranger Wizard Leve…" at bounding box center [622, 295] width 1244 height 590
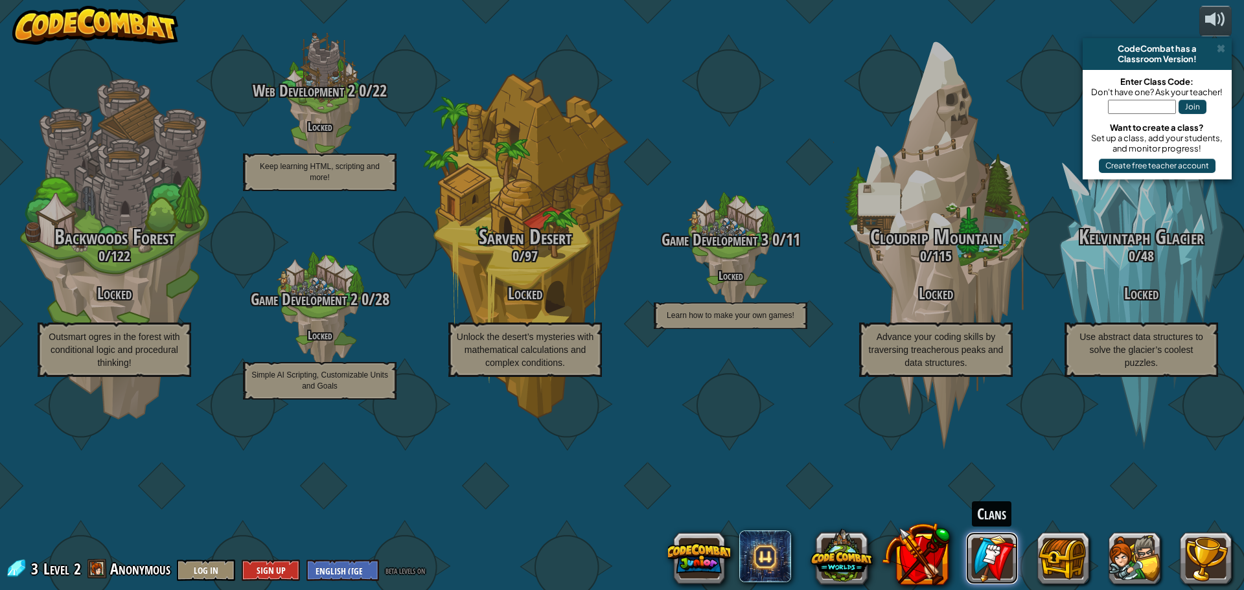
click at [981, 553] on link at bounding box center [992, 559] width 52 height 52
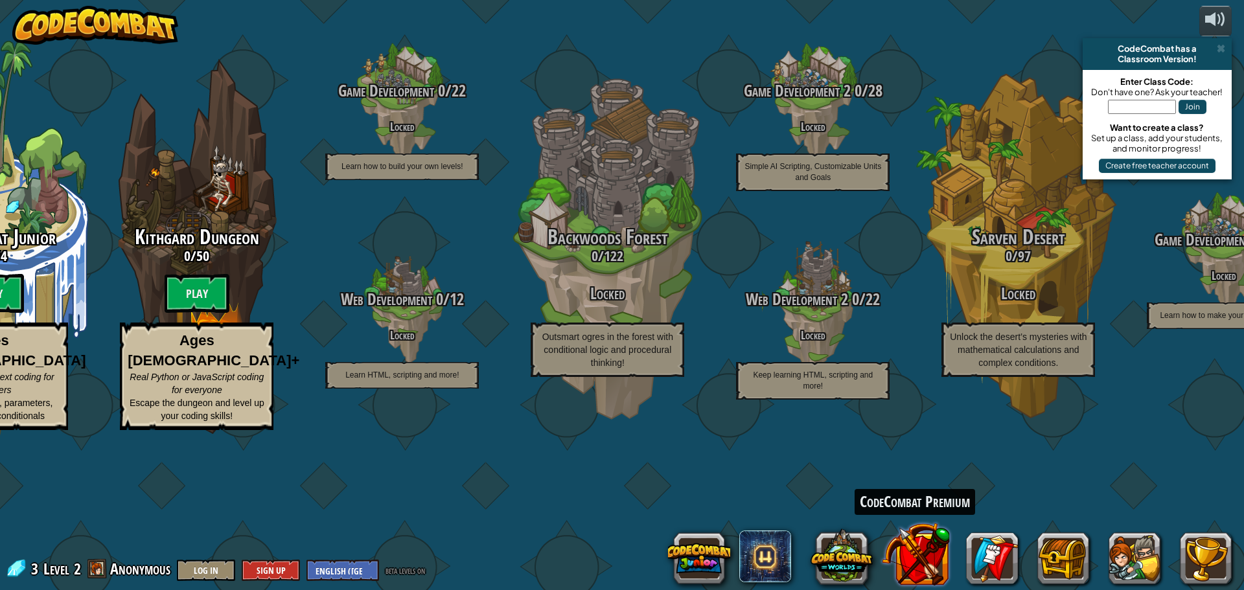
click at [903, 546] on button at bounding box center [916, 554] width 68 height 68
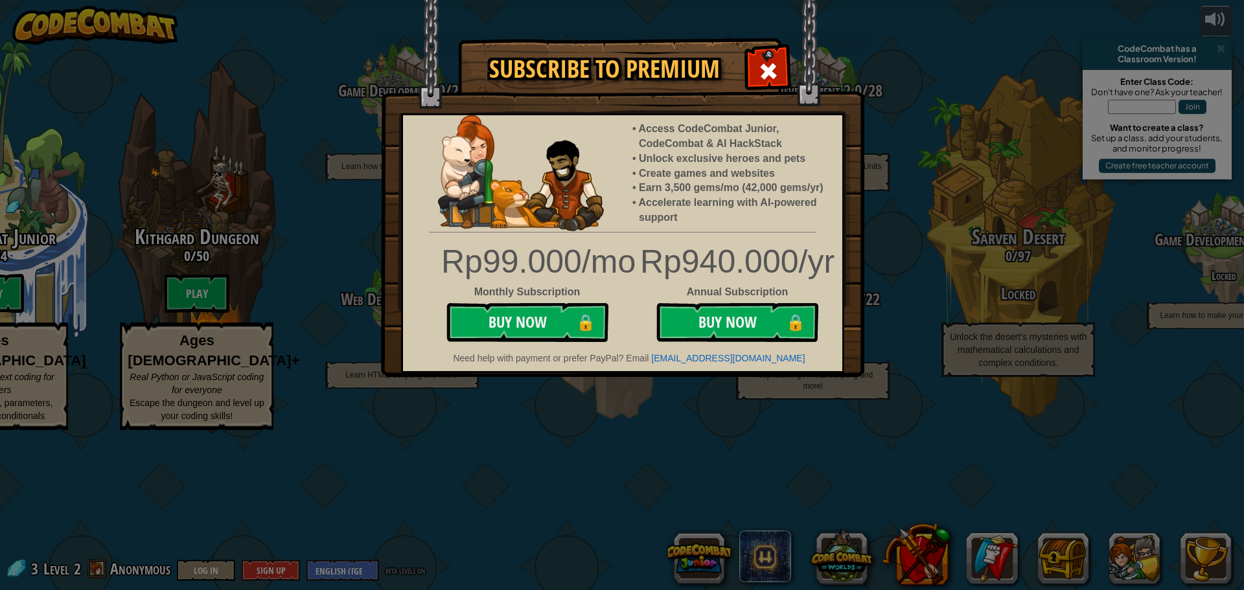
click at [842, 480] on div "Subscribe to Premium Access CodeCombat Junior, CodeCombat & AI HackStack Unlock…" at bounding box center [622, 295] width 1244 height 590
click at [779, 60] on div at bounding box center [768, 69] width 41 height 41
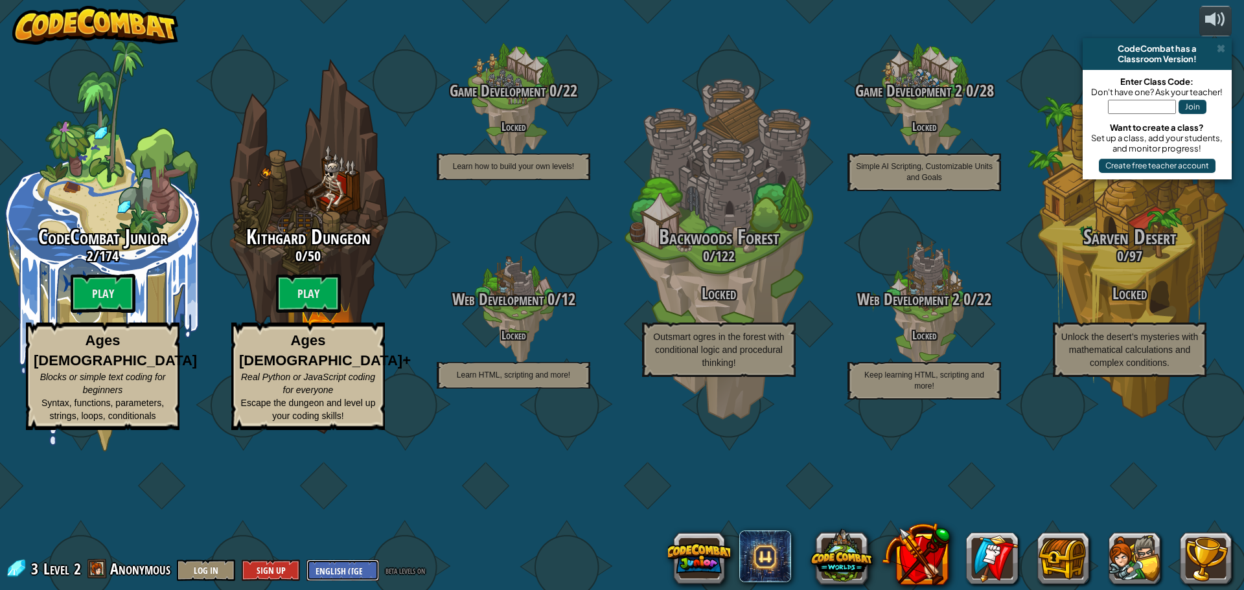
click at [330, 567] on select "English (US) English (UK) 简体中文 繁體中文 русский español (ES) español (América Latin…" at bounding box center [343, 570] width 73 height 21
click at [307, 560] on select "English (US) English (UK) 简体中文 繁體中文 русский español (ES) español (América Latin…" at bounding box center [343, 570] width 73 height 21
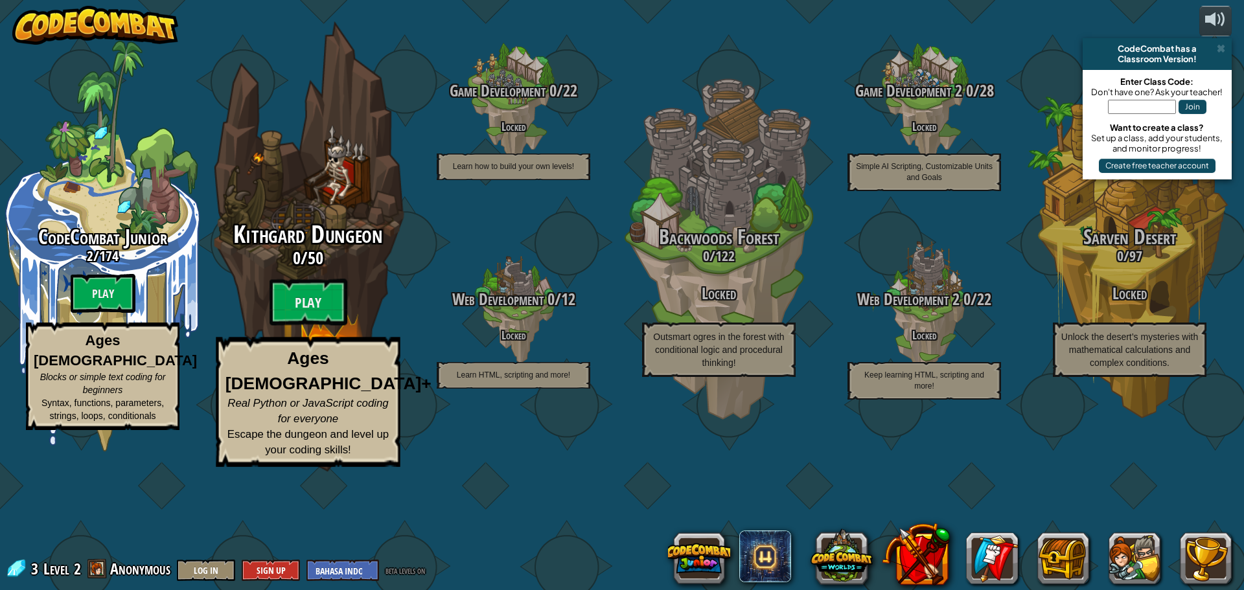
select select "id"
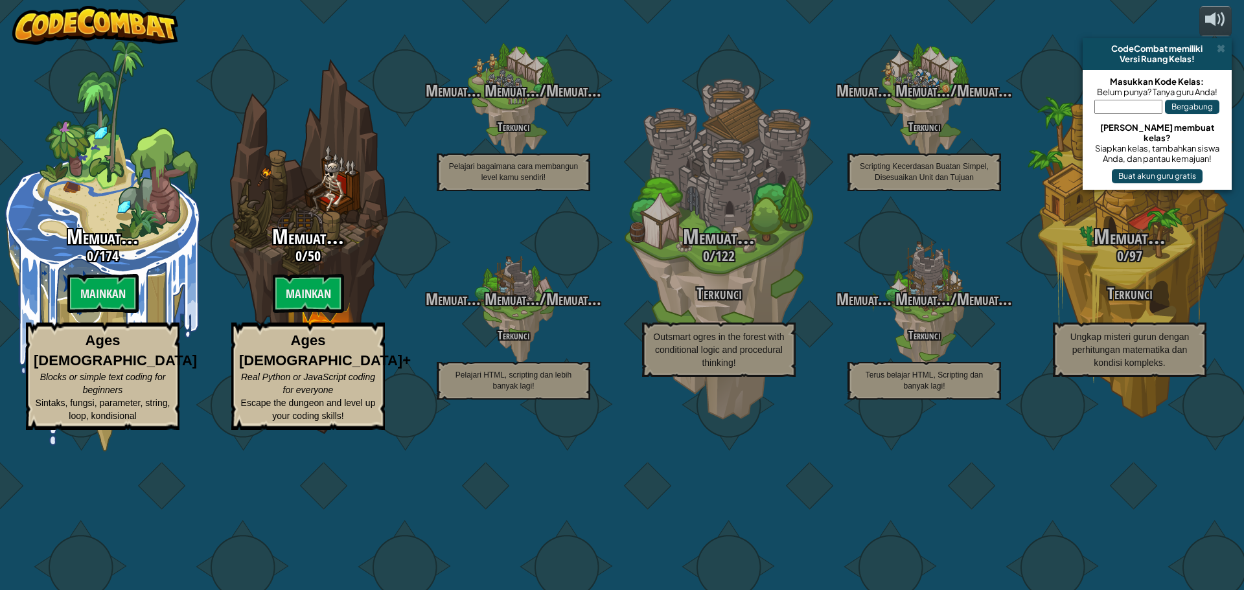
select select "id"
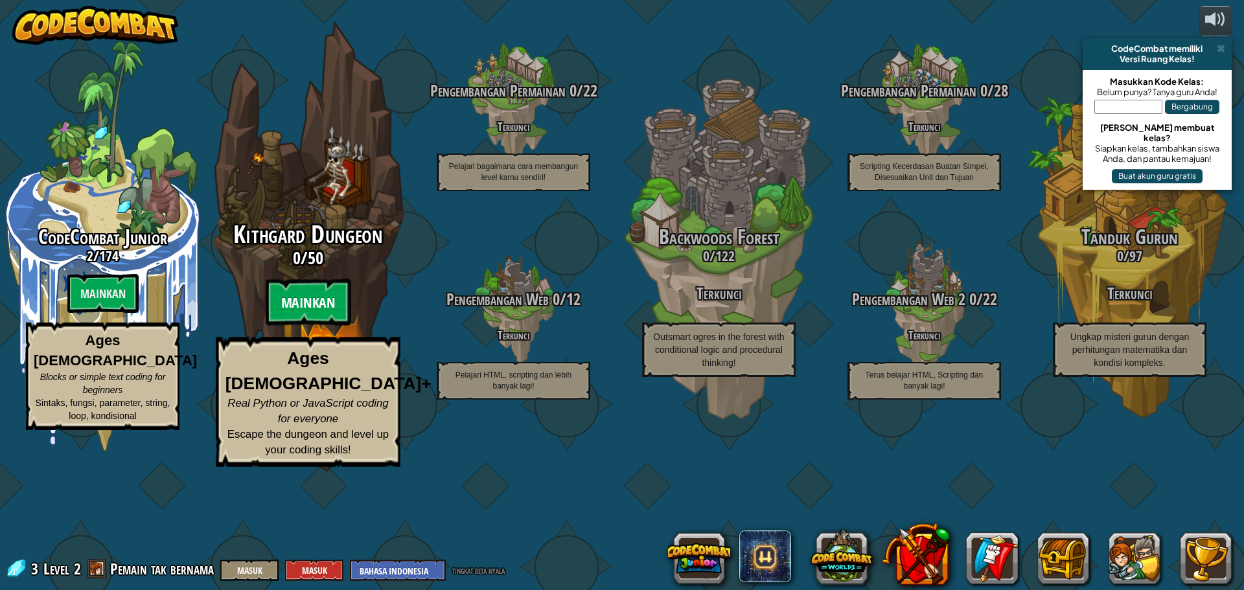
click at [314, 326] on btn "Mainkan" at bounding box center [309, 302] width 86 height 47
select select "id"
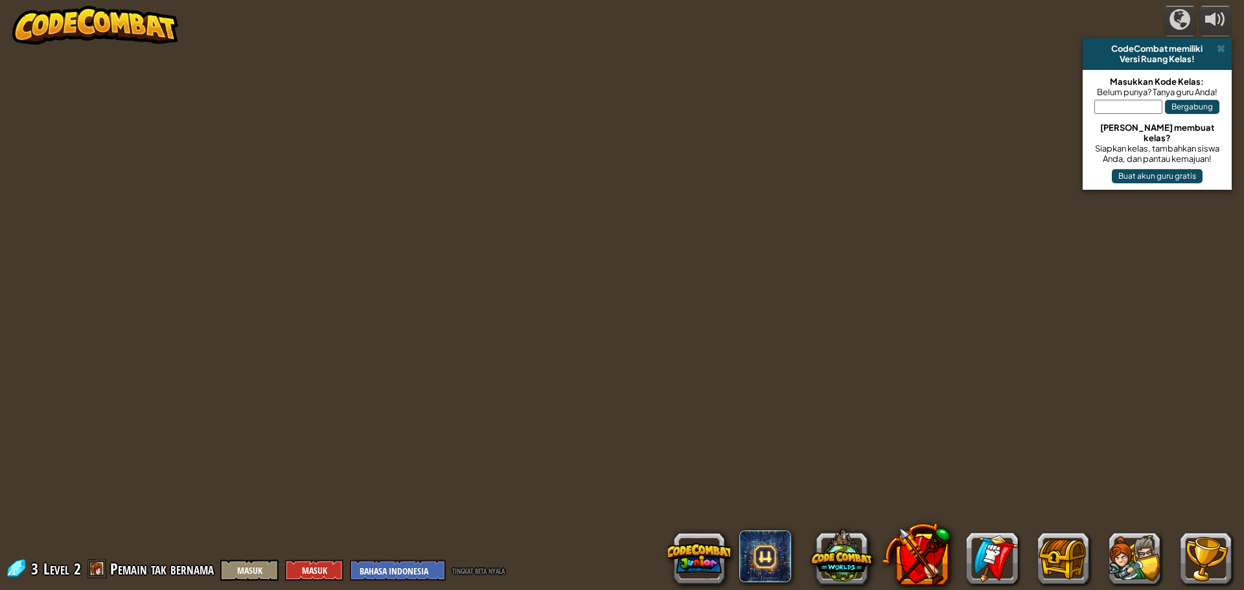
select select "id"
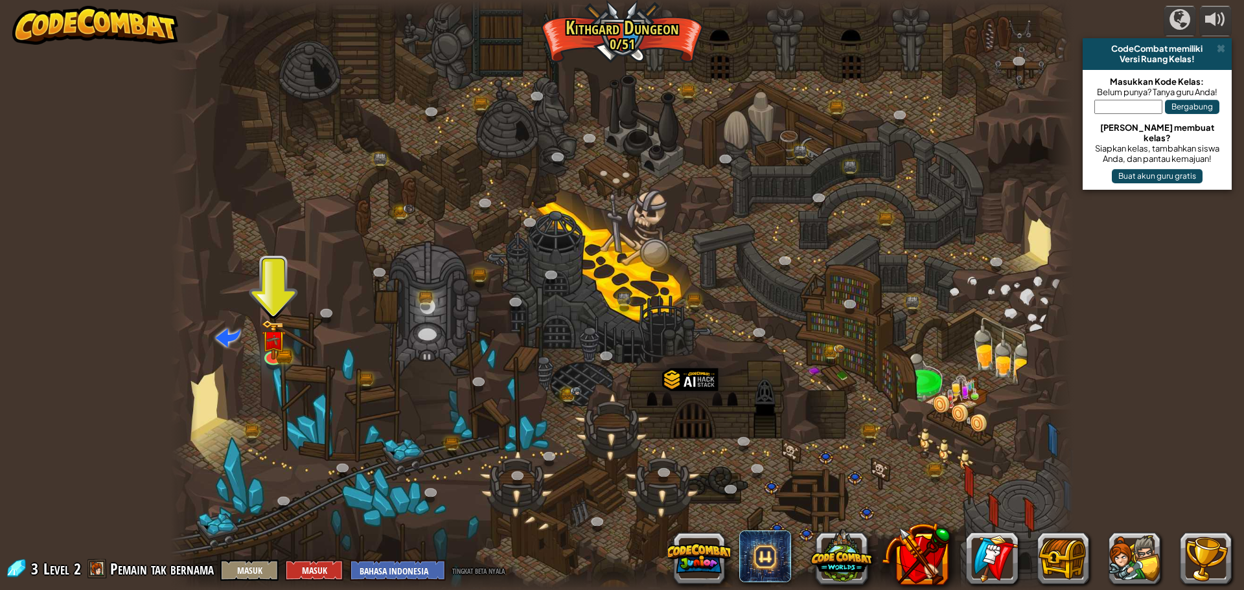
click at [289, 342] on div at bounding box center [621, 295] width 903 height 590
click at [283, 340] on img at bounding box center [274, 330] width 24 height 53
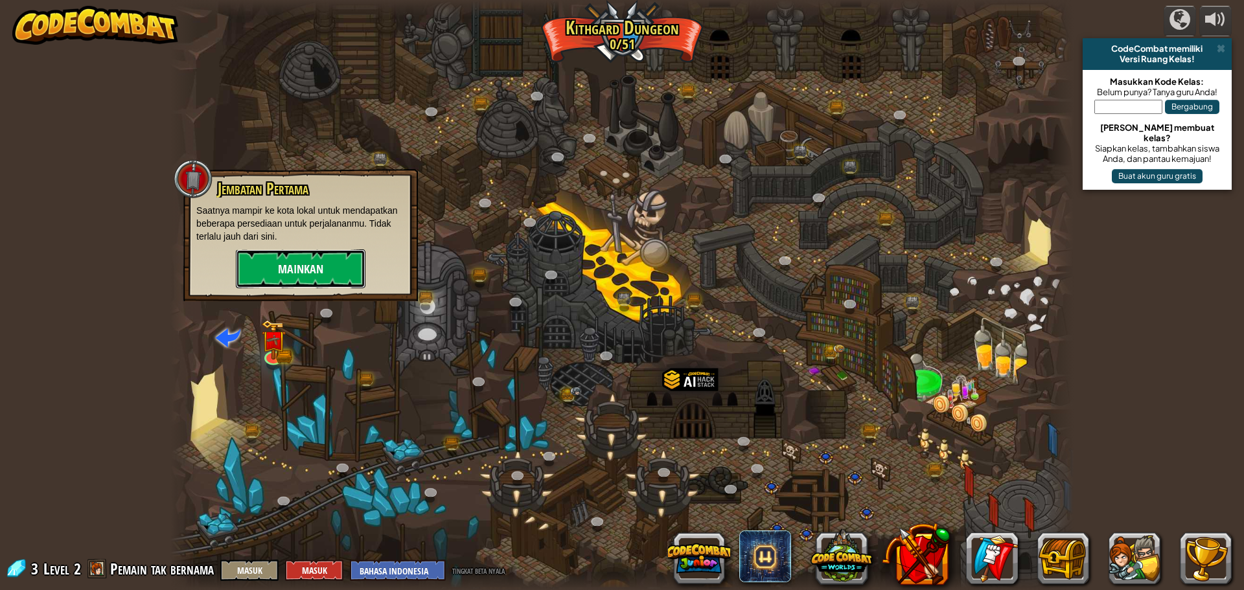
click at [329, 264] on button "Mainkan" at bounding box center [301, 268] width 130 height 39
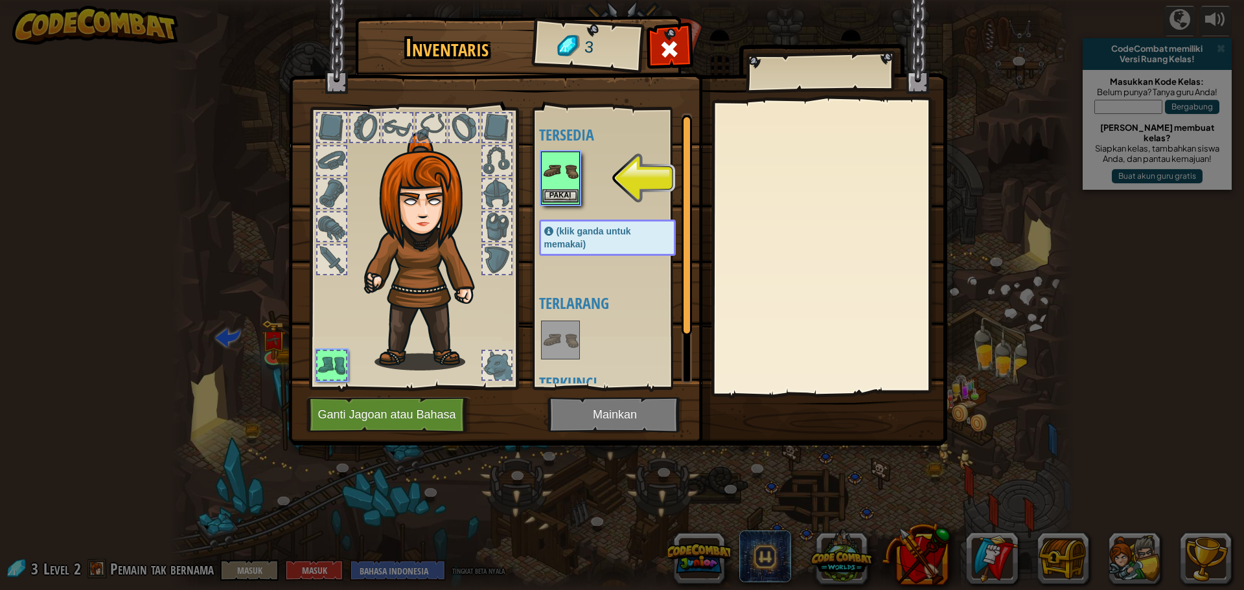
click at [554, 174] on img at bounding box center [560, 171] width 36 height 36
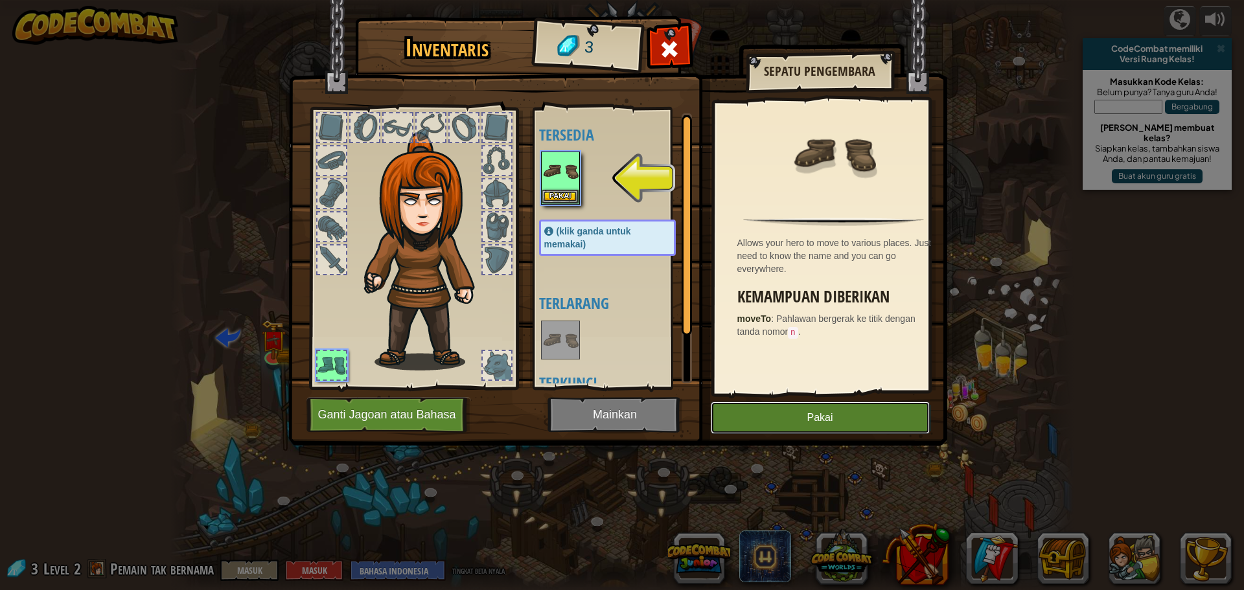
click at [754, 421] on button "Pakai" at bounding box center [820, 418] width 219 height 32
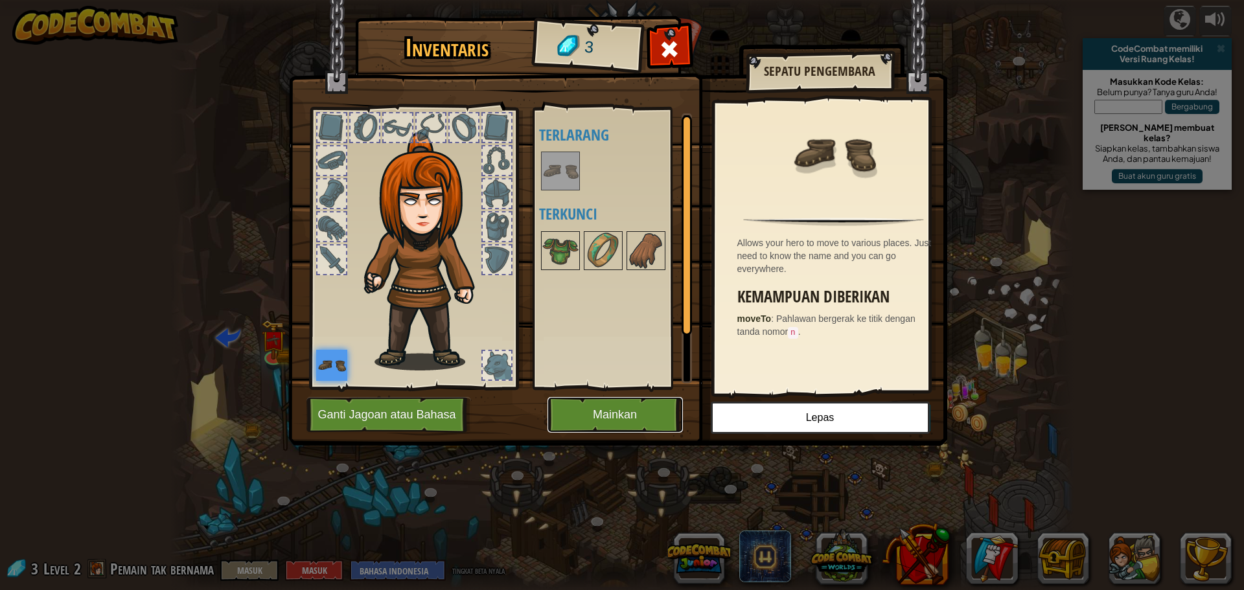
click at [608, 417] on button "Mainkan" at bounding box center [615, 415] width 135 height 36
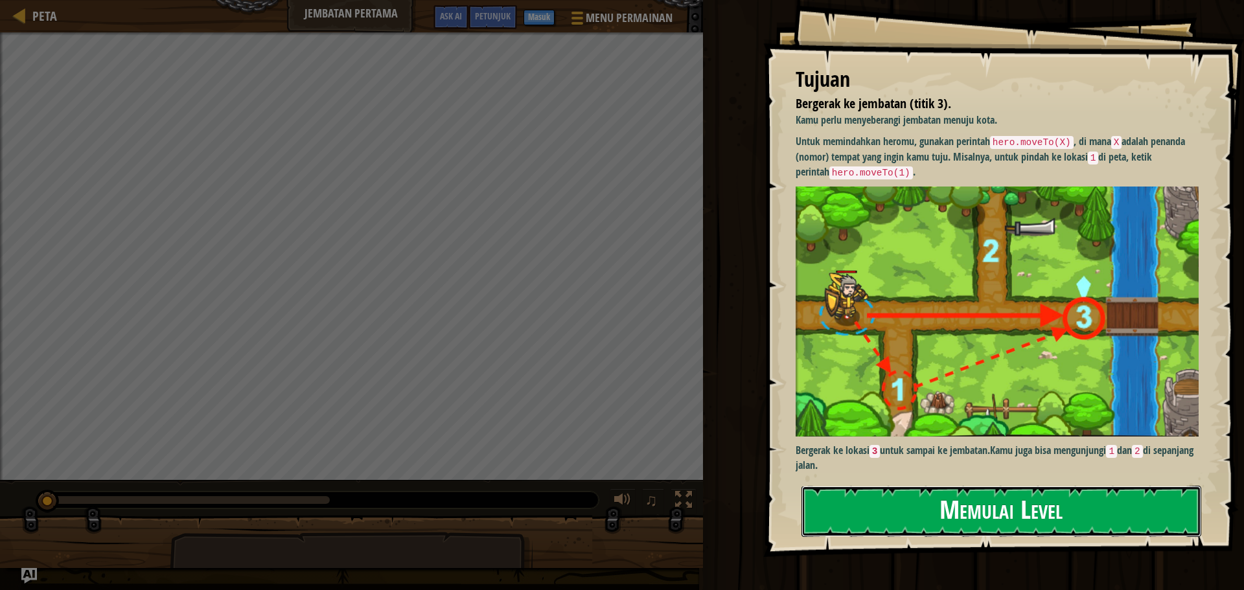
click at [1076, 513] on button "Memulai Level" at bounding box center [1002, 511] width 400 height 51
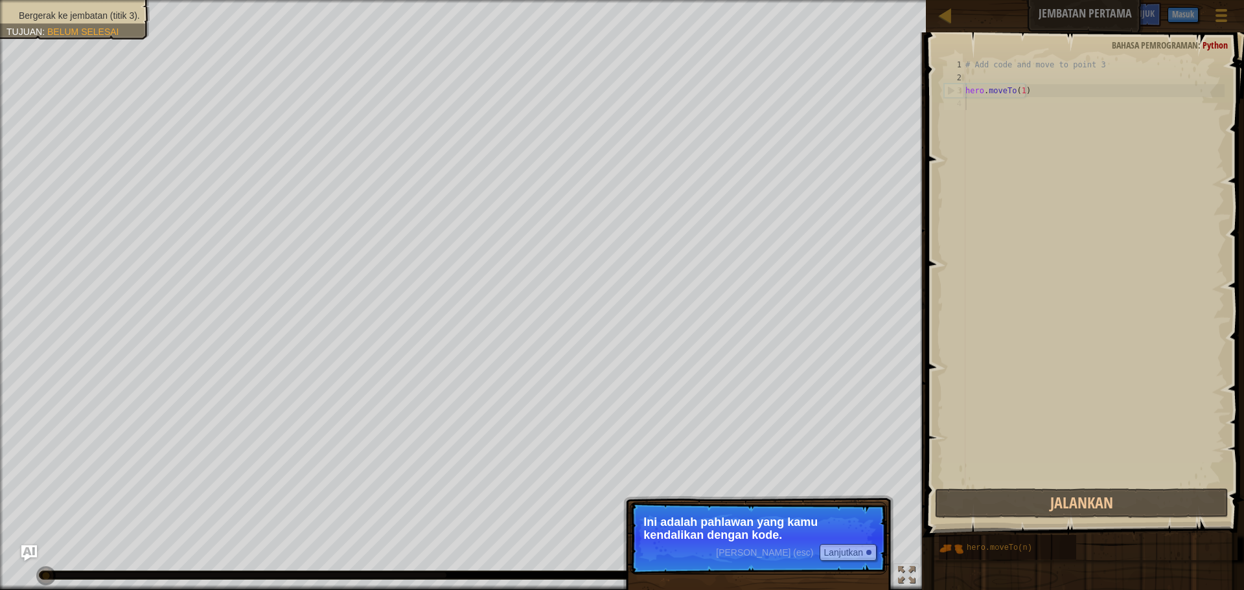
click at [816, 522] on p "Ini adalah pahlawan yang kamu kendalikan dengan kode." at bounding box center [758, 529] width 230 height 26
click at [845, 547] on button "Lanjutkan" at bounding box center [848, 552] width 57 height 17
click at [845, 547] on div "[PERSON_NAME] (esc) Lanjutkan Ini adalah pahlawan yang kamu kendalikan dengan k…" at bounding box center [758, 598] width 270 height 192
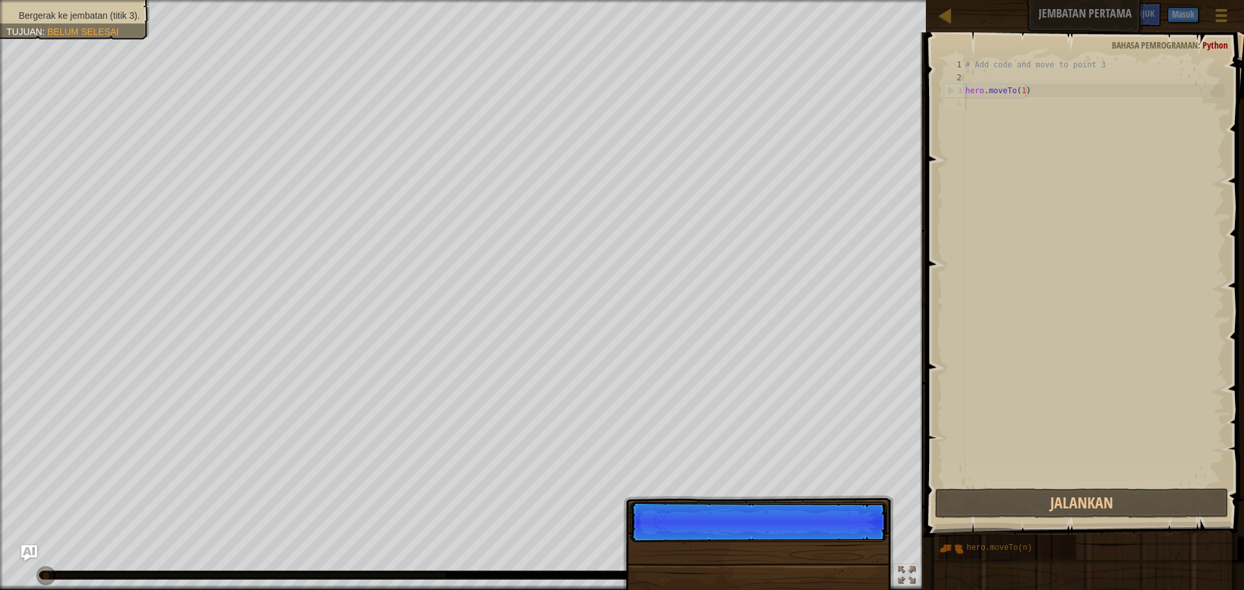
scroll to position [6, 0]
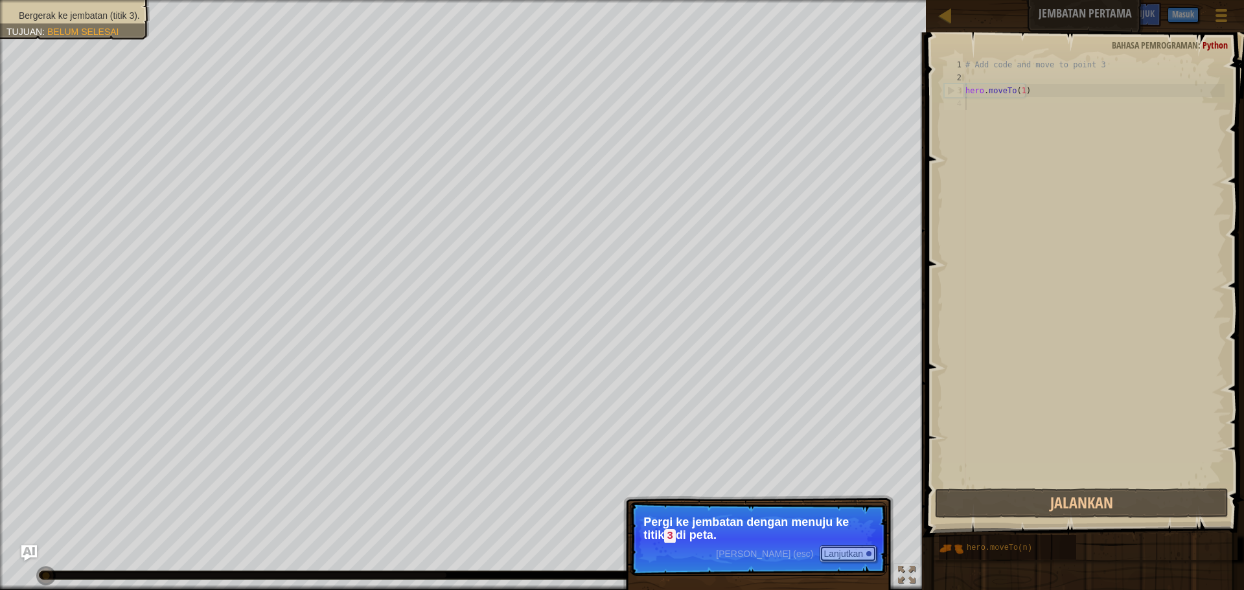
click at [845, 547] on button "Lanjutkan" at bounding box center [848, 554] width 57 height 17
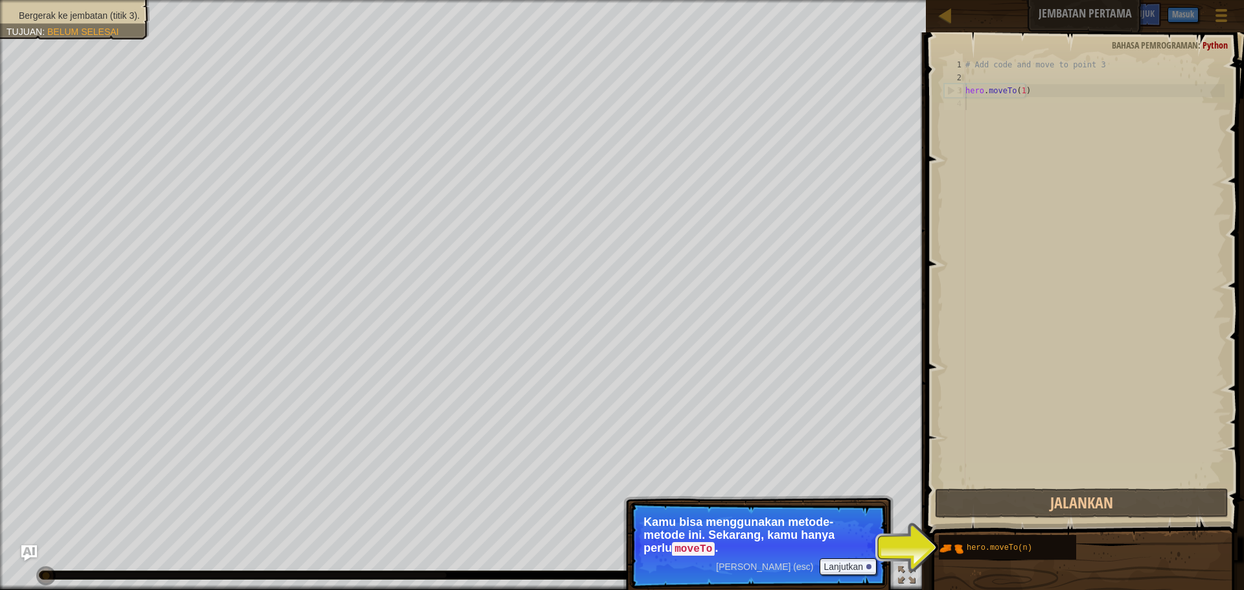
click at [857, 547] on p "Kamu bisa menggunakan metode-metode ini. Sekarang, kamu hanya perlu moveTo ." at bounding box center [758, 536] width 230 height 40
click at [864, 563] on button "Lanjutkan" at bounding box center [848, 567] width 57 height 17
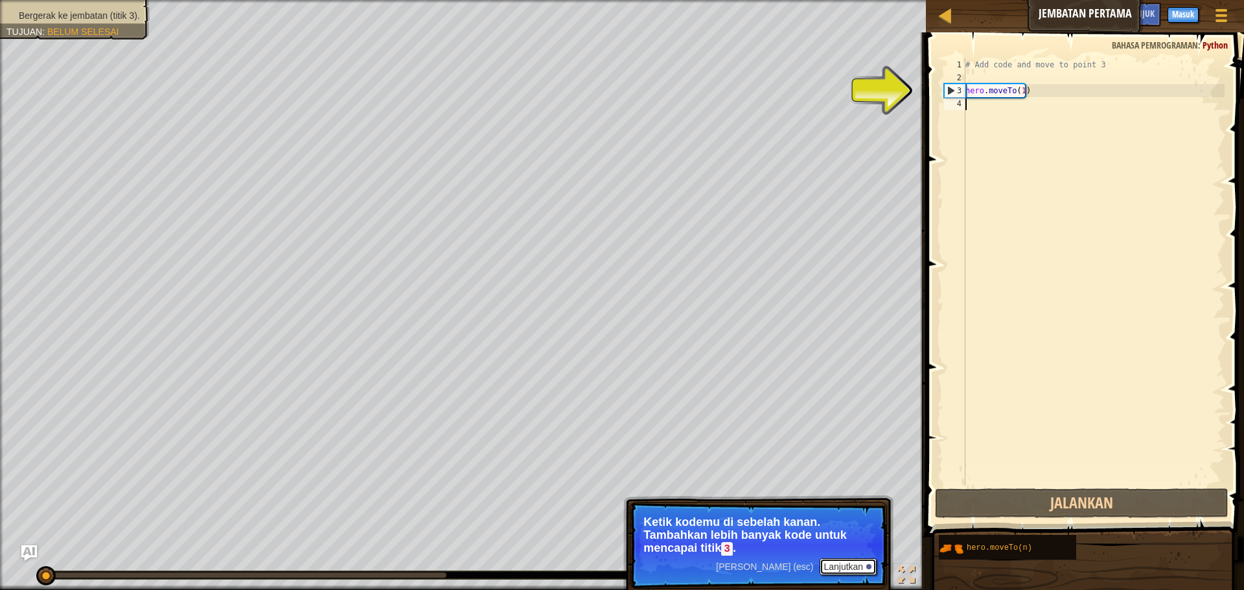
click at [854, 569] on button "Lanjutkan" at bounding box center [848, 567] width 57 height 17
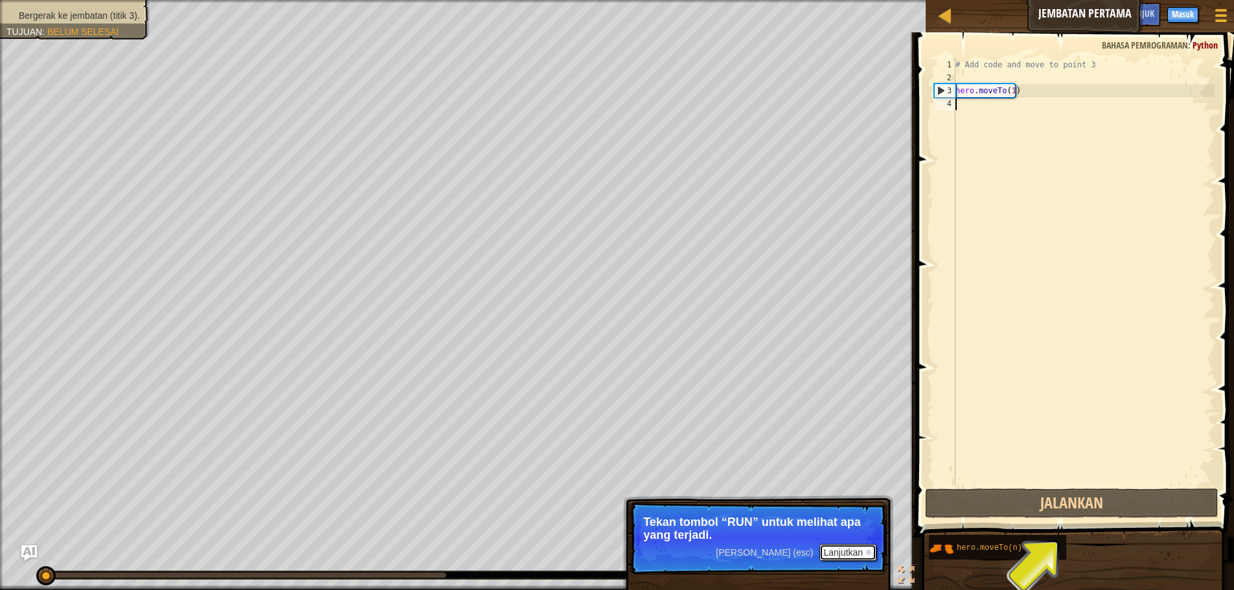
click at [857, 553] on button "Lanjutkan" at bounding box center [848, 552] width 57 height 17
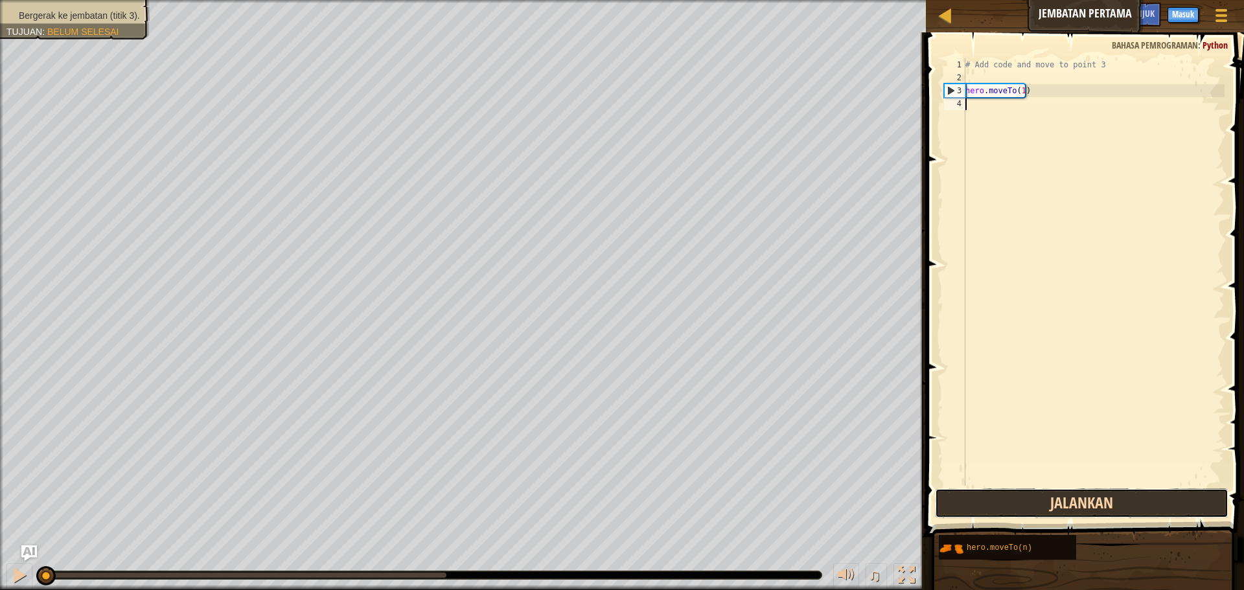
click at [982, 508] on button "Jalankan" at bounding box center [1082, 504] width 294 height 30
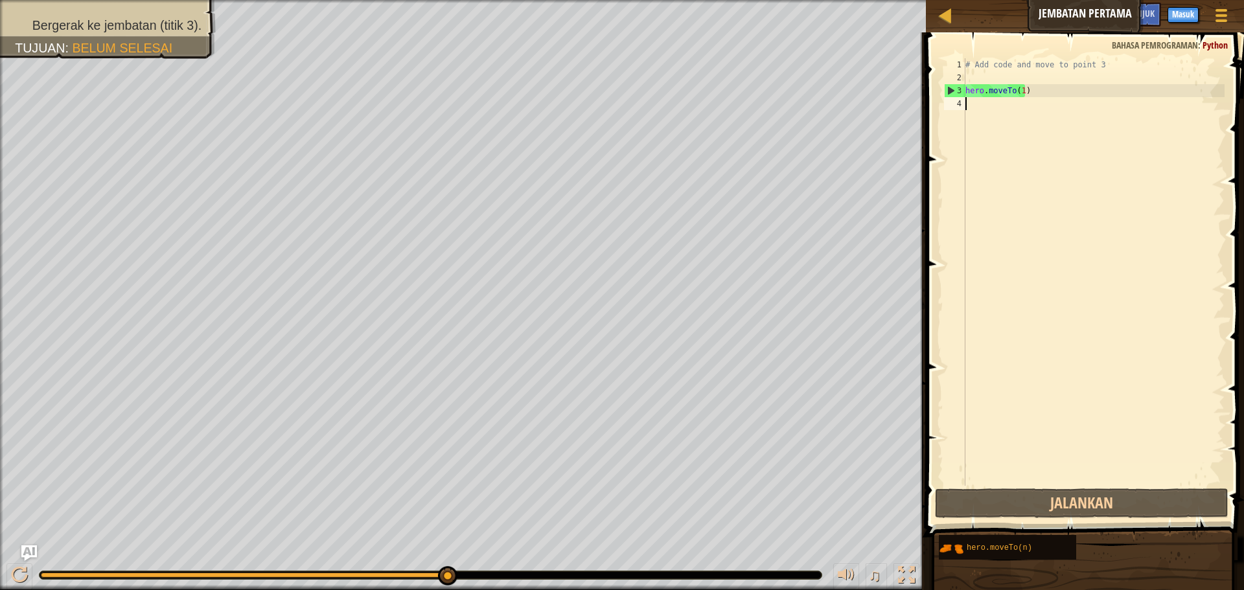
click at [1203, 146] on div "# Add code and move to point 3 hero . moveTo ( 1 )" at bounding box center [1094, 285] width 262 height 454
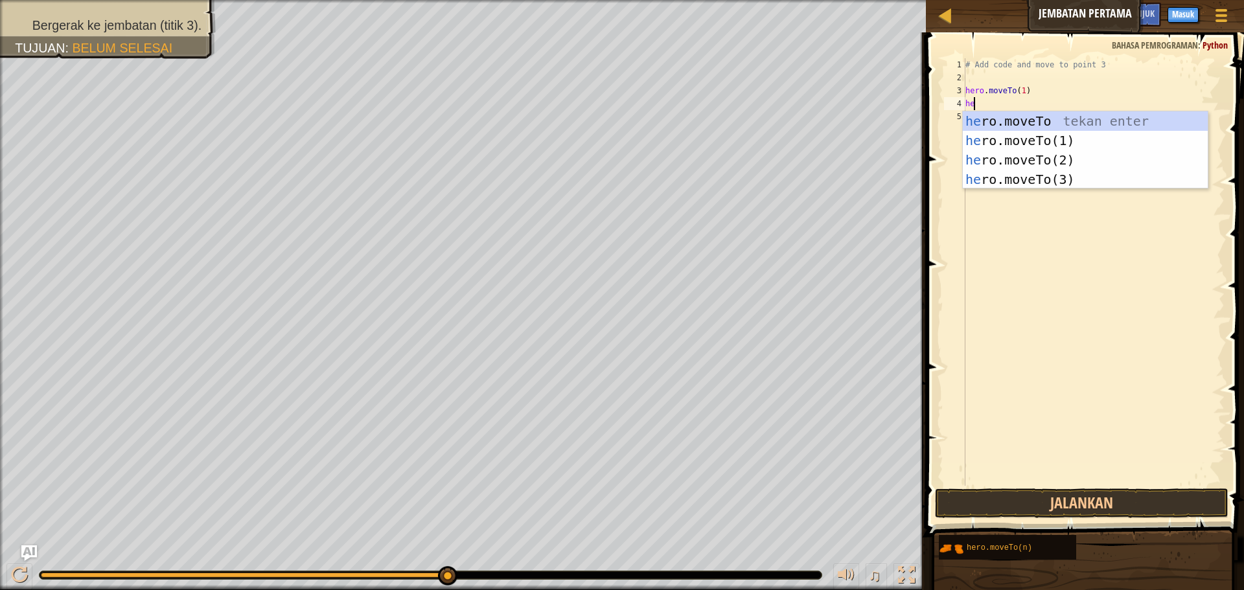
scroll to position [6, 1]
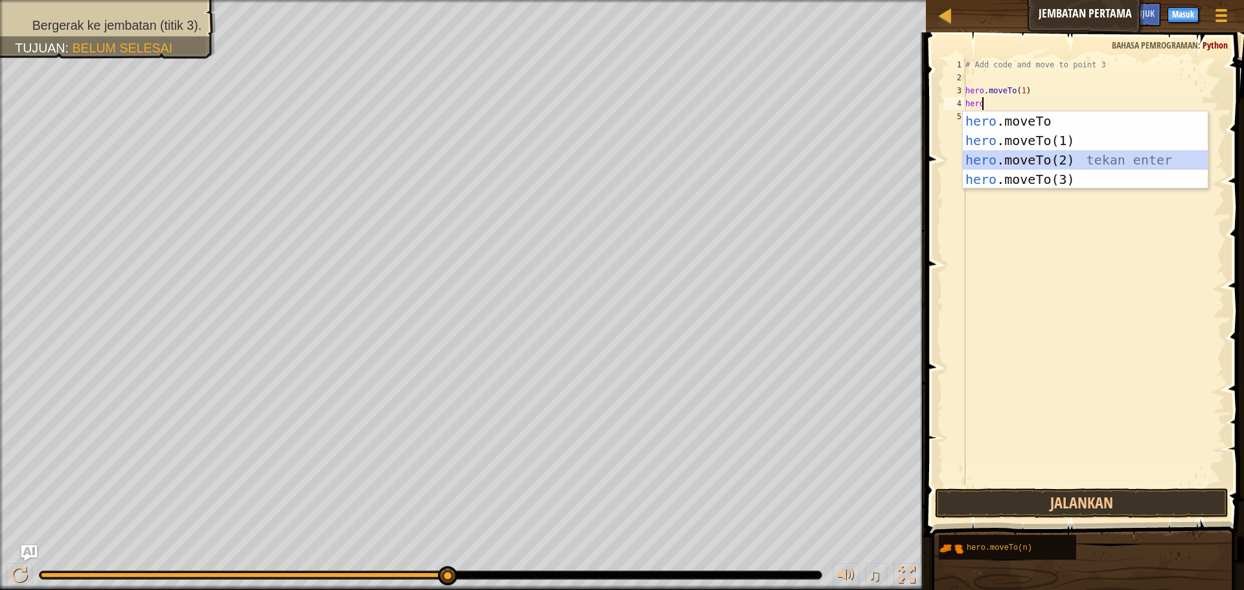
type textarea "hero.moveTo(2)"
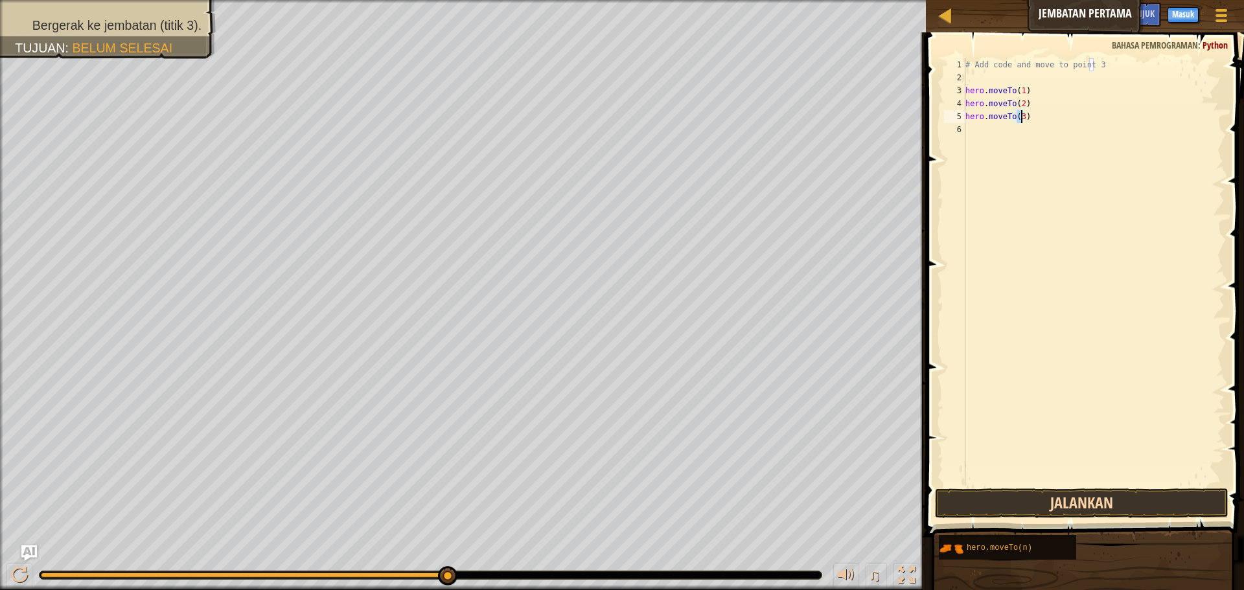
type textarea "hero.moveTo(3)"
click at [1138, 501] on button "Jalankan" at bounding box center [1082, 504] width 294 height 30
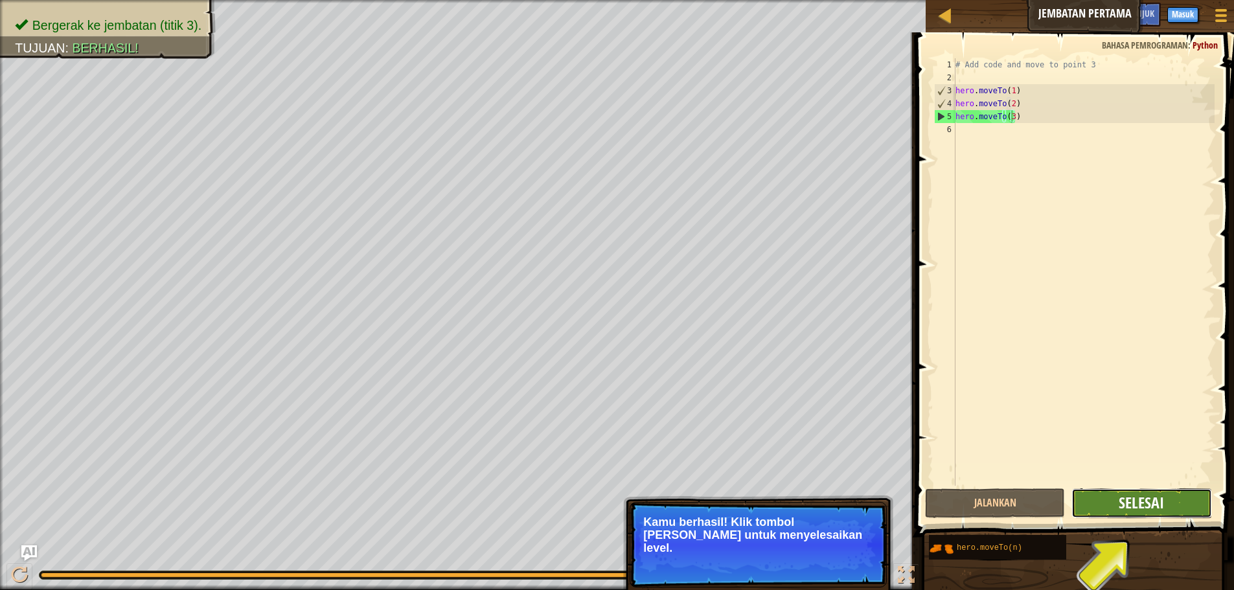
click at [1128, 498] on span "Selesai" at bounding box center [1141, 502] width 45 height 21
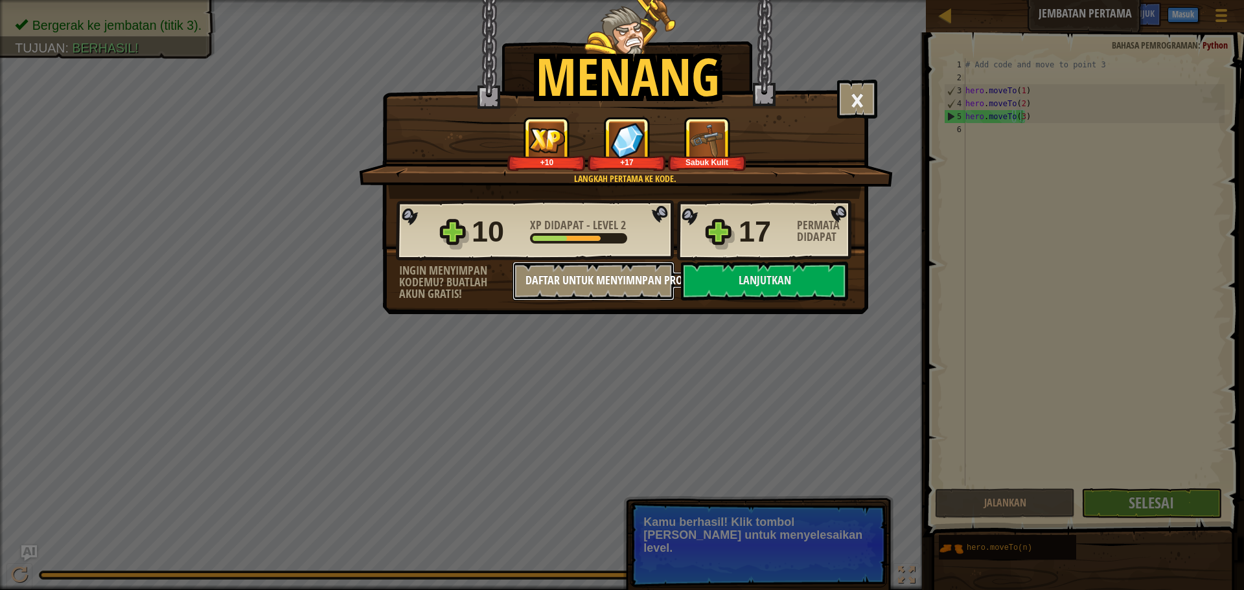
click at [658, 281] on button "Daftar untuk Menyimnpan Proses" at bounding box center [594, 281] width 162 height 39
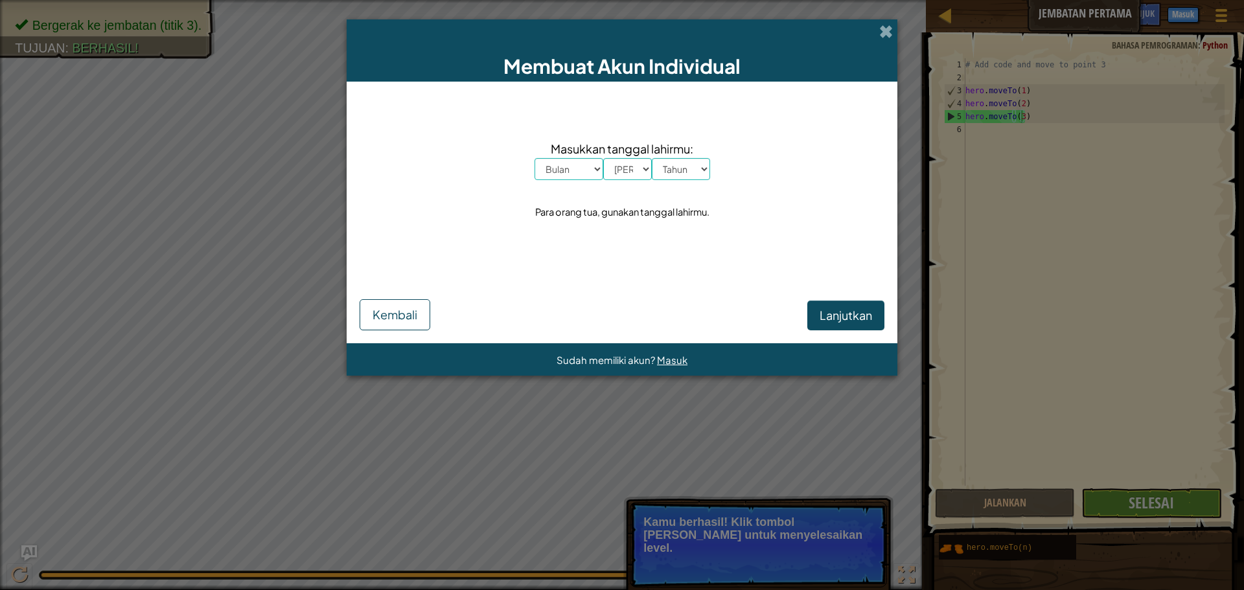
click at [594, 168] on select "Bulan Januari Februari Maret April [PERSON_NAME] [PERSON_NAME] Oktober November…" at bounding box center [569, 169] width 69 height 22
click at [535, 158] on select "Bulan Januari Februari Maret April [PERSON_NAME] [PERSON_NAME] Oktober November…" at bounding box center [569, 169] width 69 height 22
drag, startPoint x: 589, startPoint y: 166, endPoint x: 590, endPoint y: 173, distance: 7.2
click at [589, 166] on select "Bulan Januari Februari Maret April [PERSON_NAME] [PERSON_NAME] Oktober November…" at bounding box center [569, 169] width 69 height 22
select select "8"
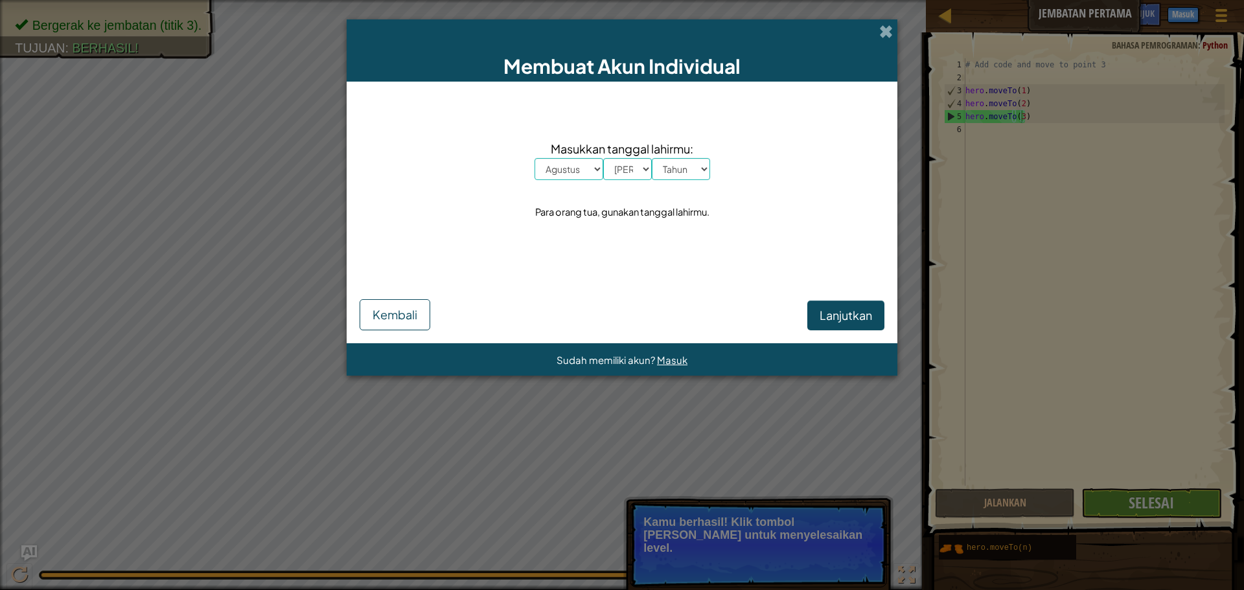
click at [535, 158] on select "Bulan Januari Februari Maret April [PERSON_NAME] [PERSON_NAME] Oktober November…" at bounding box center [569, 169] width 69 height 22
click at [633, 172] on select "[DEMOGRAPHIC_DATA] 1 2 3 4 5 6 7 8 9 10 11 12 13 14 15 16 17 18 19 20 21 22 23 …" at bounding box center [627, 169] width 49 height 22
select select "1"
click at [603, 158] on select "[DEMOGRAPHIC_DATA] 1 2 3 4 5 6 7 8 9 10 11 12 13 14 15 16 17 18 19 20 21 22 23 …" at bounding box center [627, 169] width 49 height 22
click at [667, 172] on select "Tahun 2025 2024 2023 2022 2021 2020 2019 2018 2017 2016 2015 2014 2013 2012 201…" at bounding box center [681, 169] width 58 height 22
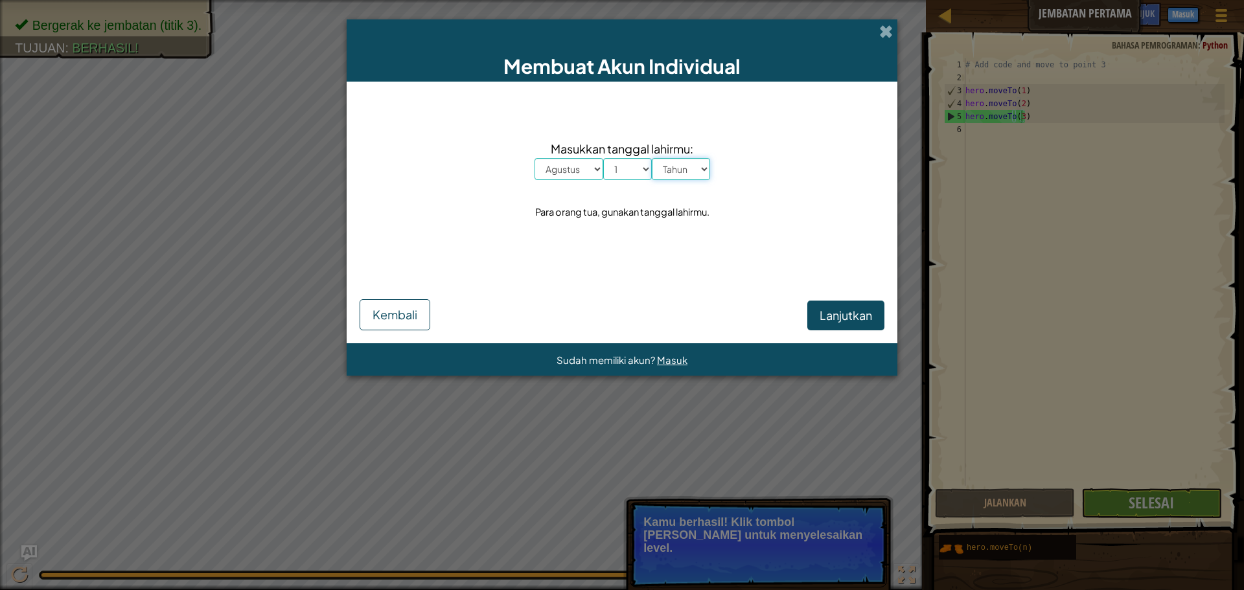
select select "2005"
click at [652, 158] on select "Tahun 2025 2024 2023 2022 2021 2020 2019 2018 2017 2016 2015 2014 2013 2012 201…" at bounding box center [681, 169] width 58 height 22
click at [831, 311] on span "Lanjutkan" at bounding box center [846, 315] width 52 height 15
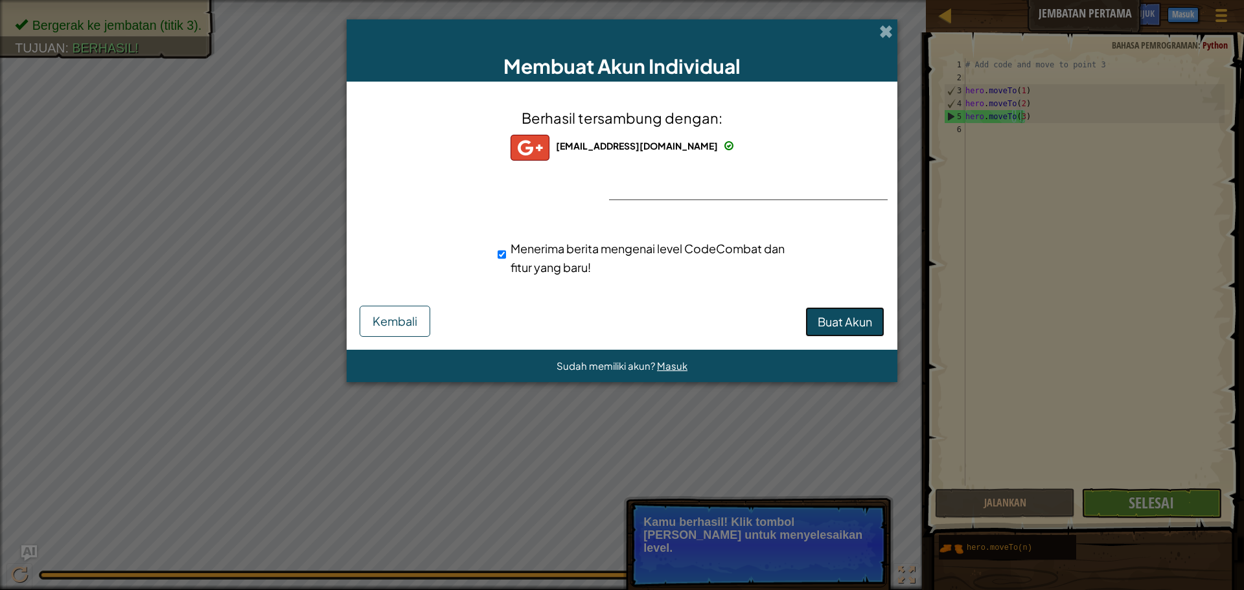
click at [868, 323] on span "Buat Akun" at bounding box center [845, 321] width 54 height 15
click at [868, 323] on button "Buat Akun" at bounding box center [844, 322] width 79 height 30
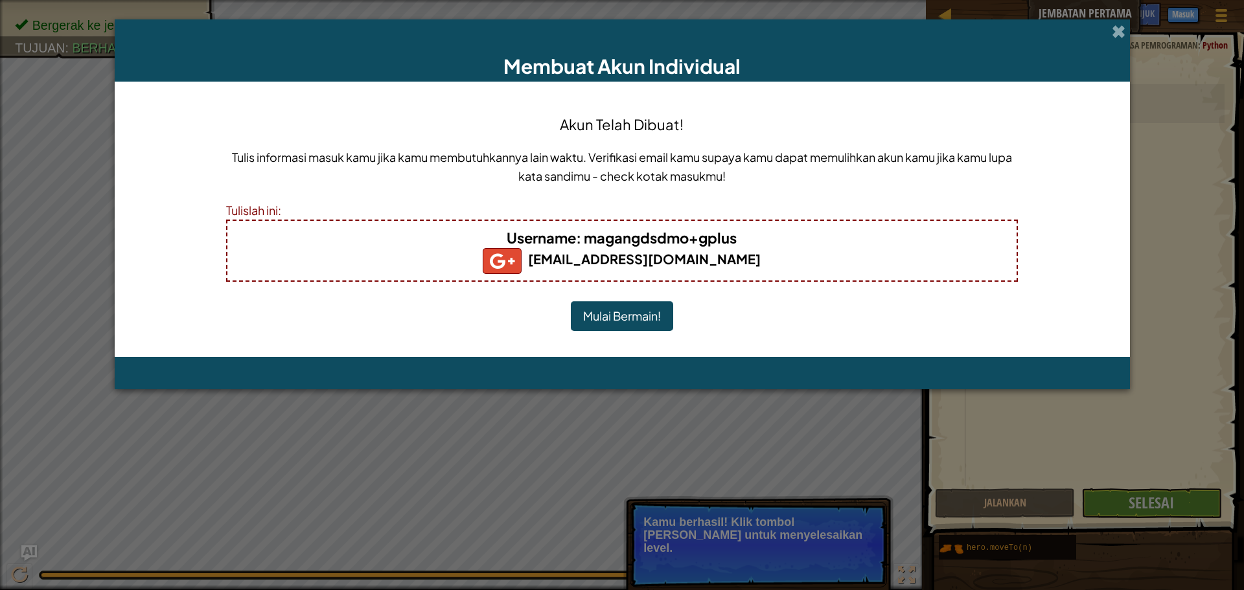
click at [590, 315] on button "Mulai Bermain!" at bounding box center [622, 316] width 102 height 30
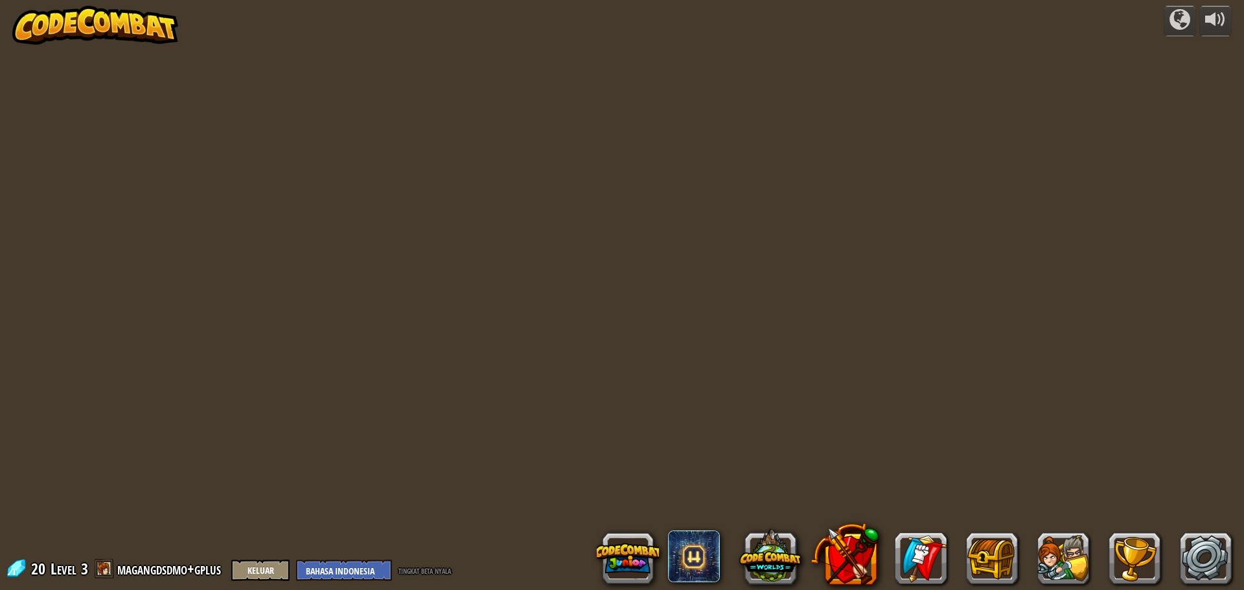
select select "id"
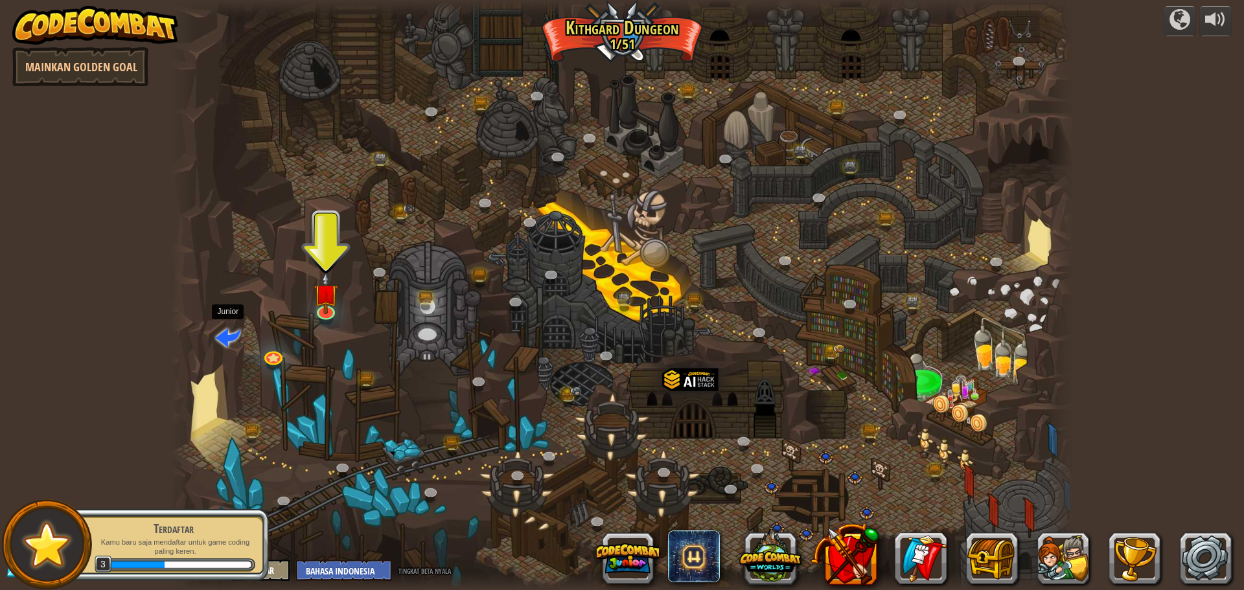
click at [236, 330] on span at bounding box center [228, 337] width 25 height 25
select select "id"
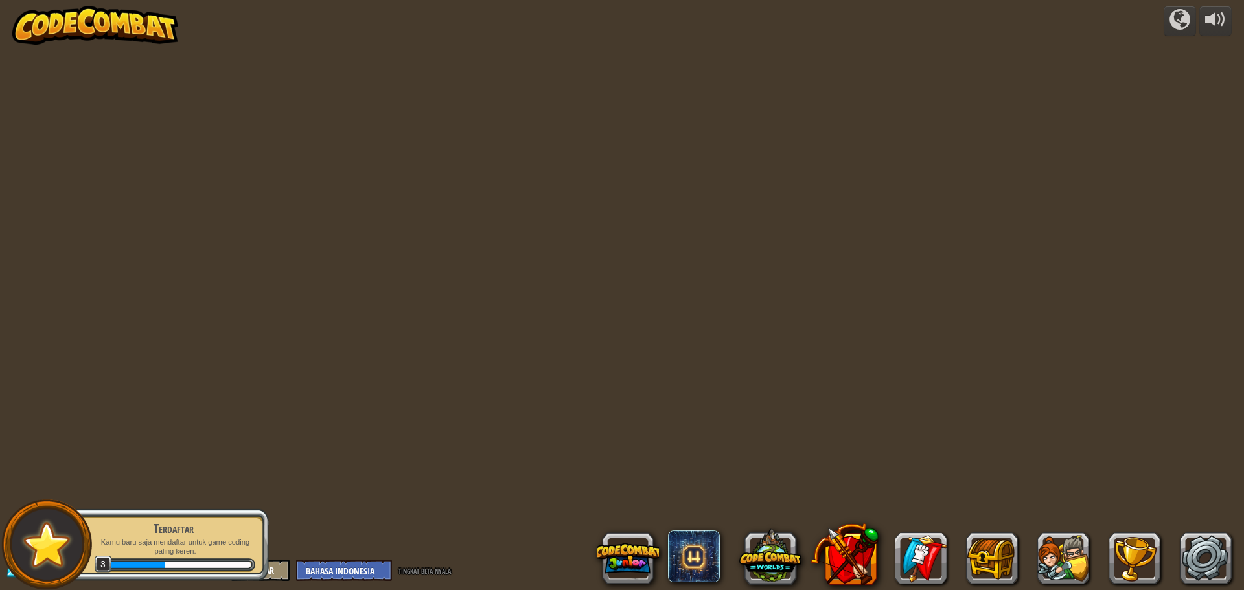
select select "id"
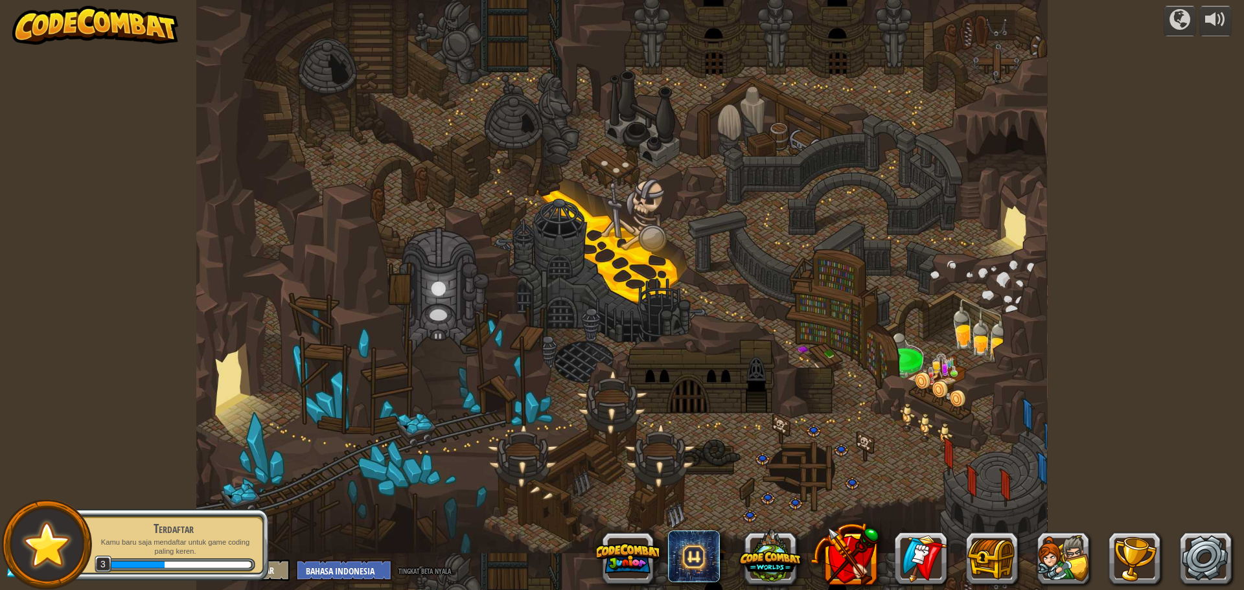
select select "id"
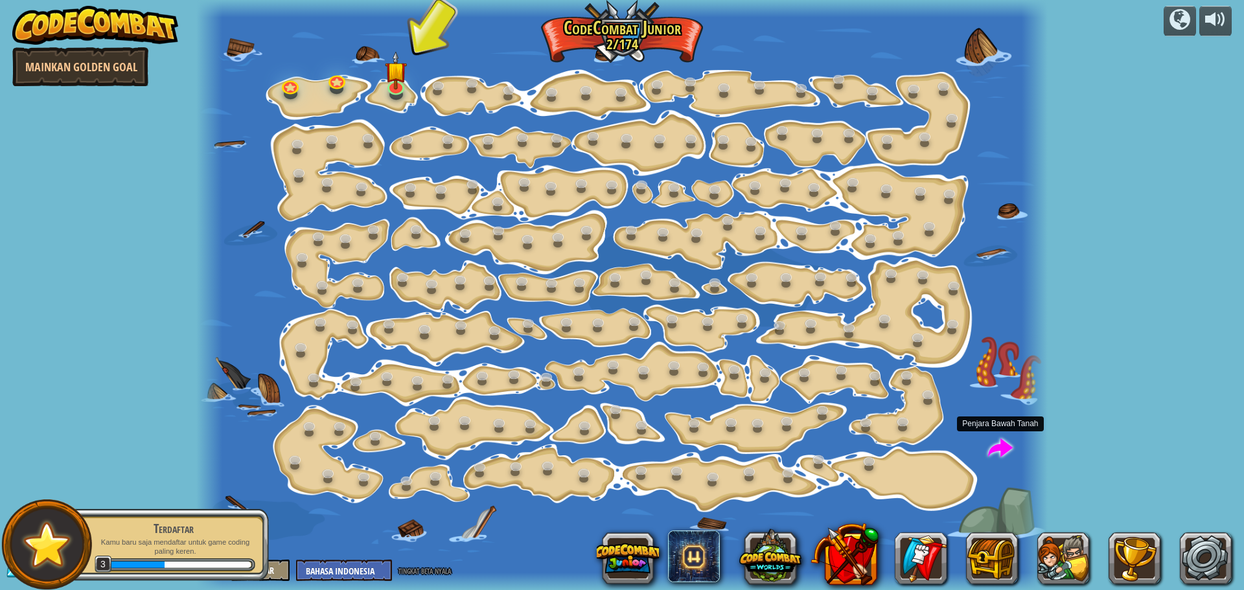
click at [1001, 450] on span at bounding box center [1000, 449] width 25 height 25
select select "id"
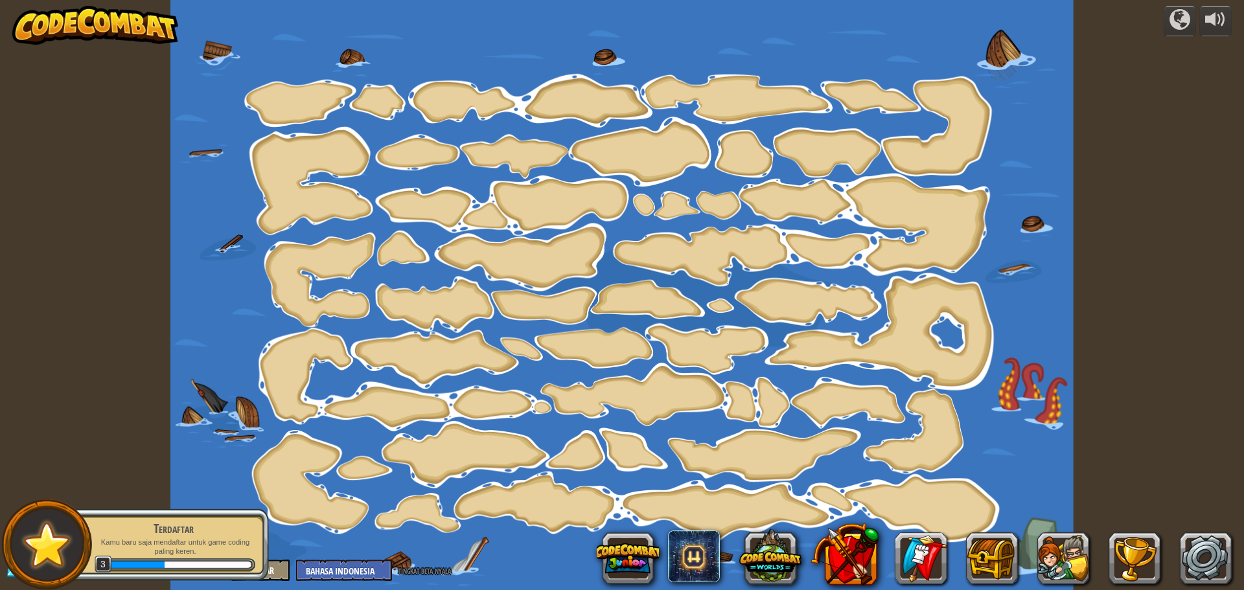
select select "id"
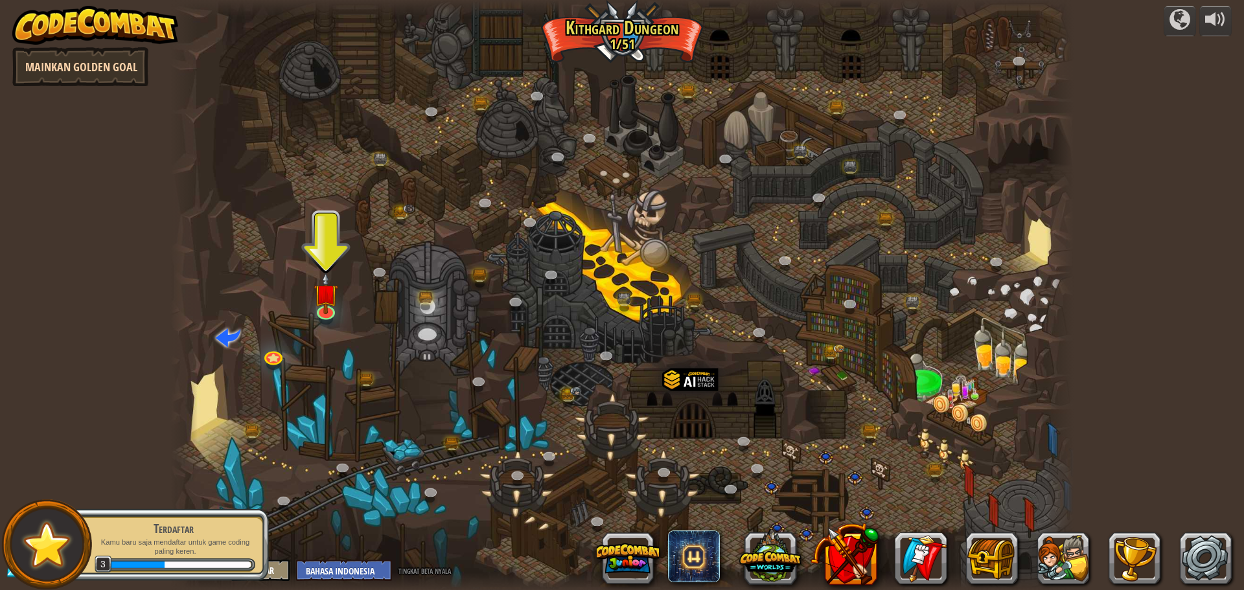
click at [89, 67] on link "Mainkan Golden Goal" at bounding box center [80, 66] width 136 height 39
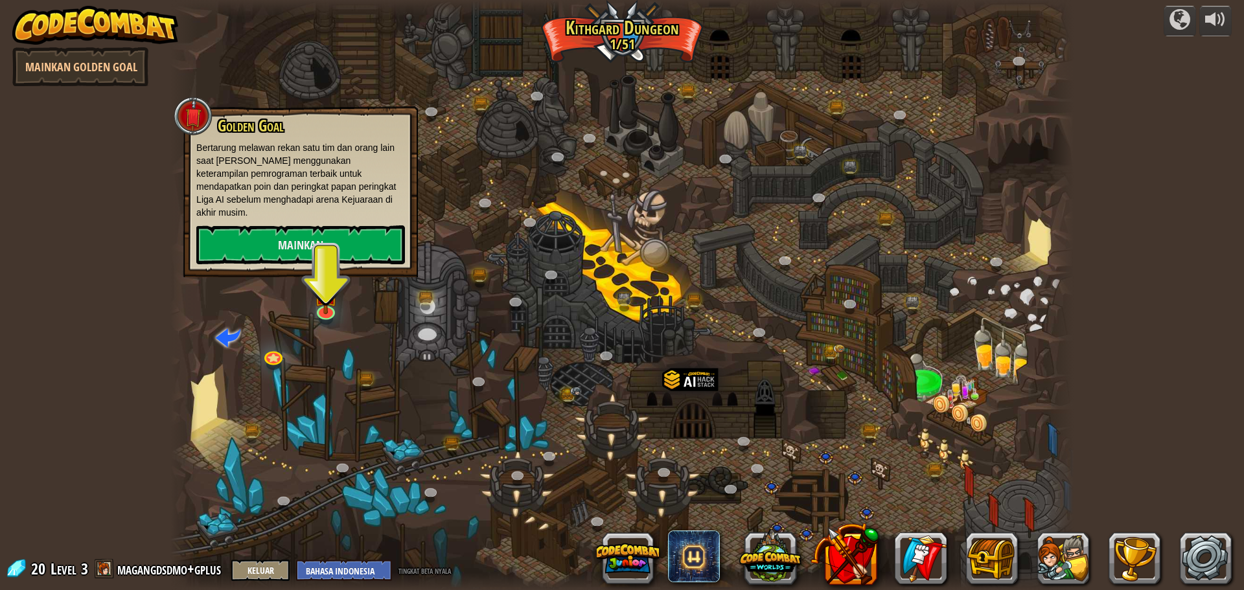
click at [780, 11] on div at bounding box center [621, 8] width 903 height 17
click at [1178, 9] on div at bounding box center [1180, 19] width 21 height 21
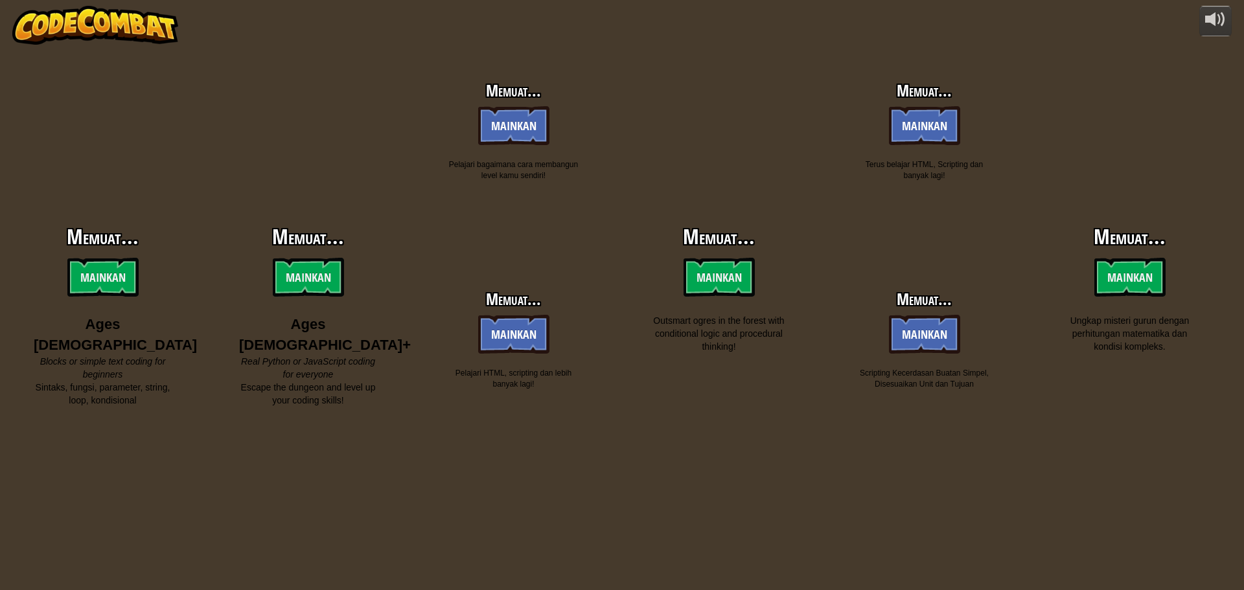
select select "id"
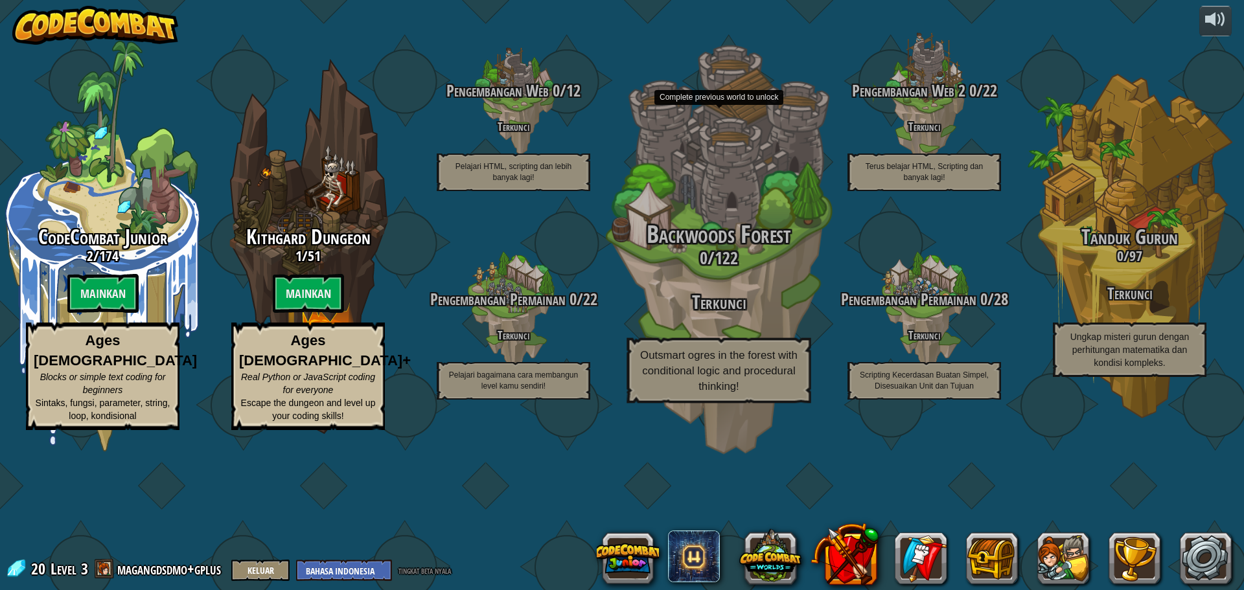
click at [737, 251] on span "Backwoods Forest" at bounding box center [719, 235] width 145 height 34
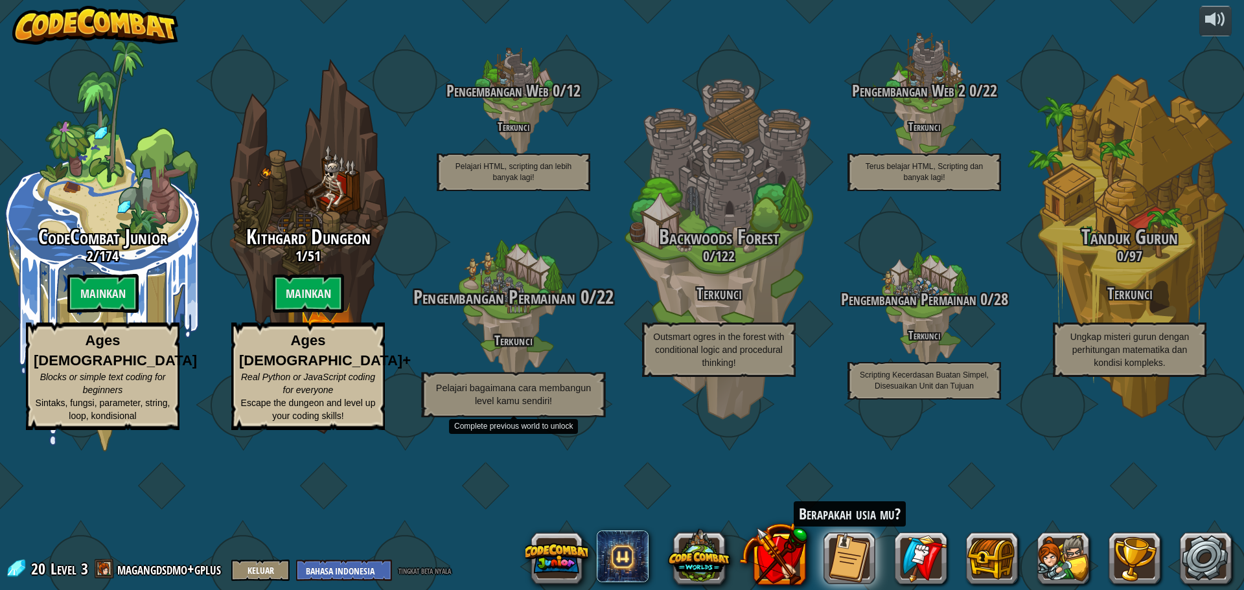
click at [555, 347] on h4 "Terkunci" at bounding box center [513, 339] width 246 height 15
